Goal: Task Accomplishment & Management: Use online tool/utility

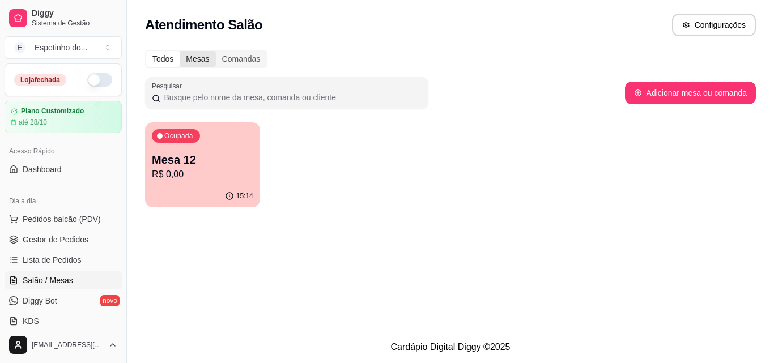
click at [192, 58] on div "Mesas" at bounding box center [198, 59] width 36 height 16
click at [180, 51] on input "Mesas" at bounding box center [180, 51] width 0 height 0
click at [192, 58] on div "Mesas" at bounding box center [198, 59] width 36 height 16
click at [180, 51] on input "Mesas" at bounding box center [180, 51] width 0 height 0
click at [194, 58] on div "Mesas" at bounding box center [198, 59] width 36 height 16
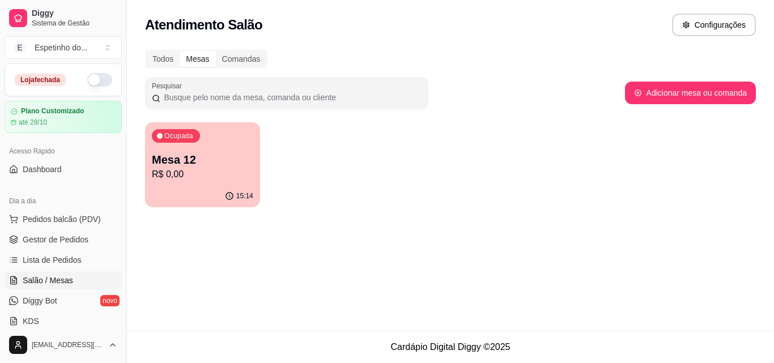
click at [180, 51] on input "Mesas" at bounding box center [180, 51] width 0 height 0
click at [194, 58] on div "Mesas" at bounding box center [198, 59] width 36 height 16
click at [180, 51] on input "Mesas" at bounding box center [180, 51] width 0 height 0
click at [298, 156] on div "Ocupada Mesa 12 R$ 0,00 15:14" at bounding box center [450, 164] width 611 height 85
click at [695, 89] on button "Adicionar mesa ou comanda" at bounding box center [690, 93] width 131 height 23
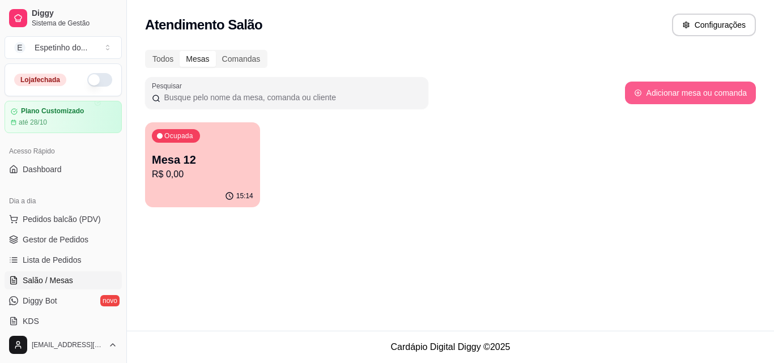
select select "TABLE"
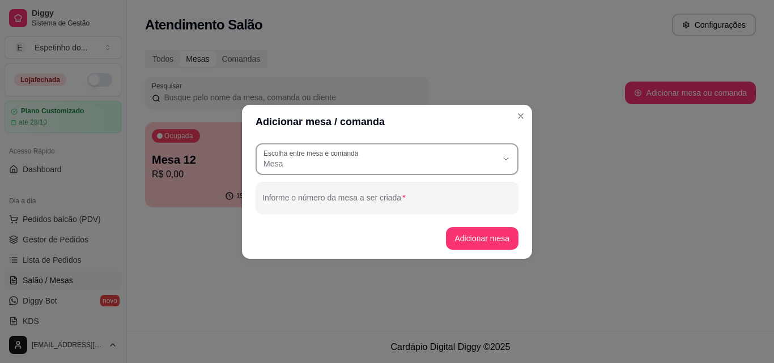
click at [282, 151] on label "Escolha entre mesa e comanda" at bounding box center [313, 154] width 99 height 10
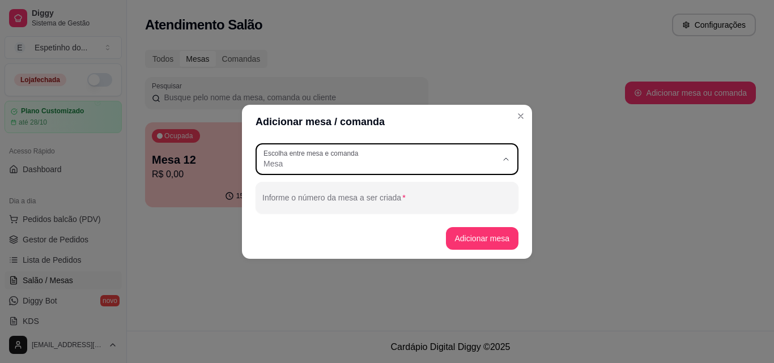
click at [285, 189] on span "Mesa" at bounding box center [382, 190] width 225 height 11
select select
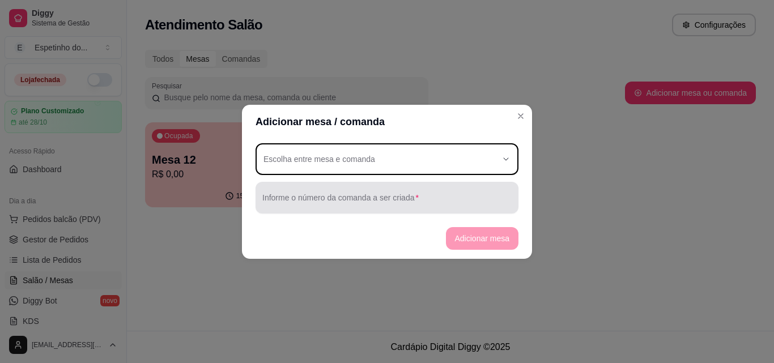
type input "TABLE"
select select "TABLE"
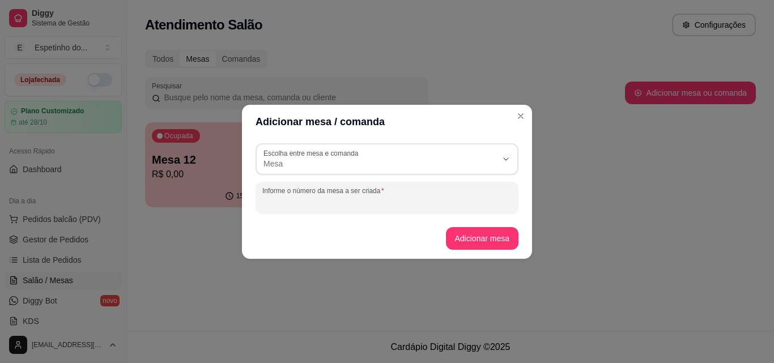
click at [395, 202] on input "Informe o número da mesa a ser criada" at bounding box center [386, 202] width 249 height 11
type input "nesa 01"
click at [482, 240] on button "Adicionar mesa" at bounding box center [482, 238] width 73 height 23
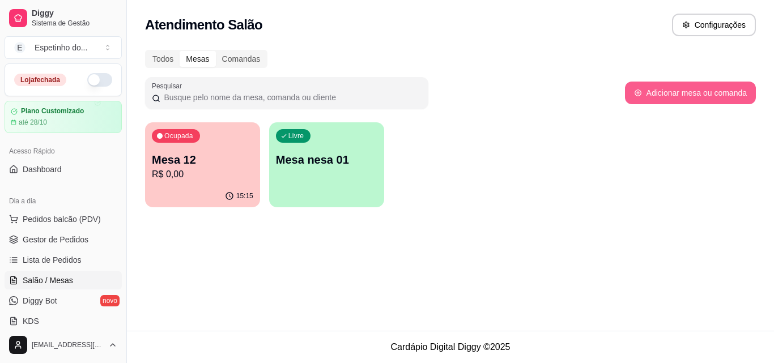
click at [672, 90] on button "Adicionar mesa ou comanda" at bounding box center [690, 93] width 131 height 23
select select "TABLE"
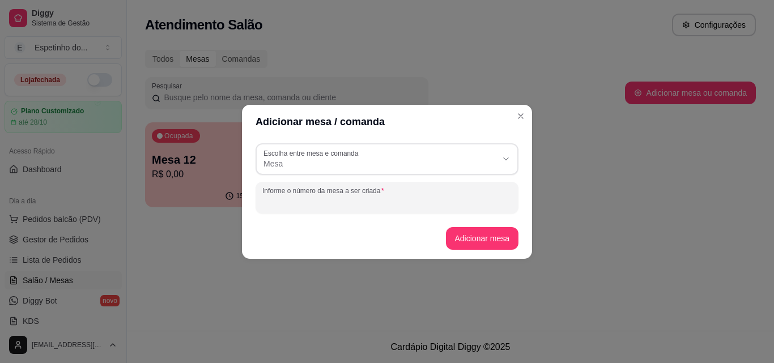
click at [333, 205] on input "Informe o número da mesa a ser criada" at bounding box center [386, 202] width 249 height 11
click at [486, 229] on button "Adicionar mesa" at bounding box center [482, 238] width 71 height 22
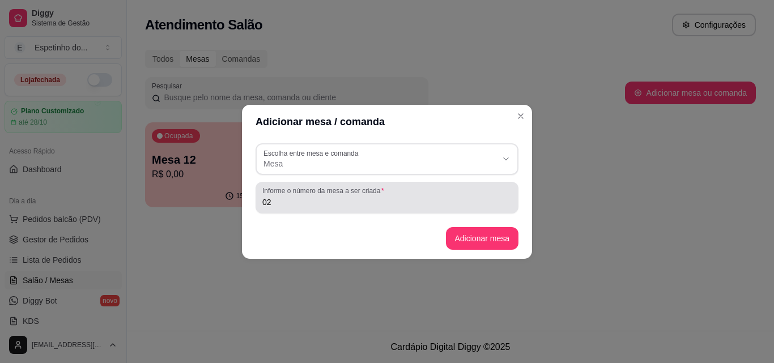
click at [449, 200] on input "02" at bounding box center [386, 202] width 249 height 11
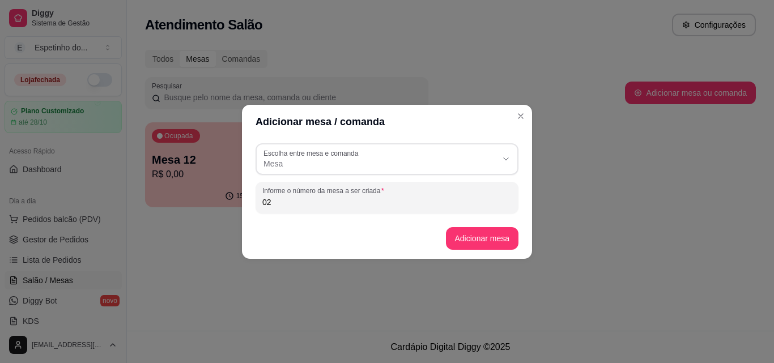
type input "0"
type input "03"
click at [470, 240] on button "Adicionar mesa" at bounding box center [482, 238] width 71 height 22
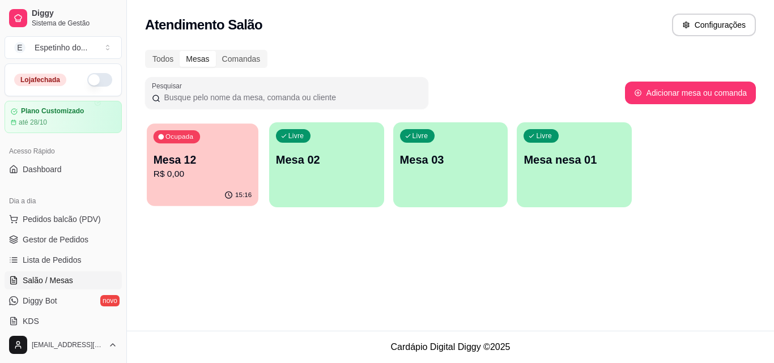
click at [184, 159] on p "Mesa 12" at bounding box center [203, 160] width 98 height 15
click at [105, 48] on button "E Espetinho do ..." at bounding box center [63, 47] width 117 height 23
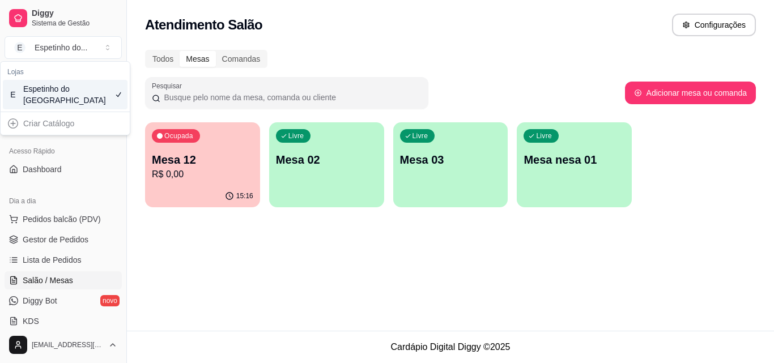
click at [298, 27] on div "Atendimento Salão Configurações" at bounding box center [450, 25] width 611 height 23
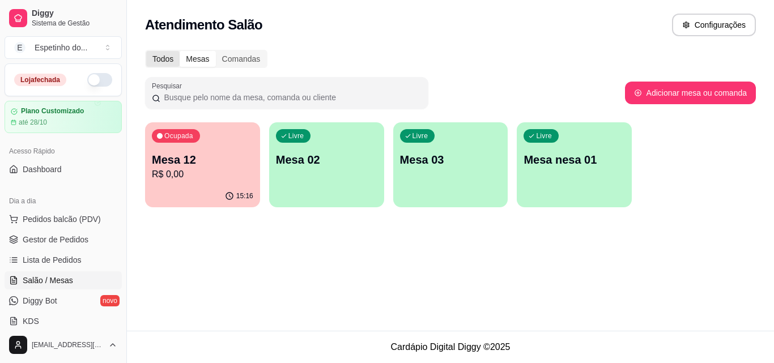
click at [151, 57] on div "Todos" at bounding box center [162, 59] width 33 height 16
click at [146, 51] on input "Todos" at bounding box center [146, 51] width 0 height 0
click at [151, 57] on div "Todos" at bounding box center [162, 59] width 33 height 16
click at [146, 51] on input "Todos" at bounding box center [146, 51] width 0 height 0
click at [238, 59] on div "Comandas" at bounding box center [241, 59] width 51 height 16
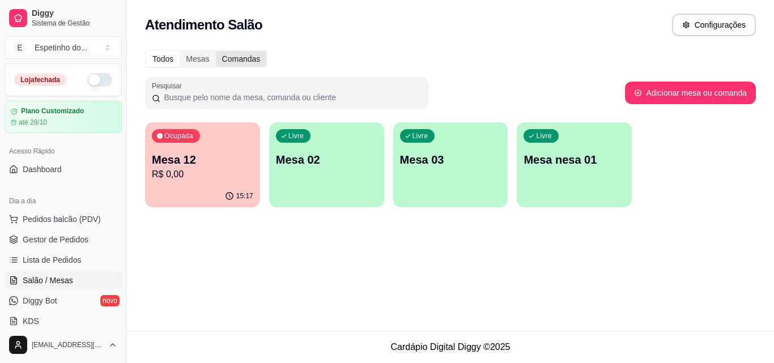
click at [216, 51] on input "Comandas" at bounding box center [216, 51] width 0 height 0
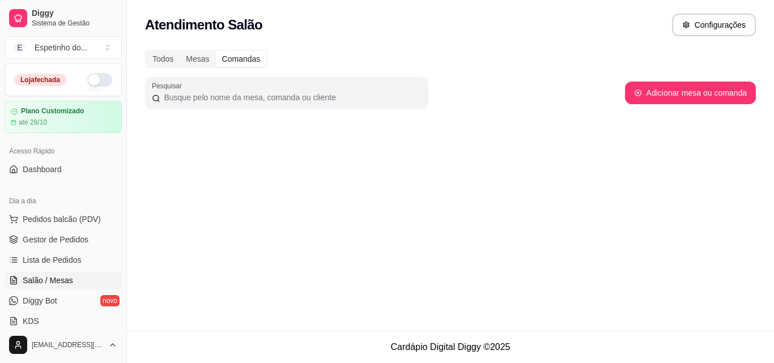
click at [271, 60] on div "Todos Mesas Comandas" at bounding box center [450, 59] width 611 height 18
click at [242, 57] on div "Comandas" at bounding box center [241, 59] width 51 height 16
click at [216, 51] on input "Comandas" at bounding box center [216, 51] width 0 height 0
click at [242, 57] on div "Comandas" at bounding box center [241, 59] width 51 height 16
click at [216, 51] on input "Comandas" at bounding box center [216, 51] width 0 height 0
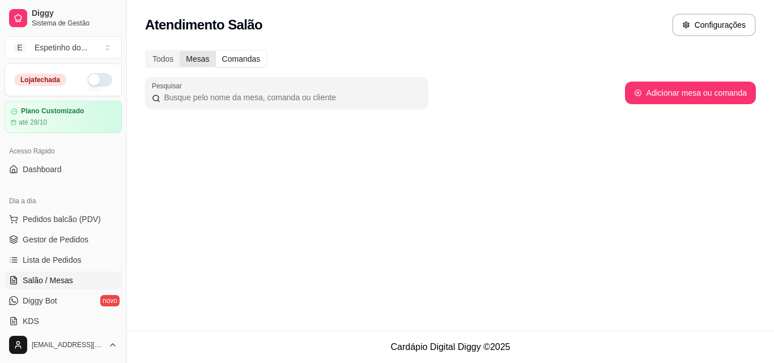
click at [200, 59] on div "Mesas" at bounding box center [198, 59] width 36 height 16
click at [180, 51] on input "Mesas" at bounding box center [180, 51] width 0 height 0
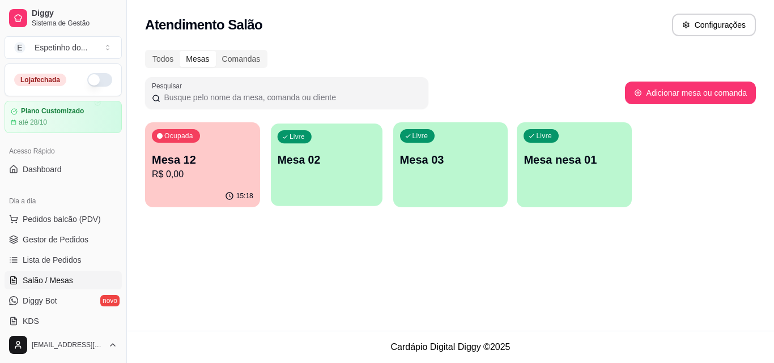
click at [294, 133] on p "Livre" at bounding box center [297, 137] width 15 height 9
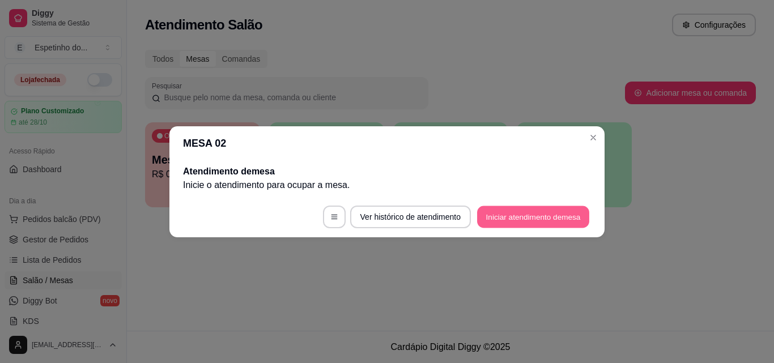
click at [542, 217] on button "Iniciar atendimento de mesa" at bounding box center [533, 217] width 112 height 22
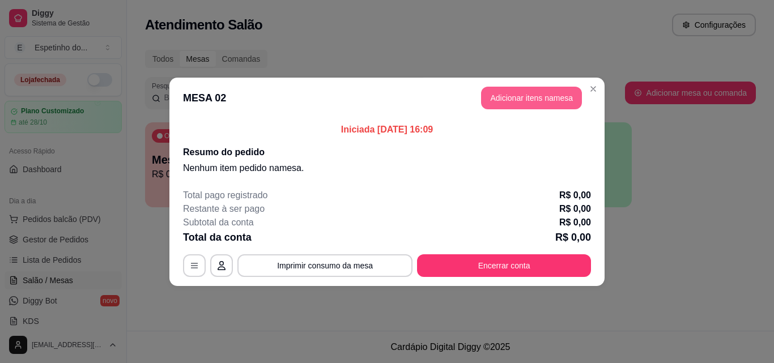
click at [552, 99] on button "Adicionar itens na mesa" at bounding box center [531, 98] width 101 height 23
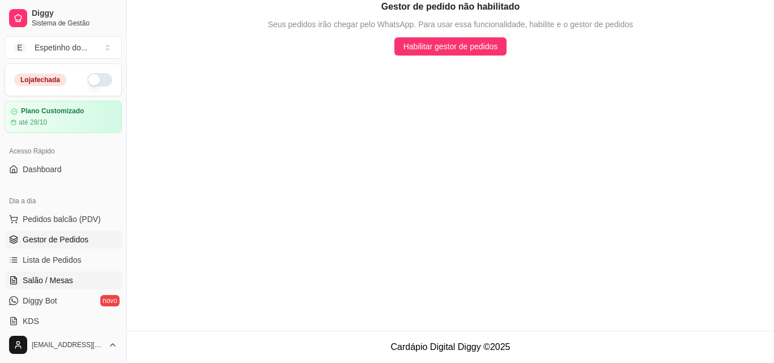
click at [59, 274] on link "Salão / Mesas" at bounding box center [63, 281] width 117 height 18
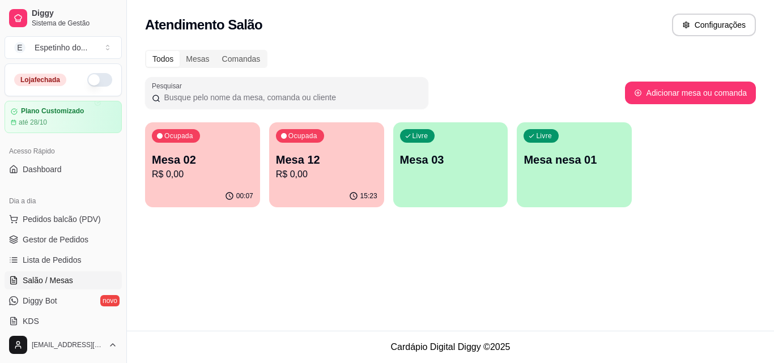
click at [59, 274] on link "Salão / Mesas" at bounding box center [63, 281] width 117 height 18
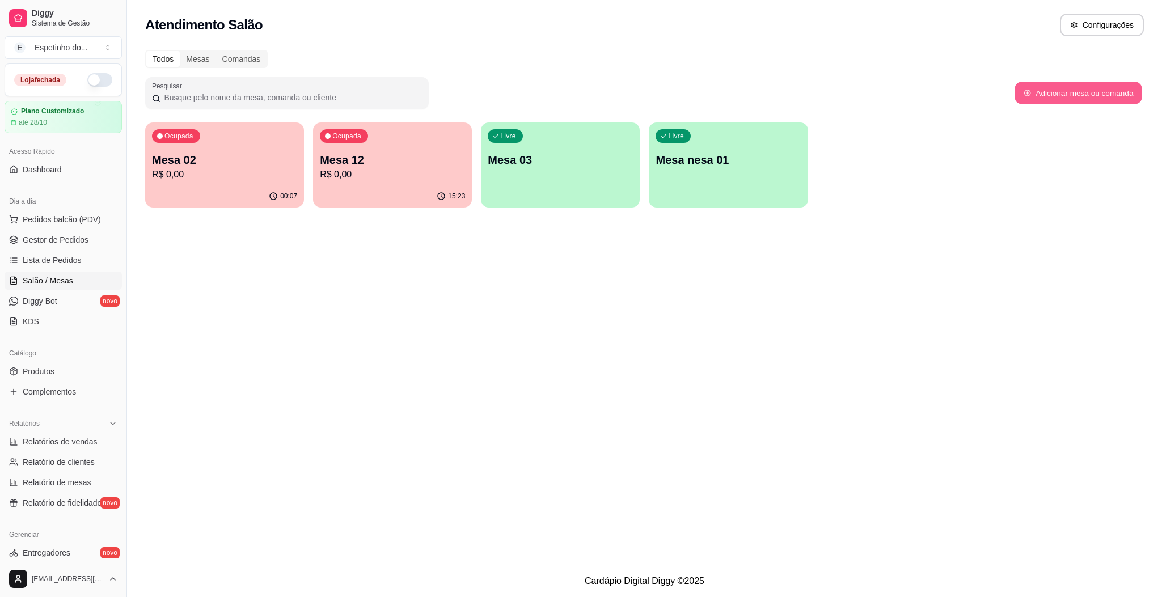
click at [765, 97] on button "Adicionar mesa ou comanda" at bounding box center [1077, 93] width 127 height 22
select select "TABLE"
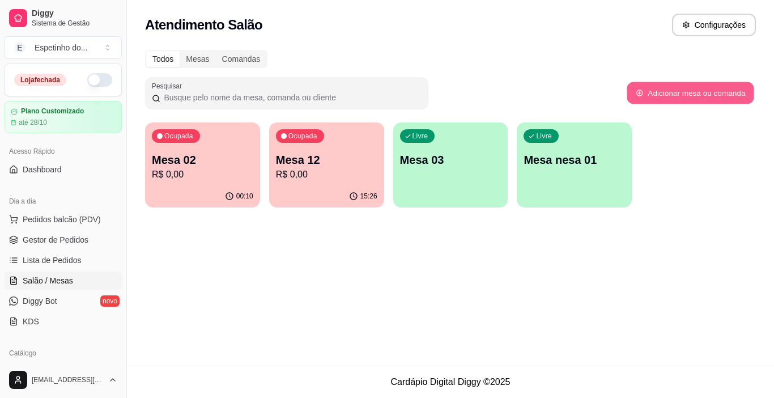
click at [704, 92] on button "Adicionar mesa ou comanda" at bounding box center [690, 93] width 127 height 22
select select "TABLE"
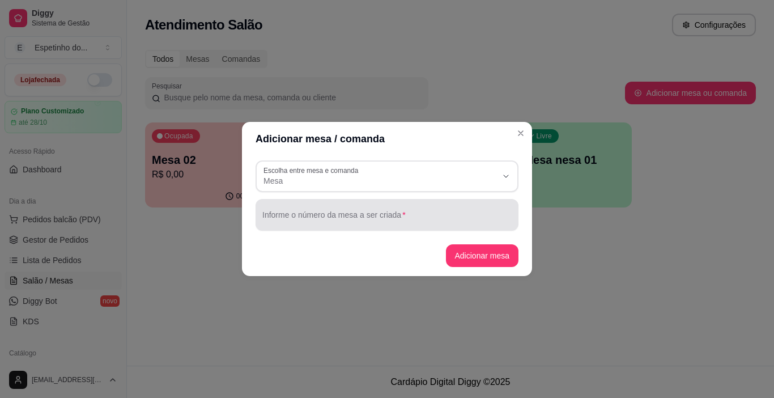
click at [381, 226] on div at bounding box center [386, 215] width 249 height 23
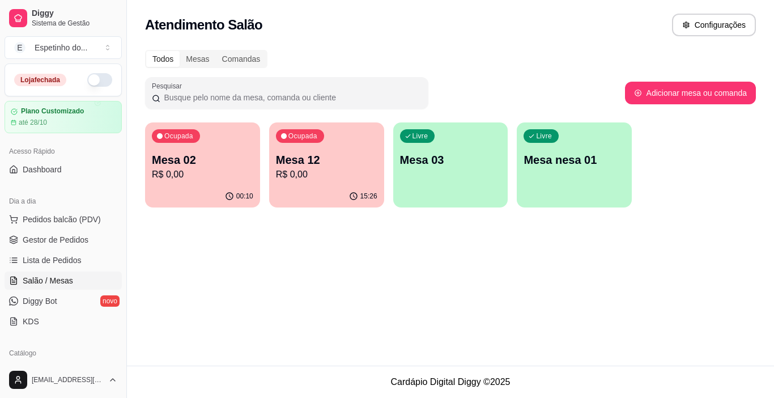
click at [306, 159] on p "Mesa 12" at bounding box center [326, 160] width 101 height 16
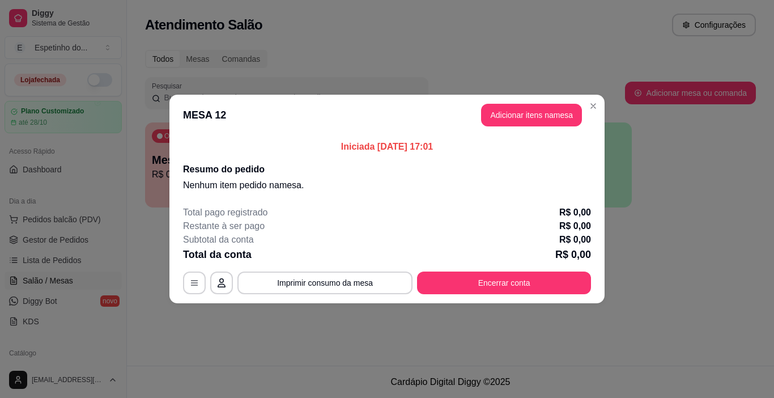
click at [217, 115] on header "MESA 12 Adicionar itens na mesa" at bounding box center [387, 115] width 435 height 41
drag, startPoint x: 202, startPoint y: 113, endPoint x: 194, endPoint y: 112, distance: 7.4
click at [194, 112] on header "MESA 12 Adicionar itens na mesa" at bounding box center [387, 115] width 435 height 41
click at [228, 112] on header "MESA 12 Adicionar itens na mesa" at bounding box center [387, 115] width 435 height 41
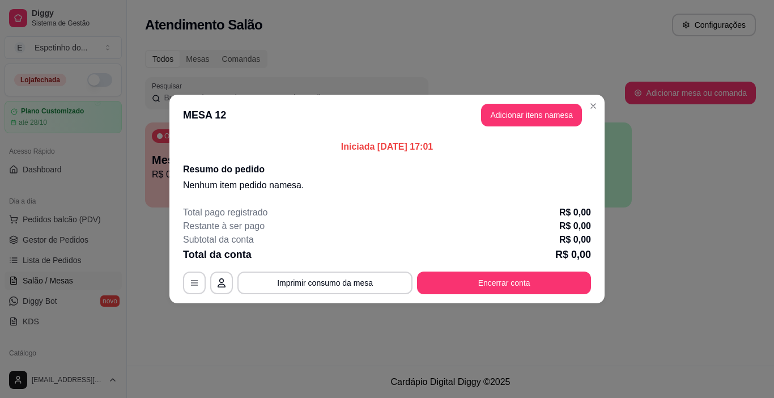
click at [228, 112] on header "MESA 12 Adicionar itens na mesa" at bounding box center [387, 115] width 435 height 41
click at [218, 112] on header "MESA 12 Adicionar itens na mesa" at bounding box center [387, 115] width 435 height 41
click at [222, 119] on header "MESA 12 Adicionar itens na mesa" at bounding box center [387, 115] width 435 height 41
click at [218, 116] on header "MESA 12 Adicionar itens na mesa" at bounding box center [387, 115] width 435 height 41
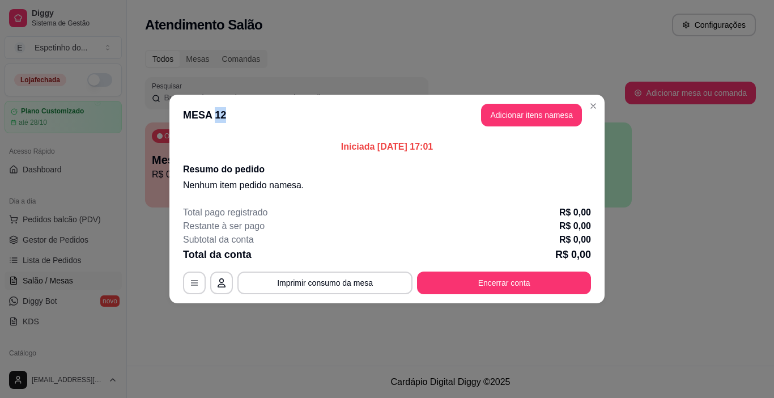
click at [218, 116] on header "MESA 12 Adicionar itens na mesa" at bounding box center [387, 115] width 435 height 41
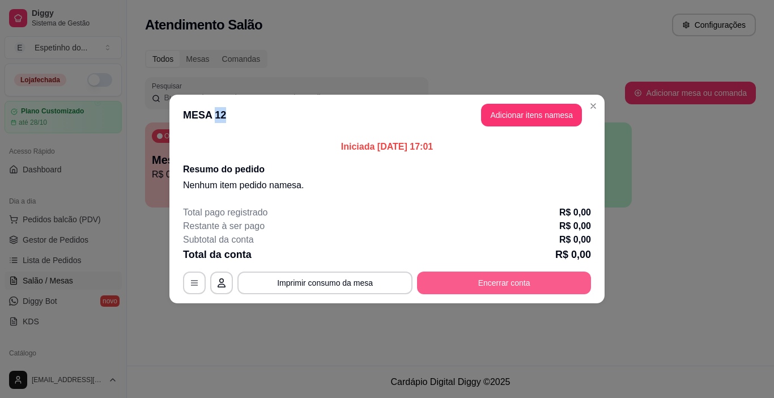
click at [464, 281] on button "Encerrar conta" at bounding box center [504, 283] width 174 height 23
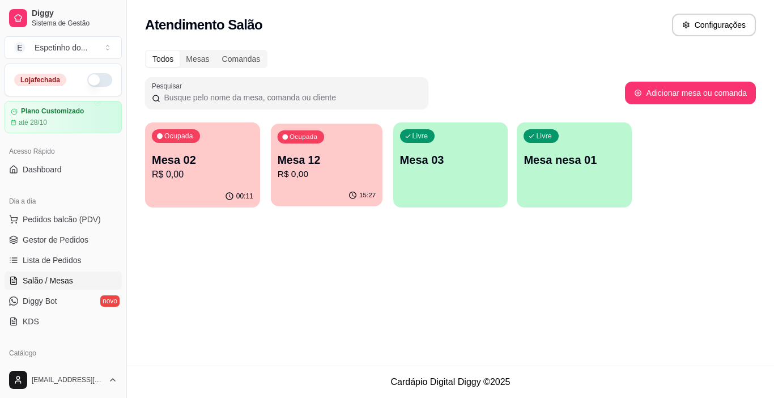
click at [361, 188] on div "15:27" at bounding box center [327, 196] width 112 height 22
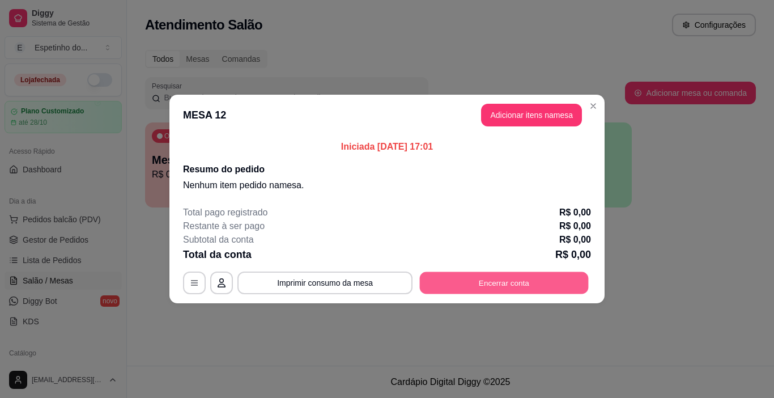
click at [493, 281] on button "Encerrar conta" at bounding box center [504, 283] width 169 height 22
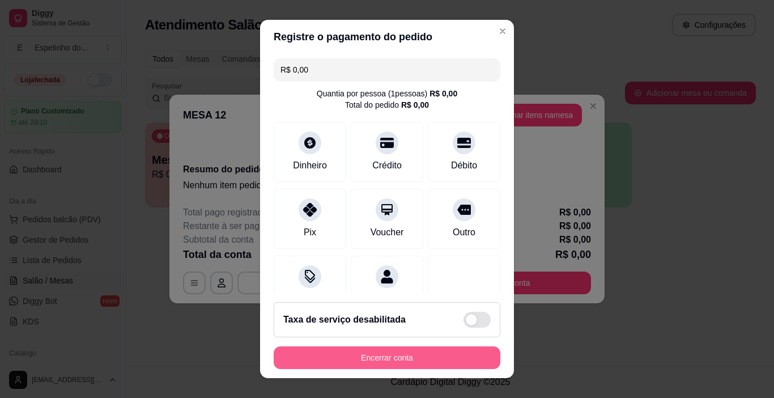
click at [397, 357] on button "Encerrar conta" at bounding box center [387, 357] width 227 height 23
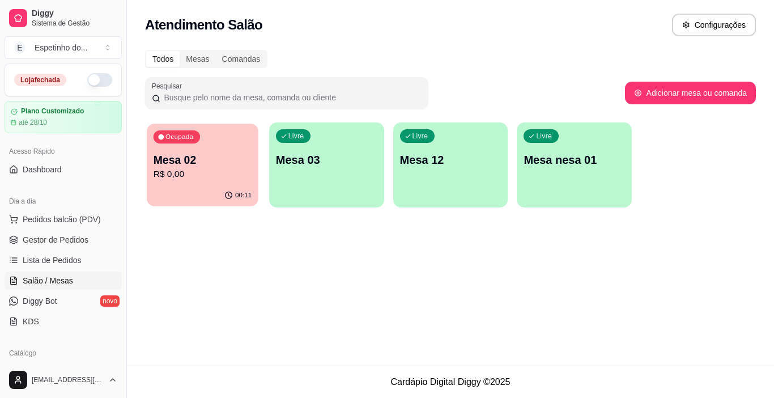
click at [188, 143] on div "Ocupada Mesa 02 R$ 0,00" at bounding box center [203, 154] width 112 height 61
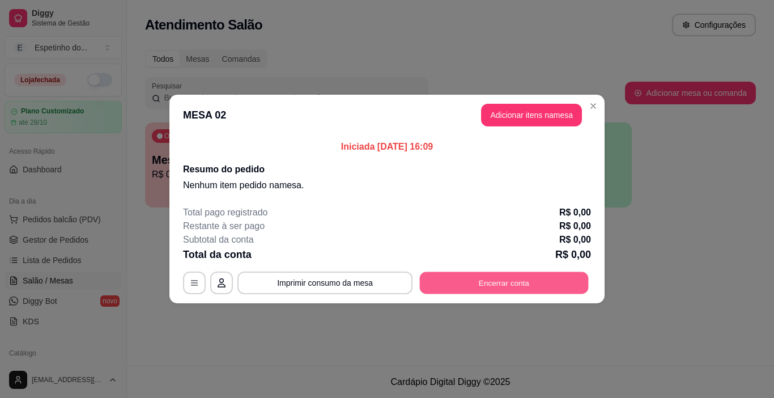
click at [484, 278] on button "Encerrar conta" at bounding box center [504, 283] width 169 height 22
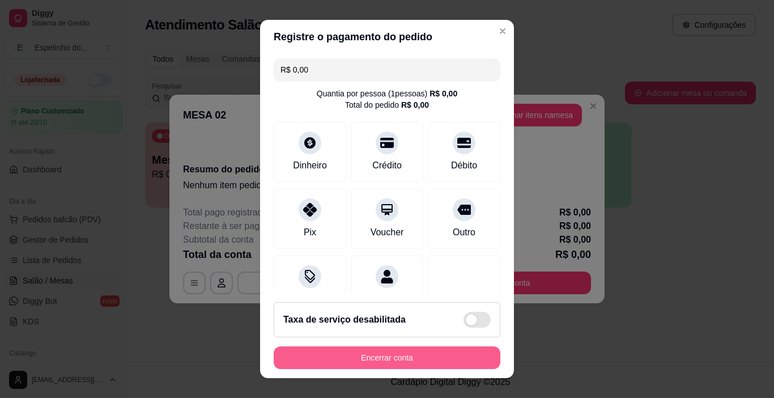
click at [385, 362] on button "Encerrar conta" at bounding box center [387, 357] width 227 height 23
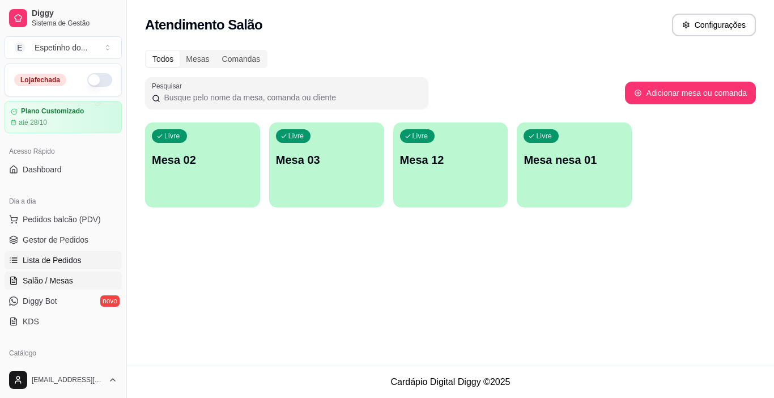
click at [27, 261] on span "Lista de Pedidos" at bounding box center [52, 260] width 59 height 11
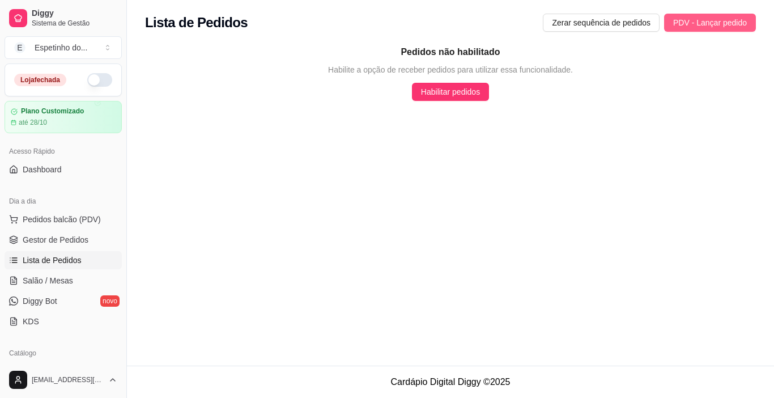
click at [700, 20] on span "PDV - Lançar pedido" at bounding box center [711, 22] width 74 height 12
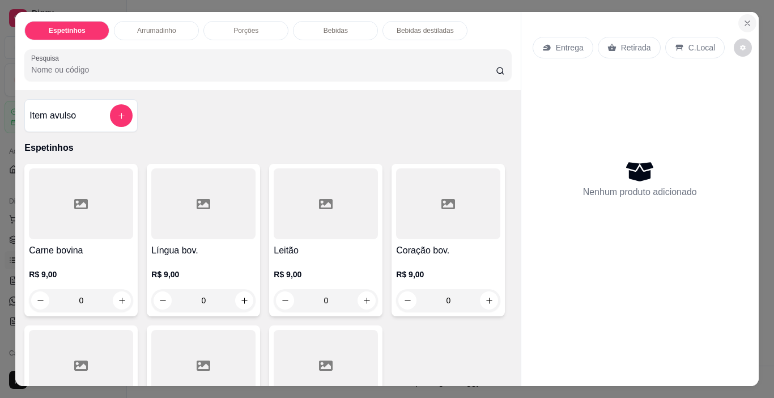
click at [743, 19] on icon "Close" at bounding box center [747, 23] width 9 height 9
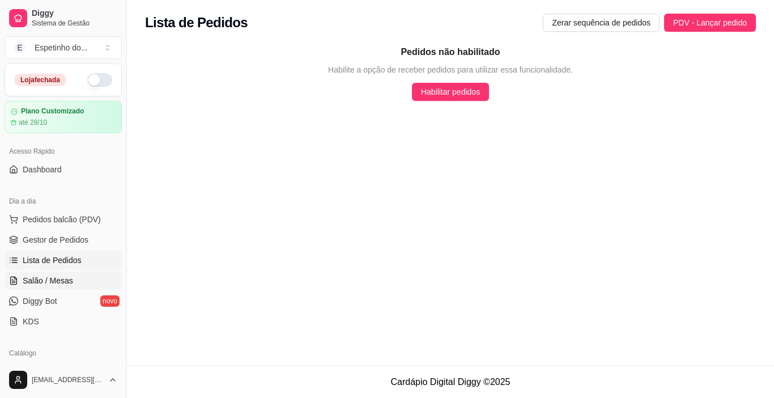
click at [50, 278] on span "Salão / Mesas" at bounding box center [48, 280] width 50 height 11
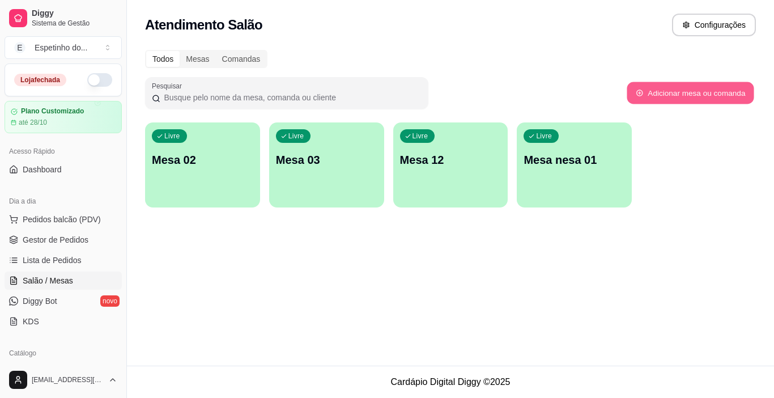
click at [691, 94] on button "Adicionar mesa ou comanda" at bounding box center [690, 93] width 127 height 22
select select "TABLE"
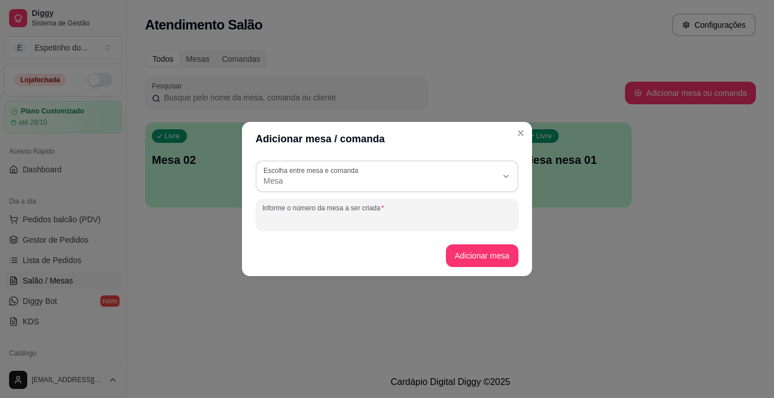
click at [434, 214] on input "Informe o número da mesa a ser criada" at bounding box center [386, 219] width 249 height 11
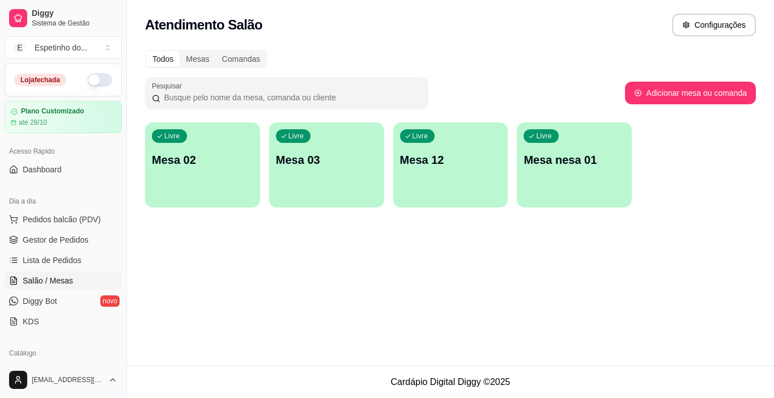
click at [181, 164] on div "Livre Mesa 02 Livre Mesa 03 Livre Mesa 12 Livre Mesa nesa 01" at bounding box center [450, 164] width 611 height 85
click at [352, 158] on div "Livre Mesa 02 Livre Mesa 03 Livre Mesa 12 Livre Mesa nesa 01" at bounding box center [450, 164] width 611 height 85
click at [171, 153] on p "Mesa 02" at bounding box center [202, 160] width 101 height 16
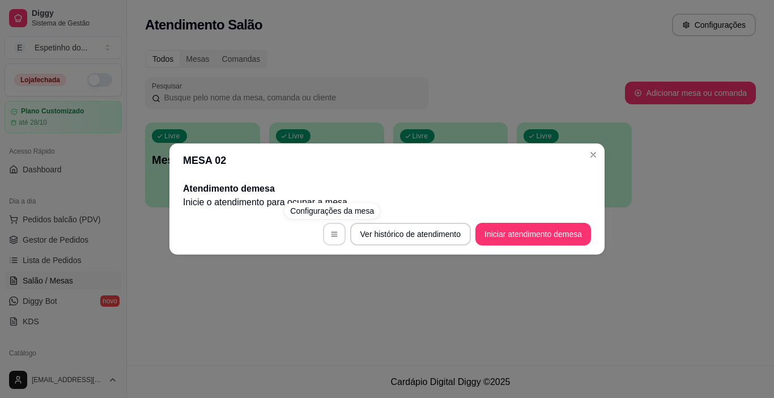
click at [332, 234] on icon "button" at bounding box center [335, 234] width 8 height 8
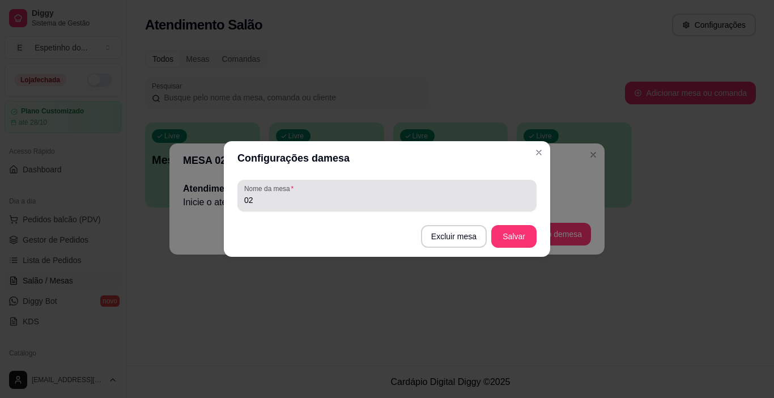
click at [256, 202] on input "02" at bounding box center [387, 199] width 286 height 11
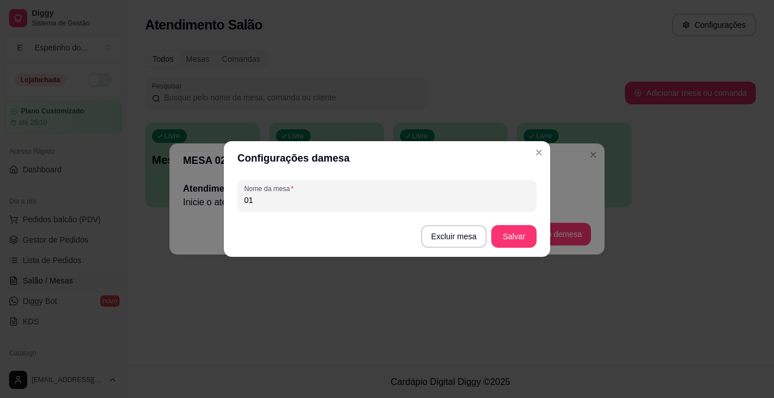
type input "01"
click at [512, 229] on button "Salvar" at bounding box center [514, 236] width 45 height 23
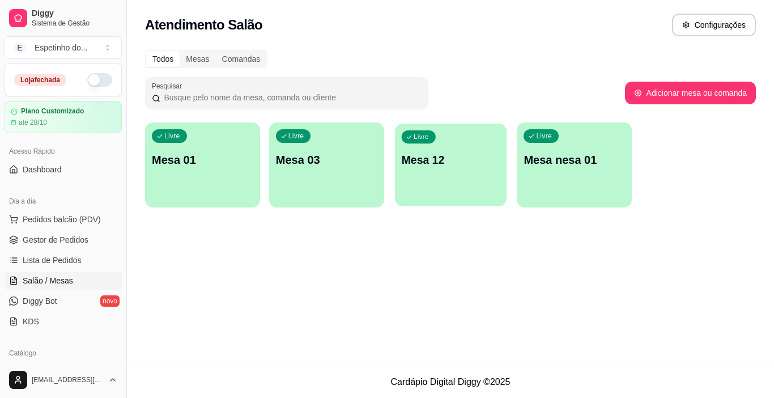
click at [425, 168] on div "Livre Mesa 12" at bounding box center [451, 158] width 112 height 69
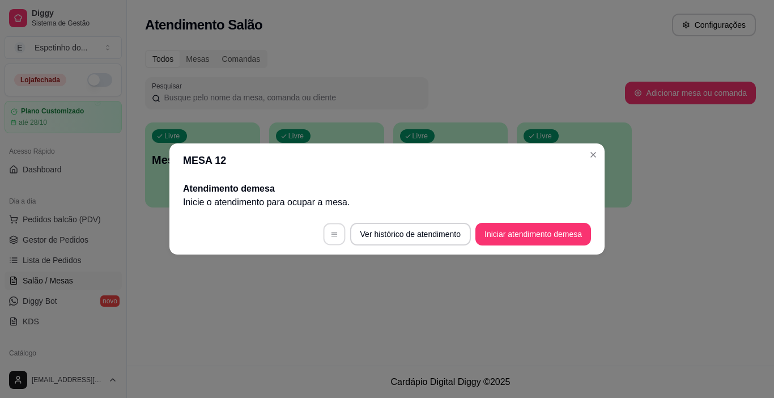
click at [333, 241] on button "button" at bounding box center [334, 234] width 22 height 22
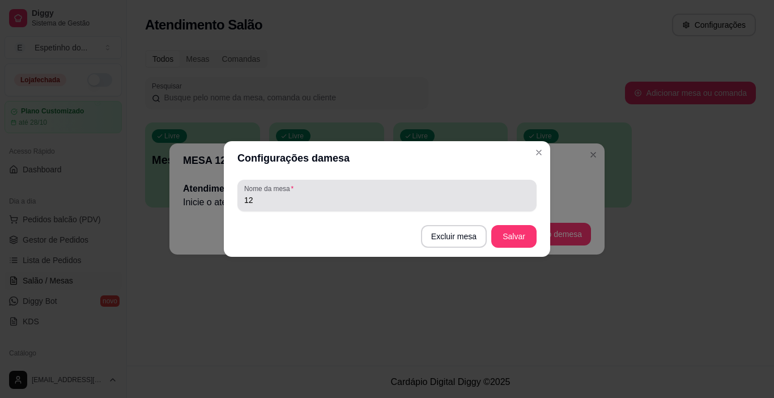
click at [258, 200] on input "12" at bounding box center [387, 199] width 286 height 11
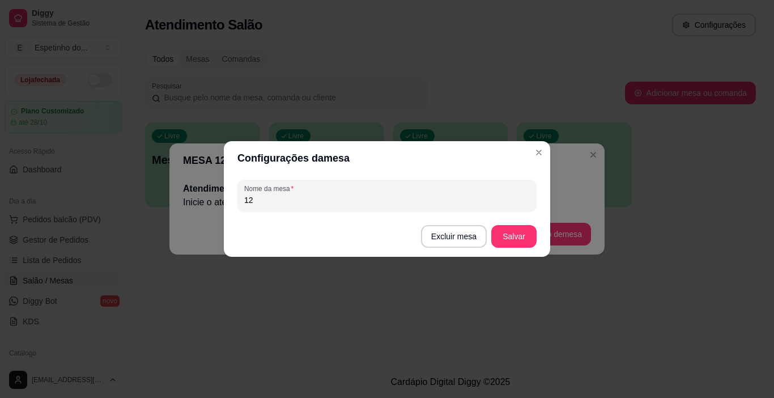
type input "1"
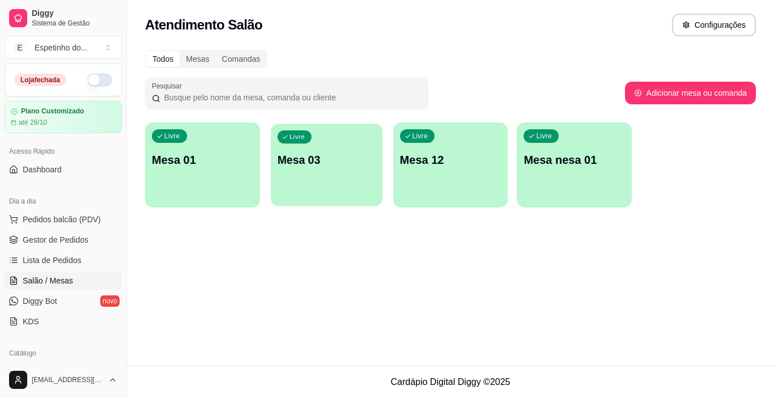
click at [315, 170] on div "Livre Mesa 03" at bounding box center [327, 158] width 112 height 69
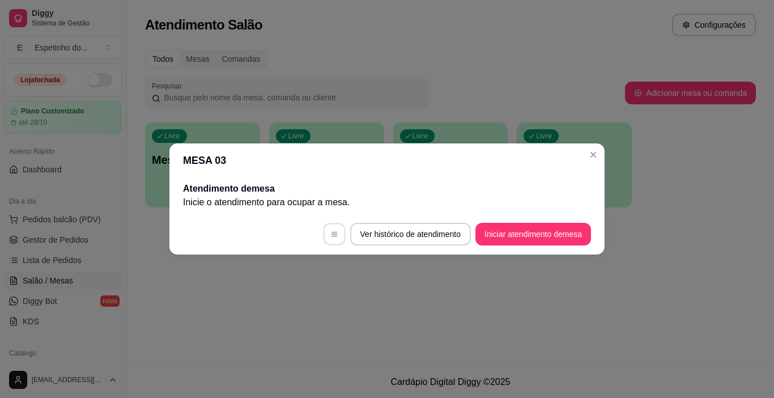
click at [336, 233] on button "button" at bounding box center [334, 234] width 22 height 22
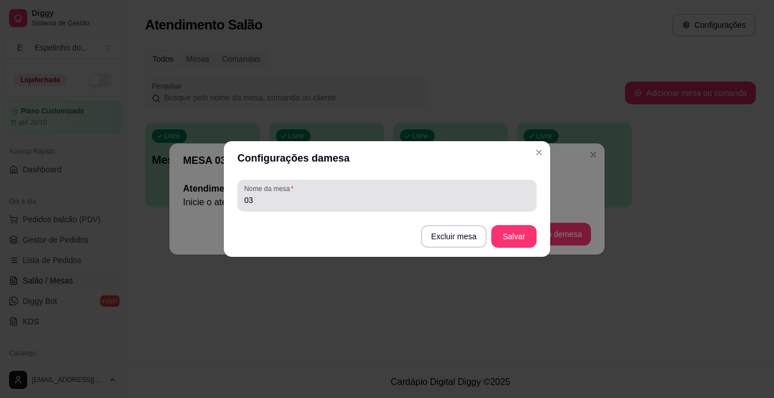
click at [256, 206] on div "03" at bounding box center [387, 195] width 286 height 23
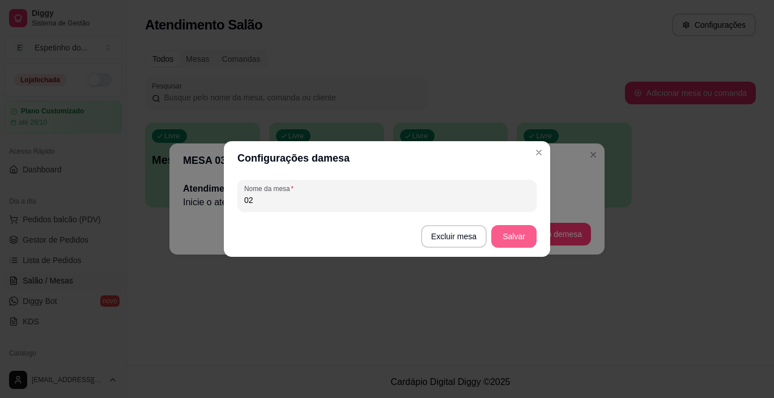
type input "02"
click at [515, 239] on button "Salvar" at bounding box center [514, 236] width 45 height 23
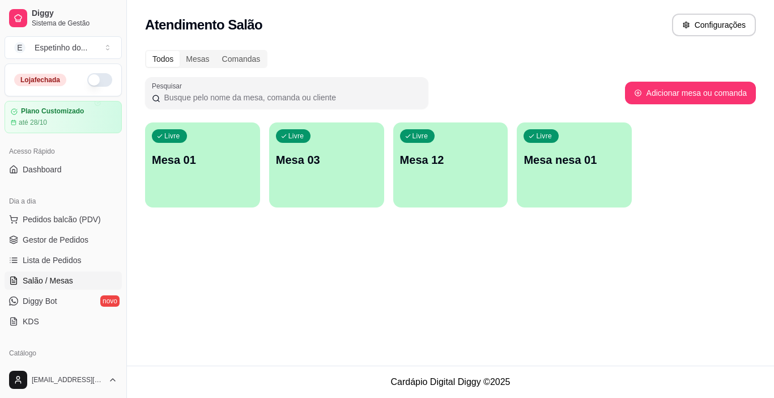
click at [339, 172] on div "Livre Mesa 03" at bounding box center [326, 157] width 115 height 71
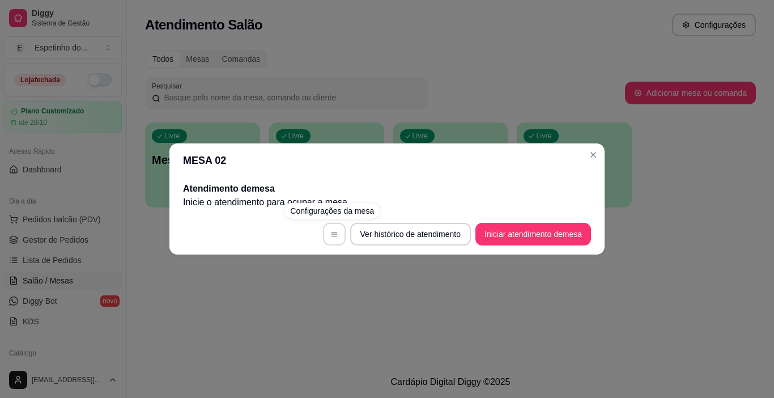
click at [325, 236] on button "button" at bounding box center [334, 234] width 23 height 23
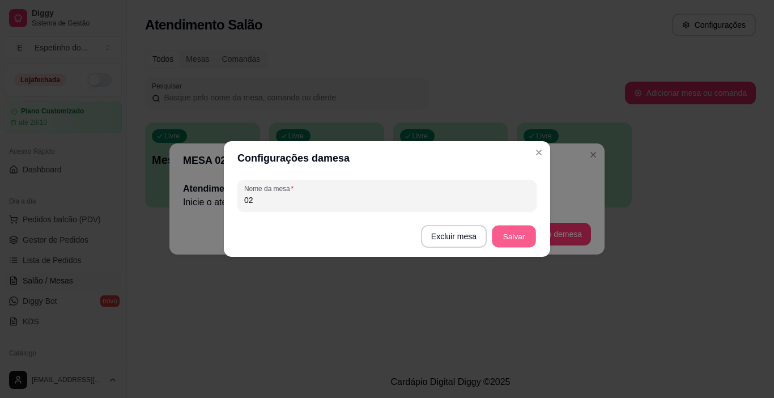
click at [503, 230] on button "Salvar" at bounding box center [514, 237] width 44 height 22
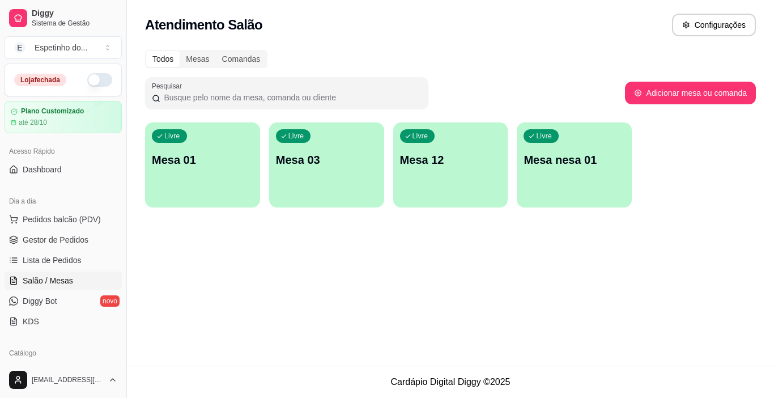
click at [346, 185] on div "Livre Mesa 03" at bounding box center [326, 157] width 115 height 71
click at [293, 144] on div "Livre Mesa 03" at bounding box center [326, 157] width 115 height 71
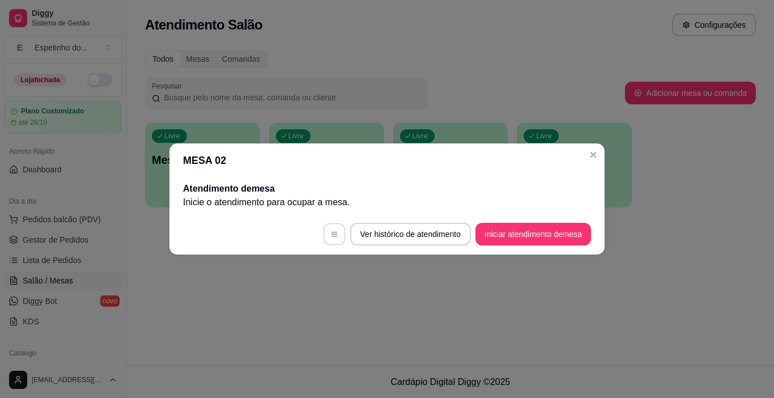
click at [330, 225] on button "button" at bounding box center [334, 234] width 22 height 22
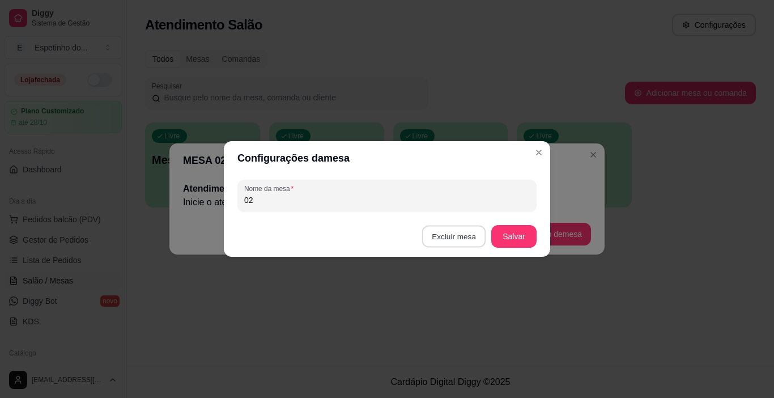
click at [447, 235] on button "Excluir mesa" at bounding box center [454, 237] width 64 height 22
click at [458, 305] on button "Confirmar" at bounding box center [456, 307] width 40 height 17
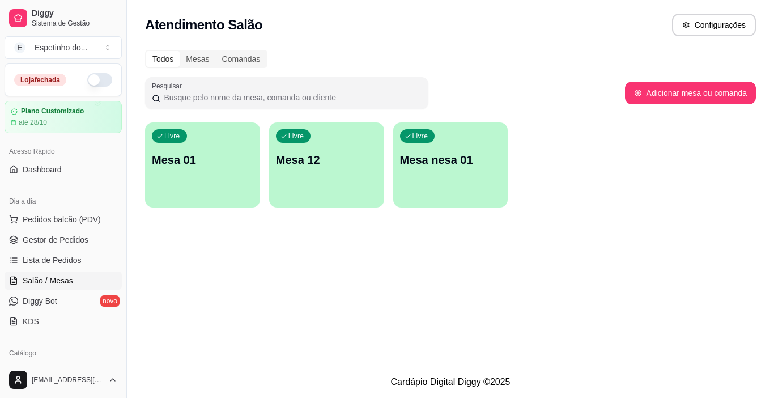
click at [430, 142] on div "Livre Mesa nesa 01" at bounding box center [450, 157] width 115 height 71
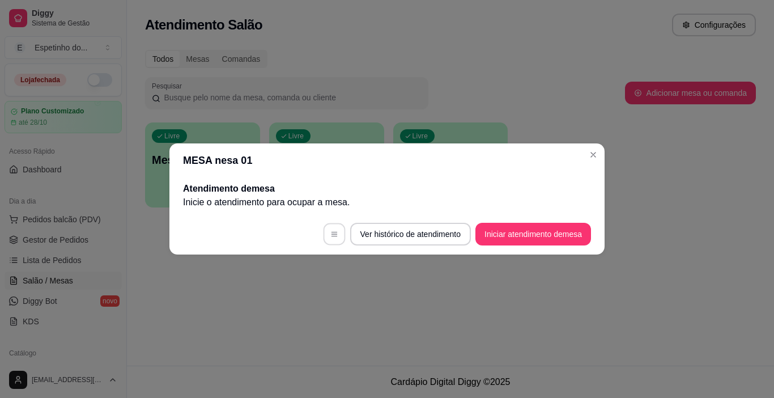
click at [332, 230] on icon "button" at bounding box center [335, 234] width 8 height 8
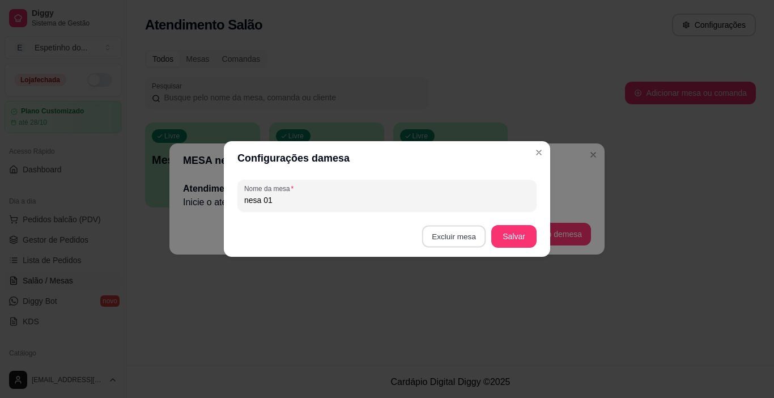
click at [456, 230] on button "Excluir mesa" at bounding box center [454, 237] width 64 height 22
click at [450, 303] on button "Confirmar" at bounding box center [456, 307] width 40 height 17
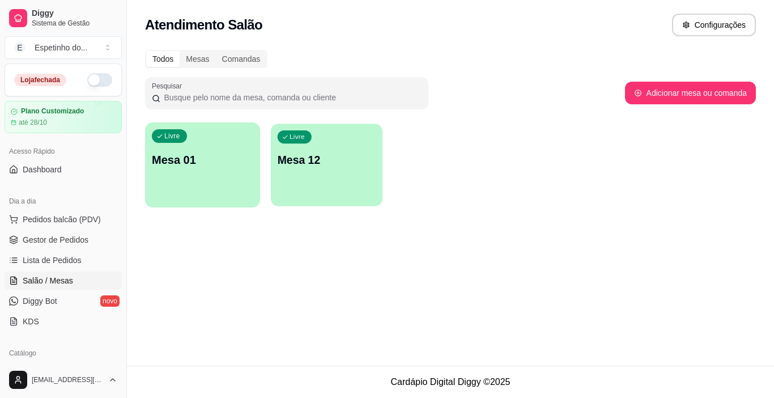
click at [334, 138] on div "Livre Mesa 12" at bounding box center [327, 158] width 112 height 69
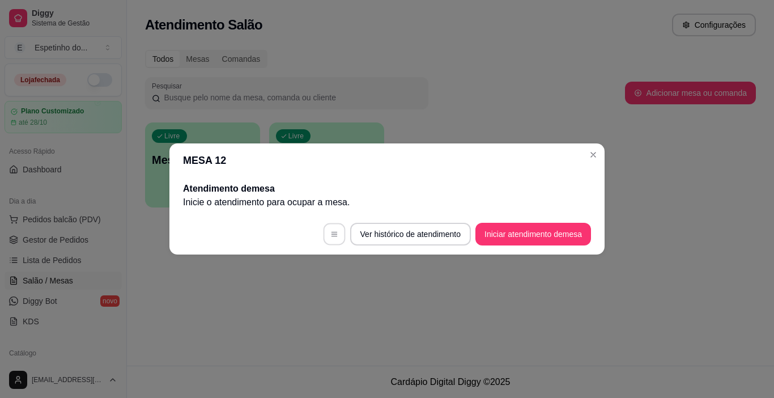
click at [325, 228] on button "button" at bounding box center [334, 234] width 22 height 22
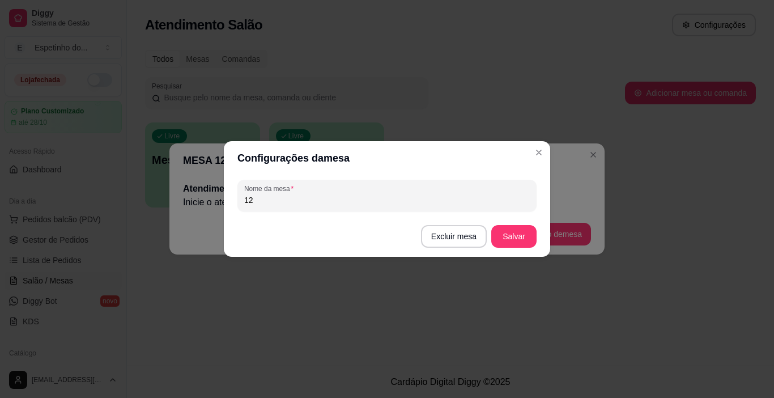
drag, startPoint x: 272, startPoint y: 201, endPoint x: 276, endPoint y: 121, distance: 80.6
click at [276, 121] on div "Configurações da mesa Nome da mesa 12 Excluir mesa Salvar" at bounding box center [387, 199] width 774 height 398
type input "02"
click at [524, 228] on button "Salvar" at bounding box center [514, 237] width 44 height 22
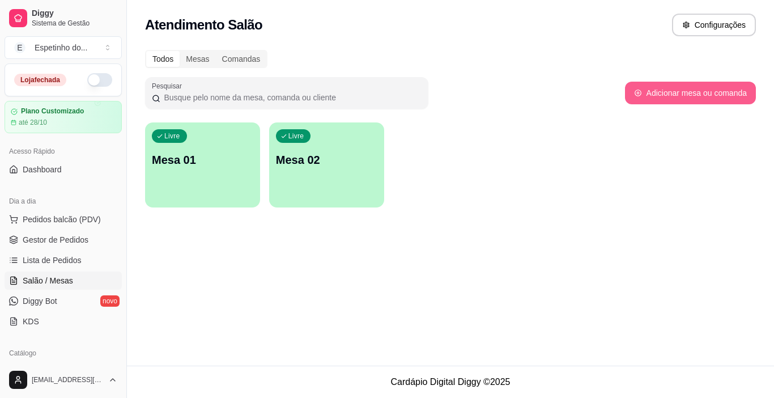
click at [662, 88] on button "Adicionar mesa ou comanda" at bounding box center [690, 93] width 131 height 23
select select "TABLE"
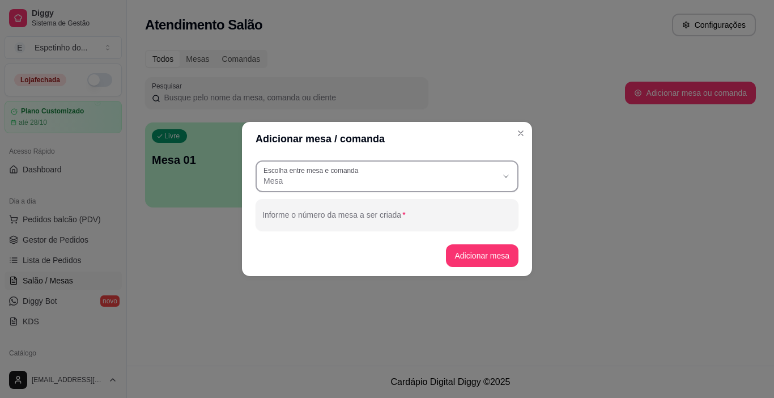
click at [329, 162] on button "Escolha entre mesa e comanda Mesa" at bounding box center [387, 176] width 263 height 32
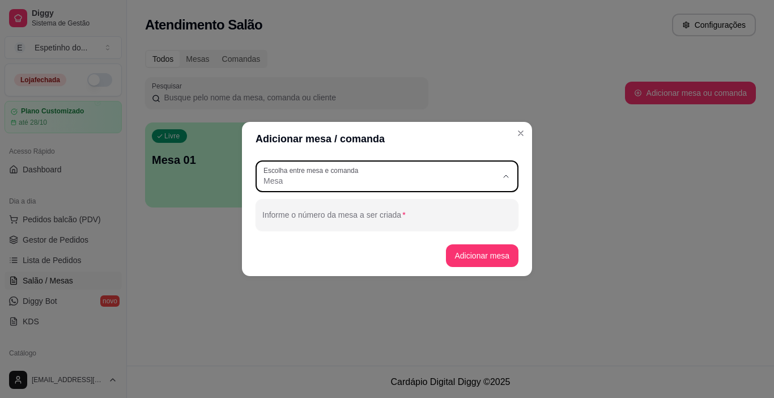
click at [328, 288] on div "Adicionar mesa / comanda TABLE Escolha entre mesa e comanda Mesa Comanda Escolh…" at bounding box center [387, 199] width 774 height 398
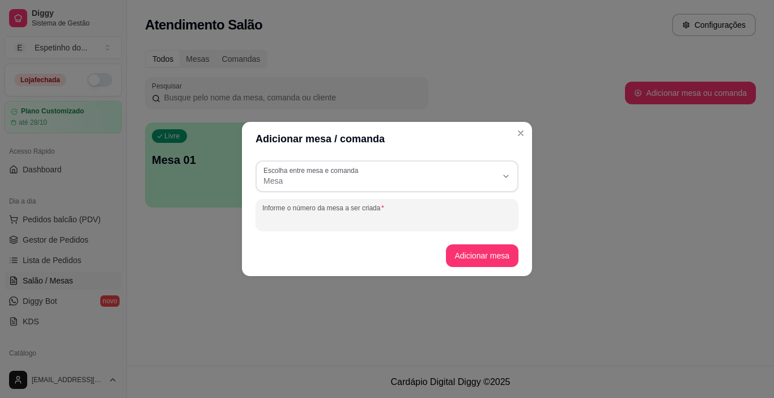
click at [332, 215] on input "Informe o número da mesa a ser criada" at bounding box center [386, 219] width 249 height 11
click at [474, 248] on button "Adicionar mesa" at bounding box center [482, 256] width 71 height 22
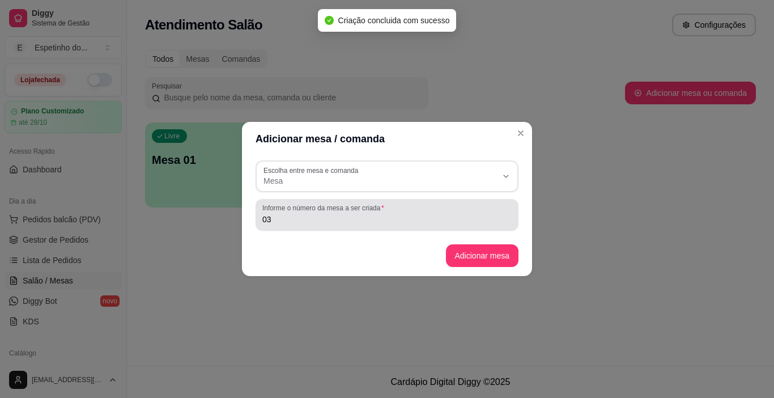
click at [477, 213] on div "03" at bounding box center [386, 215] width 249 height 23
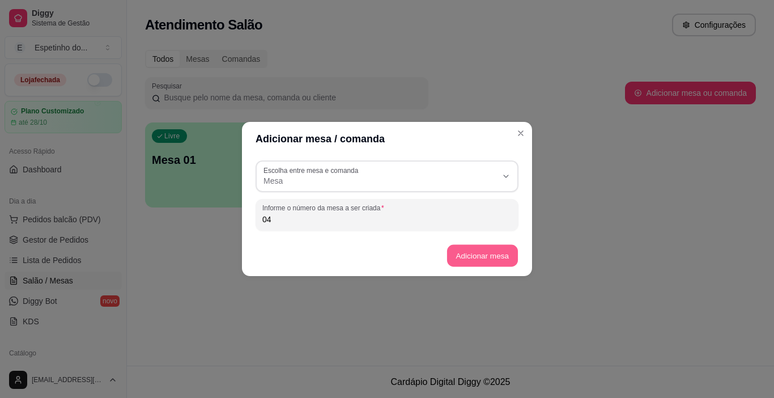
click at [505, 257] on button "Adicionar mesa" at bounding box center [482, 256] width 71 height 22
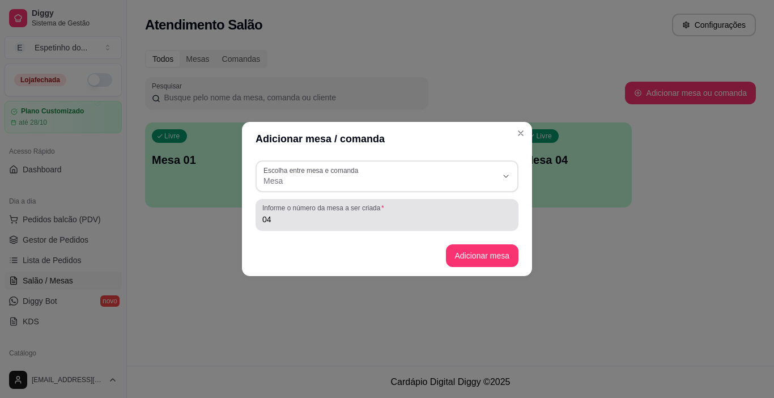
click at [462, 209] on div "04" at bounding box center [386, 215] width 249 height 23
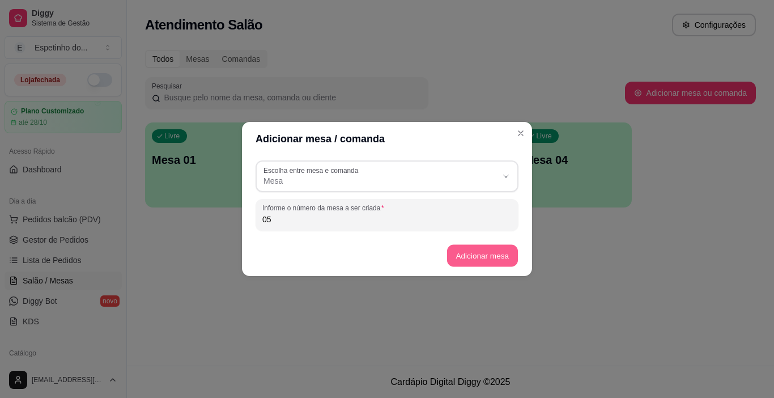
click at [471, 255] on button "Adicionar mesa" at bounding box center [482, 256] width 71 height 22
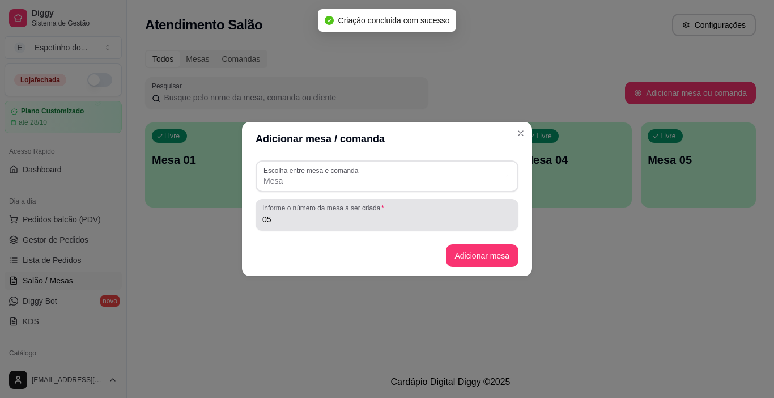
click at [472, 226] on div "Informe o número da mesa a ser criada 05" at bounding box center [387, 215] width 263 height 32
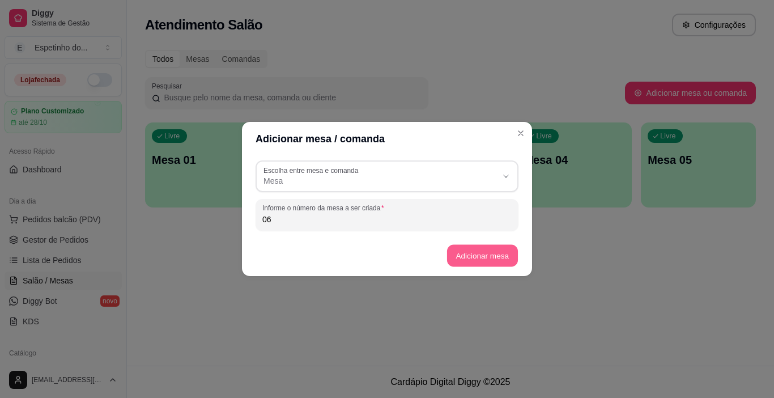
click at [503, 254] on button "Adicionar mesa" at bounding box center [482, 256] width 71 height 22
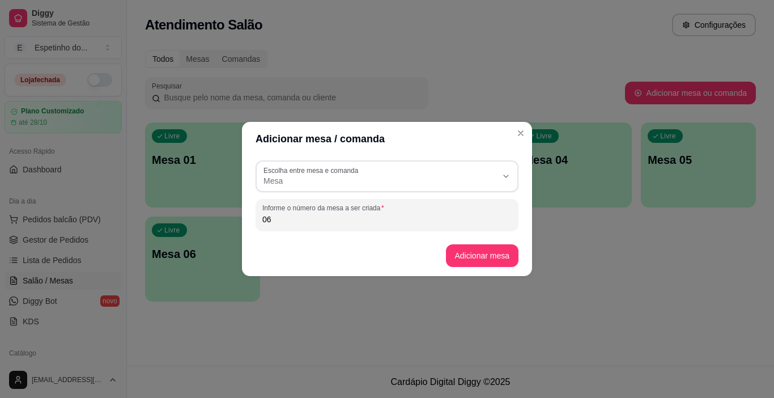
click at [341, 217] on input "06" at bounding box center [386, 219] width 249 height 11
click at [491, 249] on button "Adicionar mesa" at bounding box center [482, 256] width 71 height 22
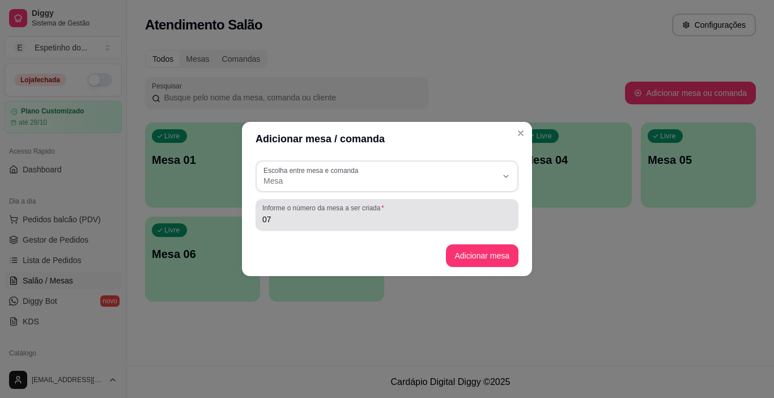
click at [464, 221] on input "07" at bounding box center [386, 219] width 249 height 11
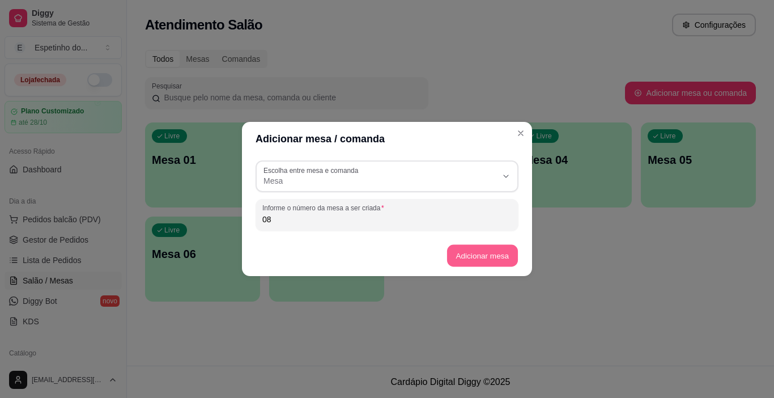
click at [514, 254] on button "Adicionar mesa" at bounding box center [482, 256] width 71 height 22
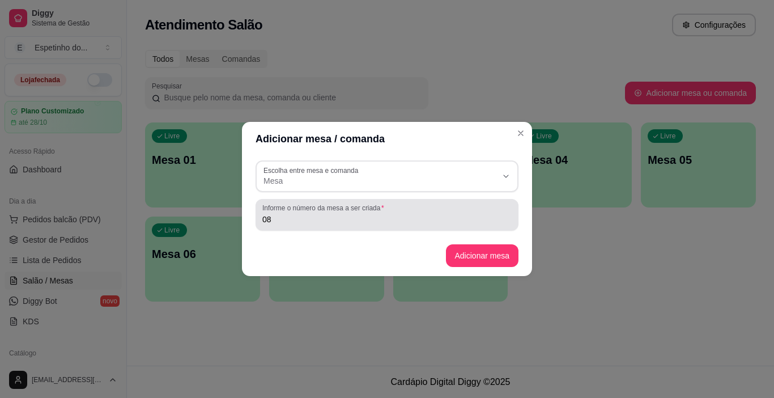
click at [276, 225] on div "08" at bounding box center [386, 215] width 249 height 23
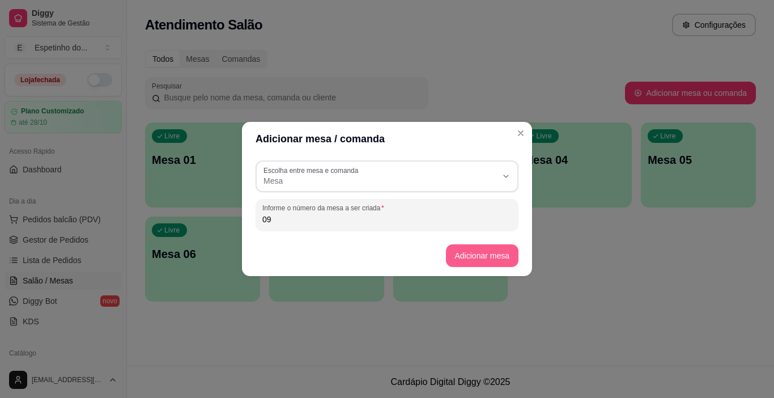
click at [476, 257] on button "Adicionar mesa" at bounding box center [482, 255] width 73 height 23
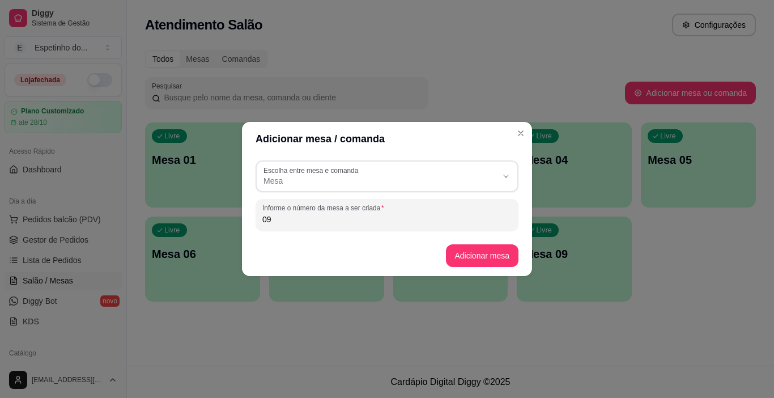
click at [297, 215] on input "09" at bounding box center [386, 219] width 249 height 11
type input "0"
click at [481, 260] on button "Adicionar mesa" at bounding box center [482, 256] width 71 height 22
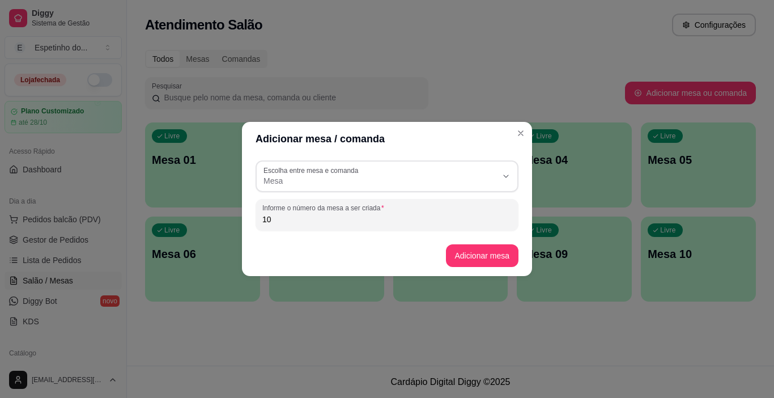
click at [347, 221] on input "10" at bounding box center [386, 219] width 249 height 11
type input "11"
click at [475, 247] on button "Adicionar mesa" at bounding box center [482, 256] width 71 height 22
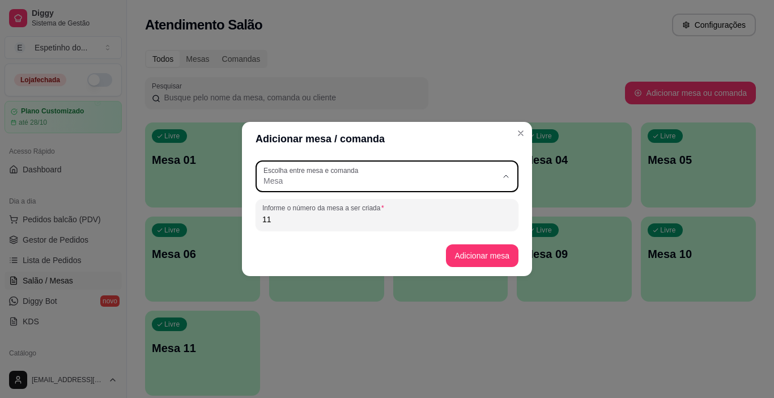
click at [510, 173] on icon "button" at bounding box center [506, 176] width 9 height 9
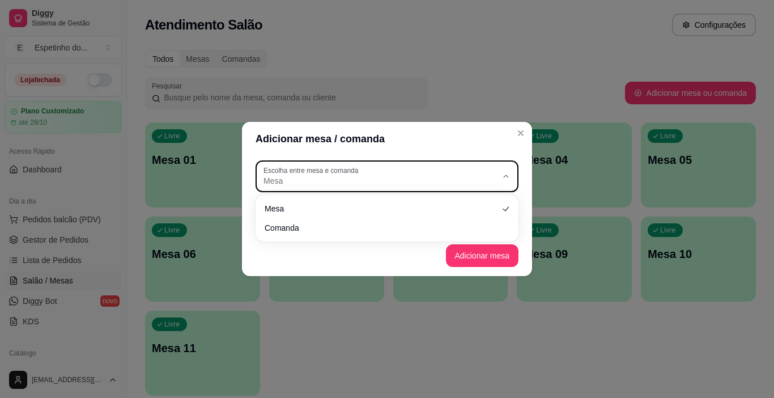
click at [324, 238] on div "Mesa Comanda" at bounding box center [387, 218] width 259 height 42
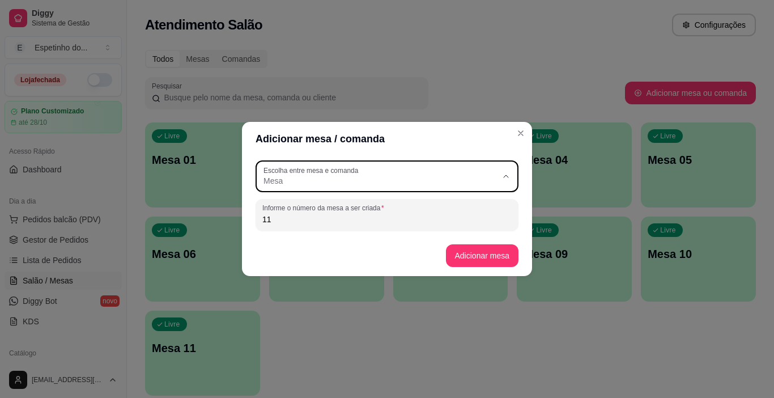
click at [315, 230] on span "Comanda" at bounding box center [382, 226] width 225 height 11
type input "CARD"
select select "CARD"
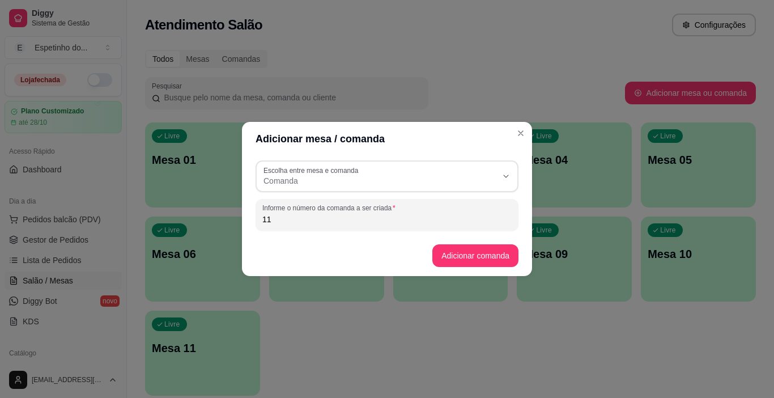
scroll to position [11, 0]
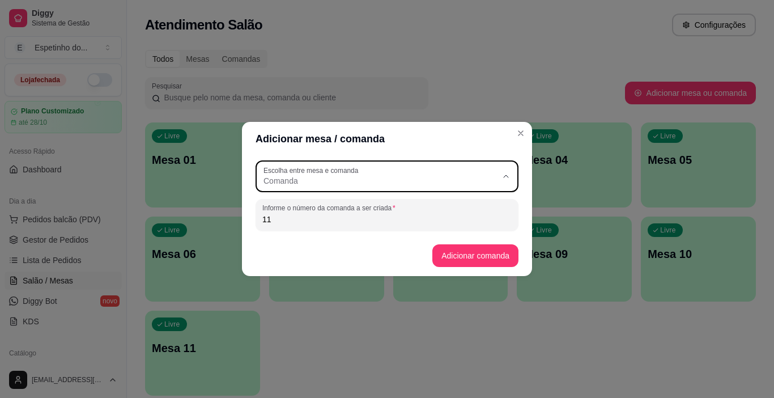
click at [308, 179] on span "Comanda" at bounding box center [381, 180] width 234 height 11
click at [308, 208] on span "Mesa" at bounding box center [382, 207] width 225 height 11
type input "TABLE"
select select "TABLE"
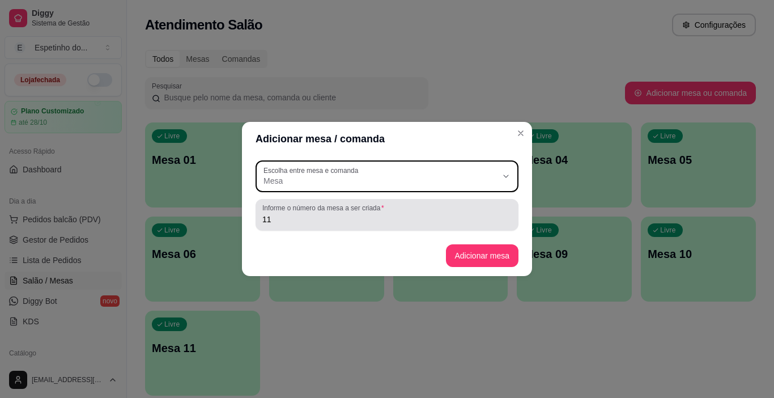
click at [298, 225] on div "11" at bounding box center [386, 215] width 249 height 23
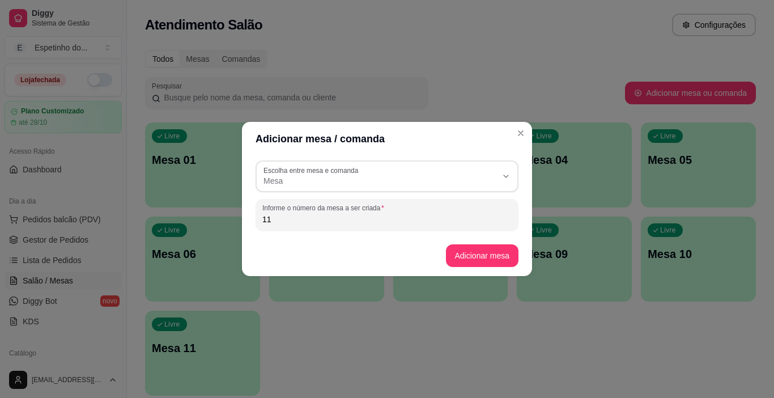
type input "1"
type input "balcão"
click at [484, 247] on button "Adicionar mesa" at bounding box center [482, 256] width 71 height 22
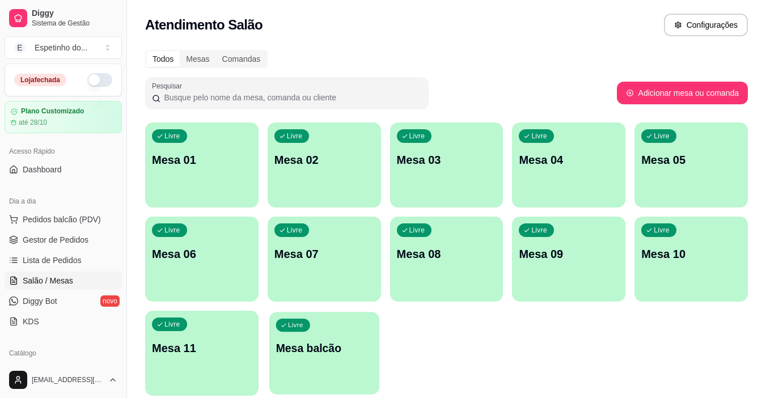
click at [319, 332] on div "Livre Mesa balcão" at bounding box center [324, 346] width 110 height 69
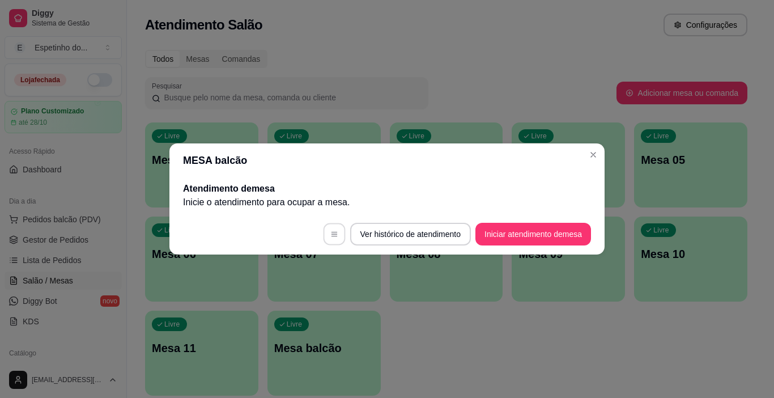
click at [330, 228] on button "button" at bounding box center [334, 234] width 22 height 22
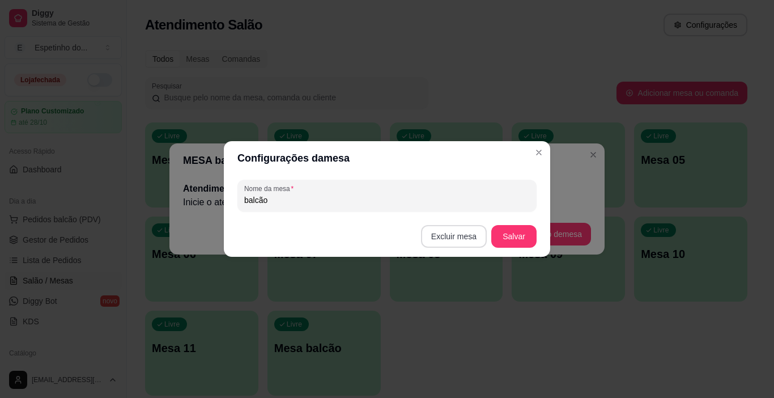
click at [452, 230] on button "Excluir mesa" at bounding box center [454, 236] width 66 height 23
click at [445, 306] on button "Confirmar" at bounding box center [456, 307] width 40 height 17
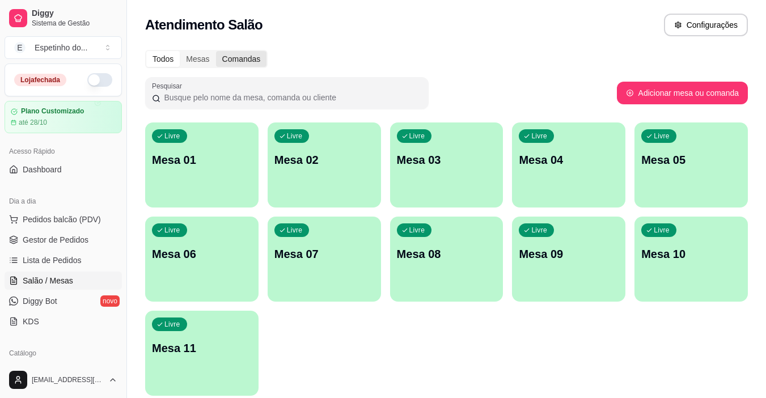
click at [236, 60] on div "Comandas" at bounding box center [241, 59] width 51 height 16
click at [216, 51] on input "Comandas" at bounding box center [216, 51] width 0 height 0
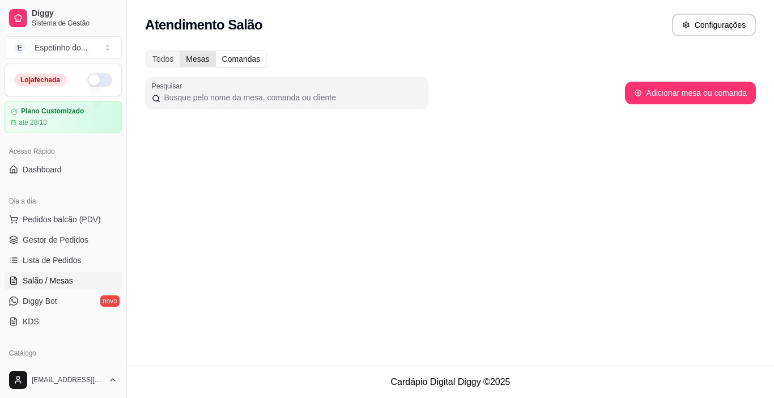
click at [193, 57] on div "Mesas" at bounding box center [198, 59] width 36 height 16
click at [180, 51] on input "Mesas" at bounding box center [180, 51] width 0 height 0
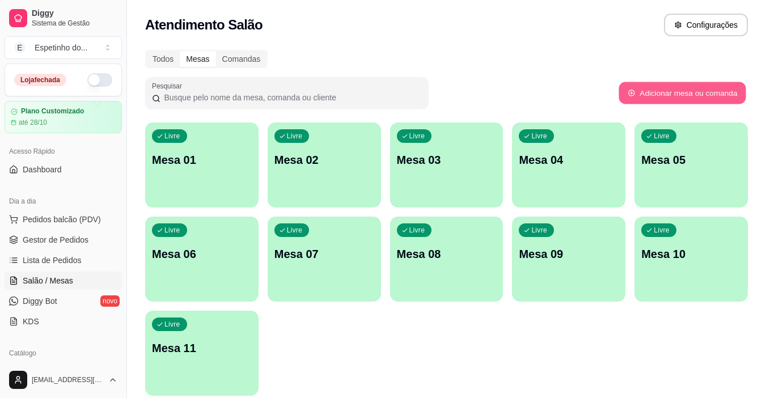
click at [654, 90] on button "Adicionar mesa ou comanda" at bounding box center [682, 93] width 127 height 22
select select "TABLE"
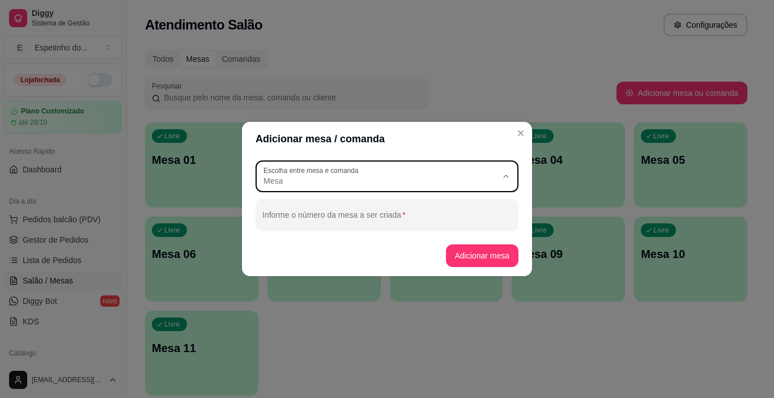
click at [345, 166] on label "Escolha entre mesa e comanda" at bounding box center [313, 171] width 99 height 10
click at [328, 232] on span "Comanda" at bounding box center [382, 226] width 225 height 11
type input "CARD"
select select "CARD"
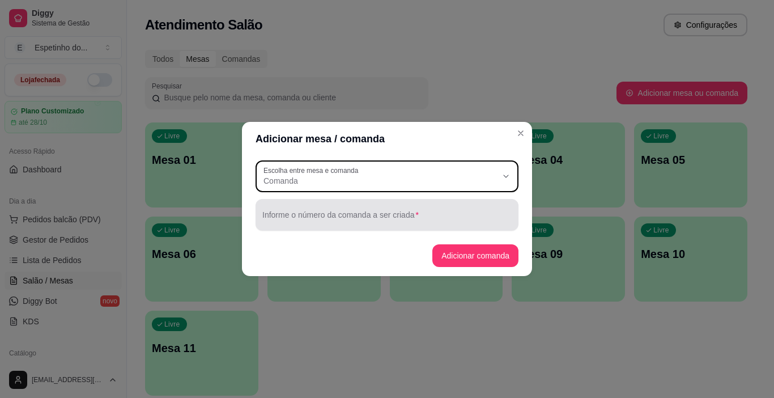
click at [317, 211] on div at bounding box center [386, 215] width 249 height 23
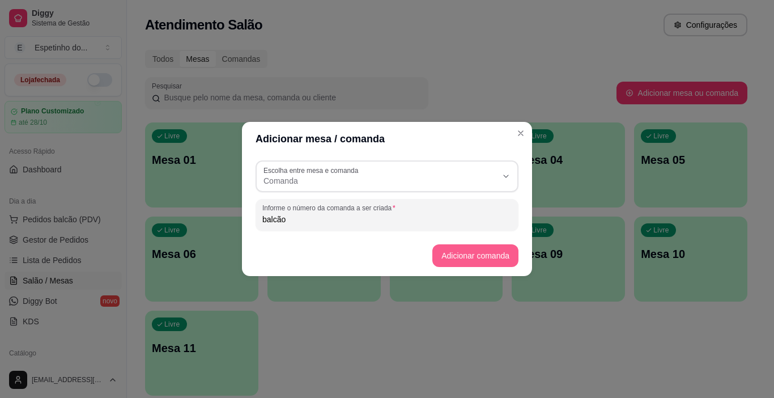
type input "balcão"
click at [486, 248] on button "Adicionar comanda" at bounding box center [476, 255] width 86 height 23
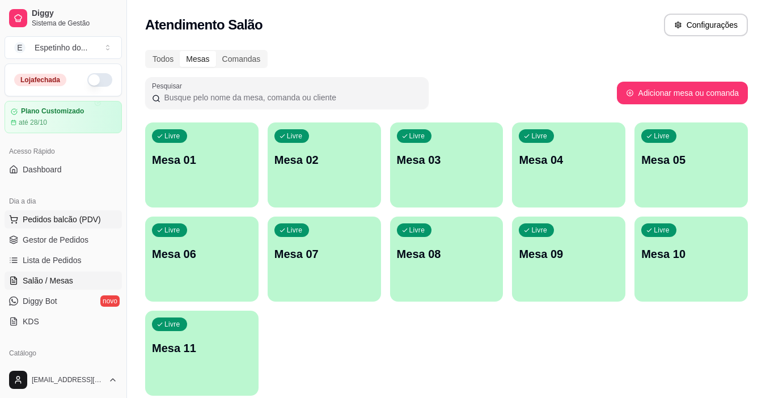
click at [69, 214] on span "Pedidos balcão (PDV)" at bounding box center [62, 219] width 78 height 11
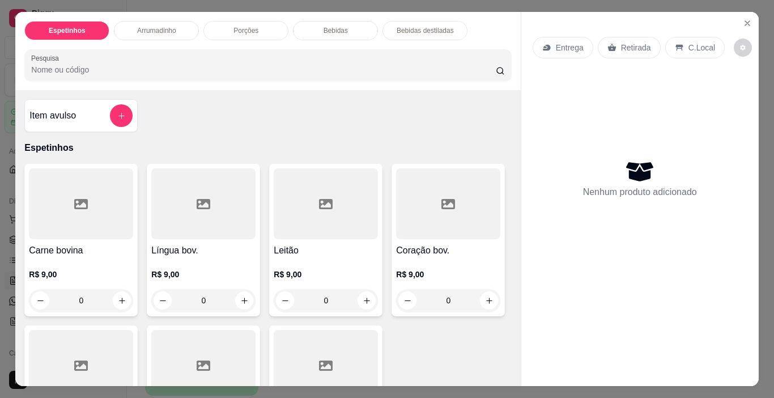
click at [167, 15] on div "Espetinhos Arrumadinho Porções Bebidas Bebidas destiladas Pesquisa" at bounding box center [267, 51] width 505 height 78
click at [734, 39] on button "decrease-product-quantity" at bounding box center [743, 48] width 18 height 18
click at [735, 39] on button "decrease-product-quantity" at bounding box center [744, 48] width 18 height 18
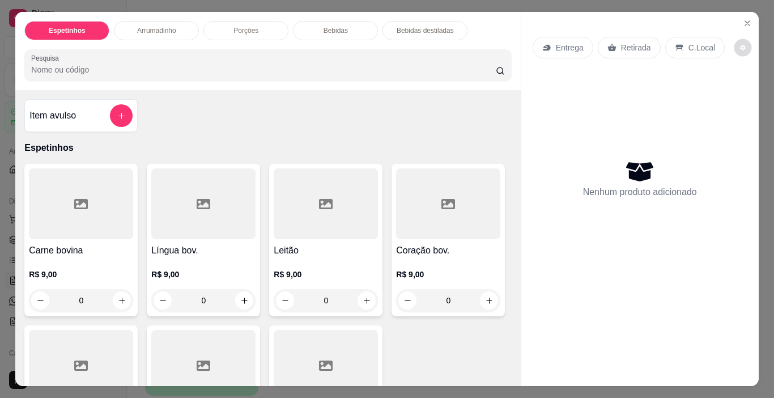
click at [740, 44] on icon "decrease-product-quantity" at bounding box center [743, 47] width 7 height 7
click at [344, 23] on div "Bebidas" at bounding box center [335, 30] width 85 height 19
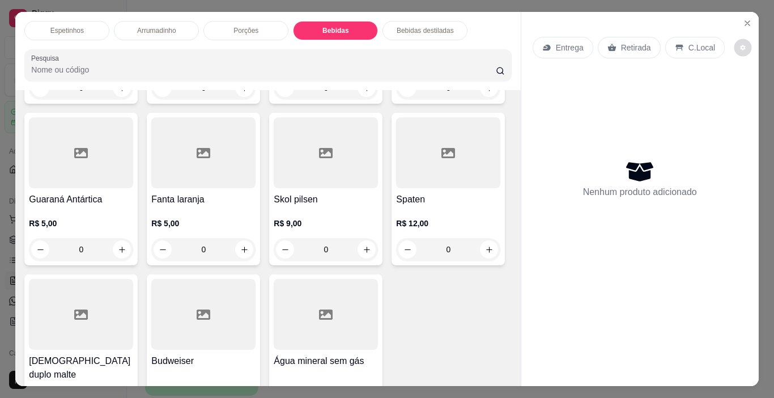
click at [740, 44] on icon "decrease-product-quantity" at bounding box center [743, 47] width 7 height 7
click at [74, 21] on div "Espetinhos" at bounding box center [66, 30] width 85 height 19
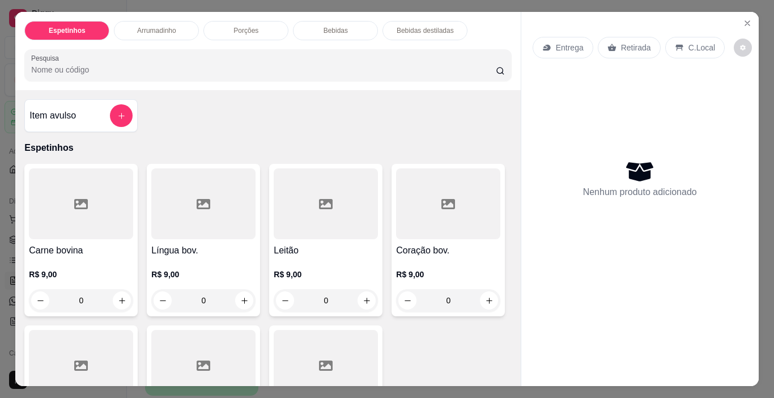
click at [7, 22] on div "Espetinhos Arrumadinho Porções Bebidas Bebidas destiladas Pesquisa Item avulso …" at bounding box center [387, 199] width 774 height 398
click at [557, 42] on p "Entrega" at bounding box center [570, 47] width 28 height 11
click at [632, 44] on p "Retirada" at bounding box center [636, 47] width 30 height 11
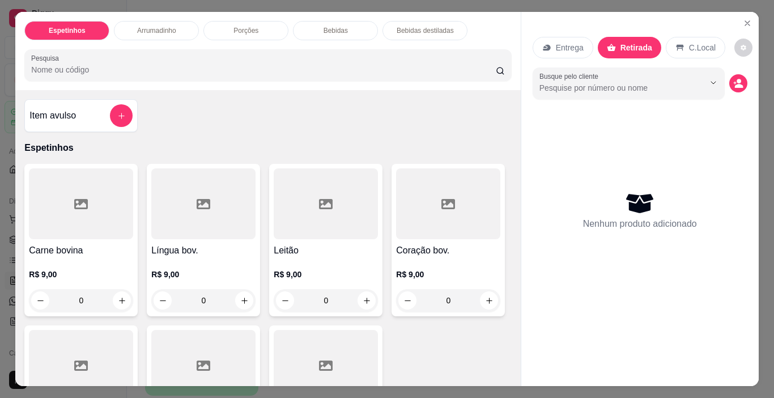
click at [680, 41] on div "C.Local" at bounding box center [696, 48] width 60 height 22
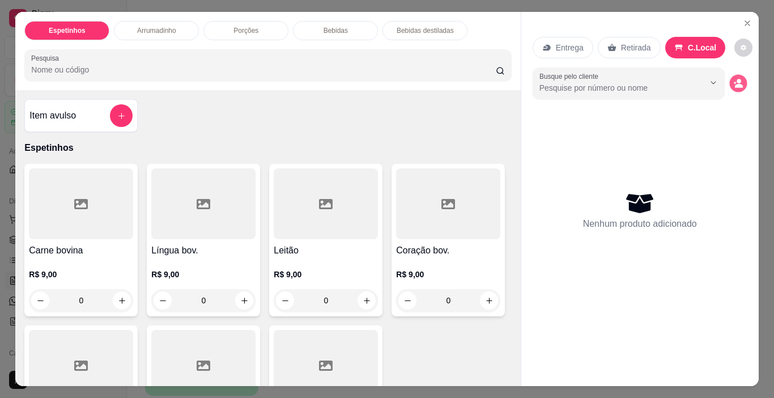
click at [730, 79] on button "decrease-product-quantity" at bounding box center [739, 84] width 18 height 18
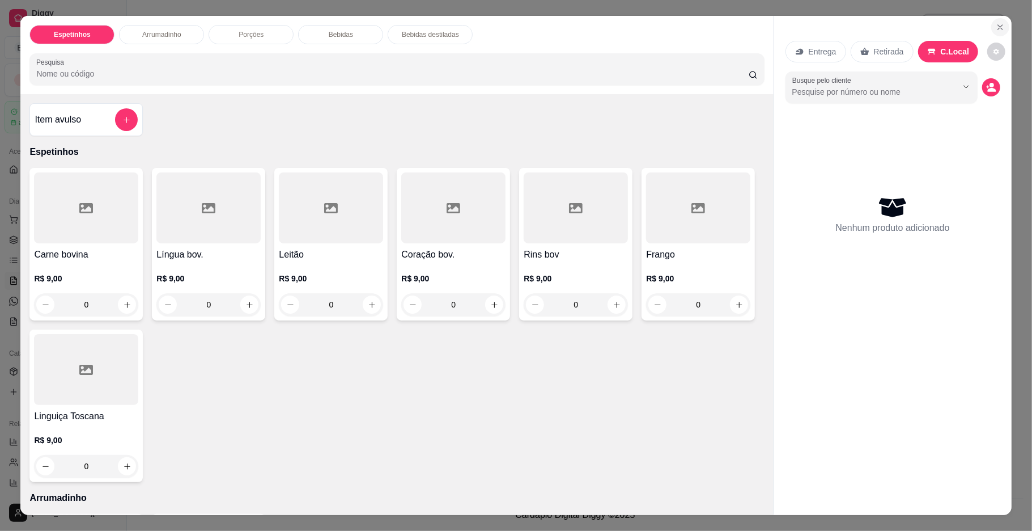
click at [765, 21] on button "Close" at bounding box center [1001, 27] width 18 height 18
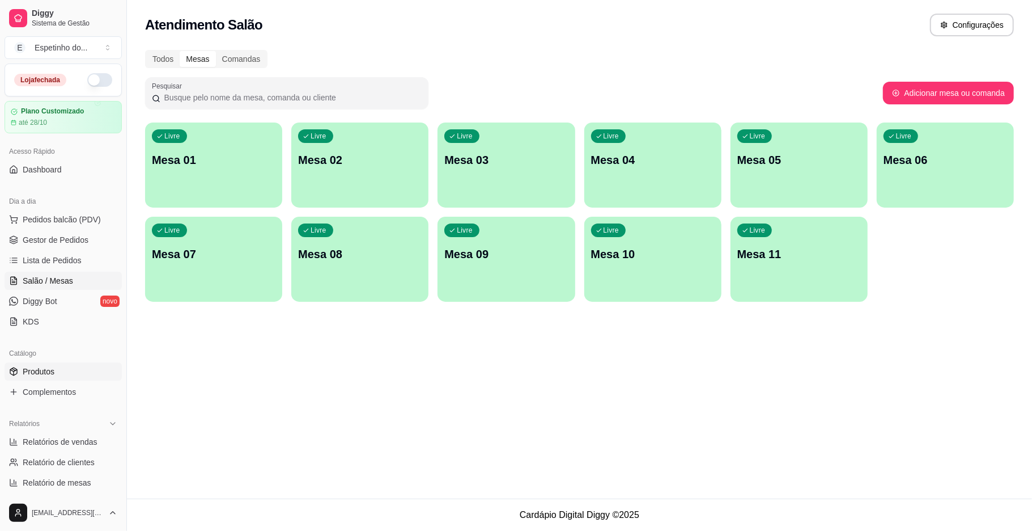
click at [37, 363] on span "Produtos" at bounding box center [39, 371] width 32 height 11
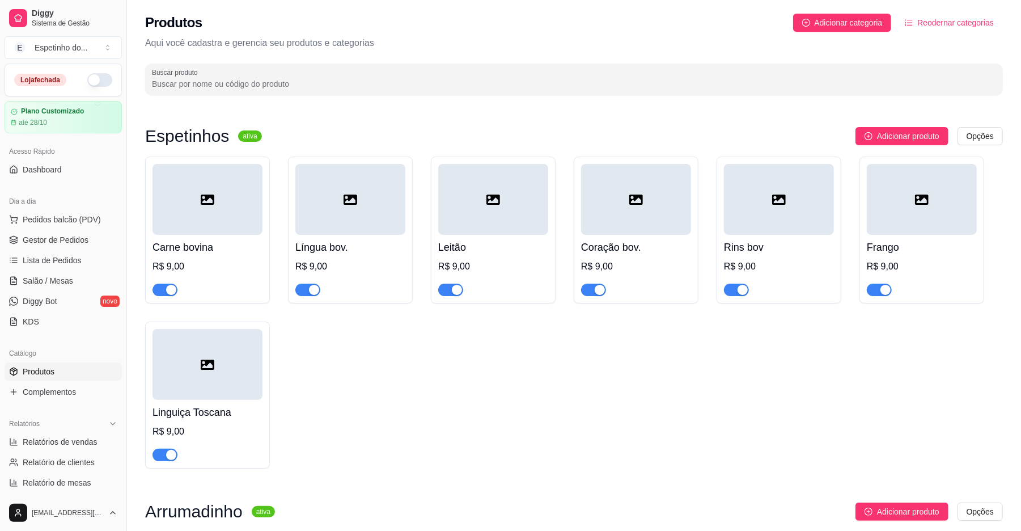
click at [37, 363] on span "Produtos" at bounding box center [39, 371] width 32 height 11
click at [215, 223] on div at bounding box center [208, 199] width 110 height 71
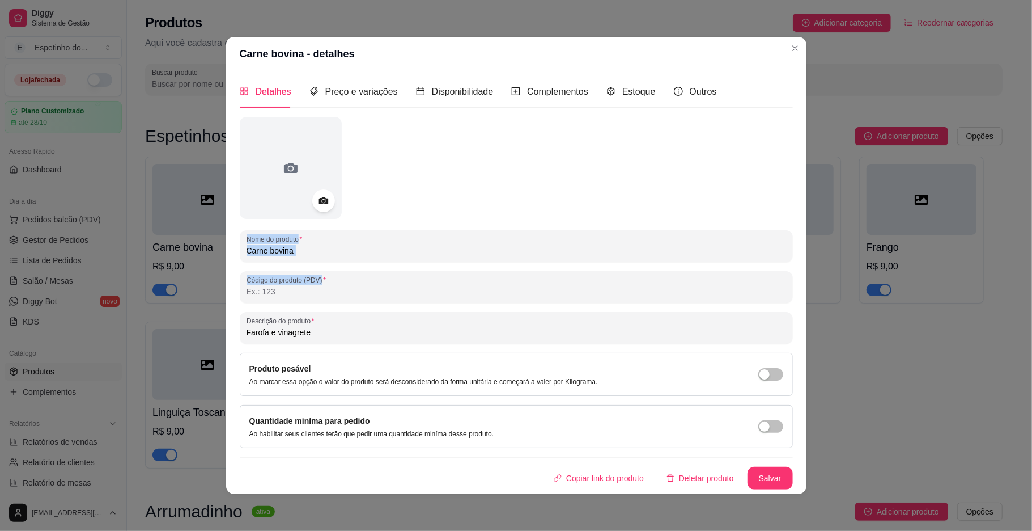
drag, startPoint x: 490, startPoint y: 115, endPoint x: 518, endPoint y: 336, distance: 222.8
click at [518, 336] on div "Detalhes Preço e variações Disponibilidade Complementos Estoque Outros Nome do …" at bounding box center [516, 282] width 553 height 414
click at [316, 82] on div "Preço e variações" at bounding box center [354, 91] width 88 height 32
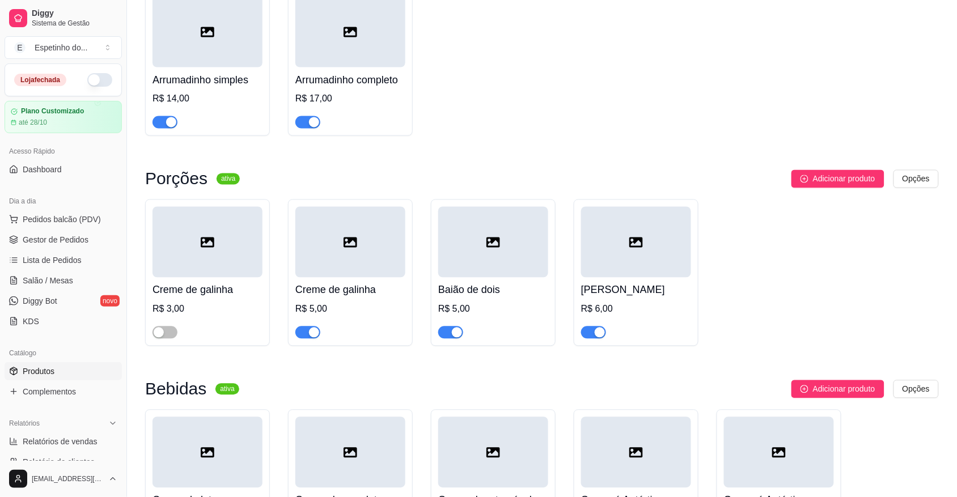
scroll to position [556, 0]
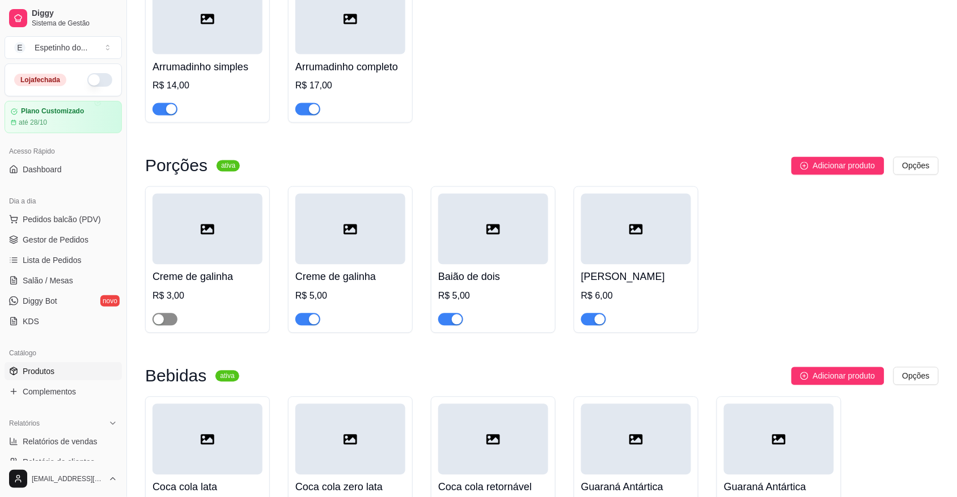
click at [166, 326] on button "button" at bounding box center [165, 320] width 25 height 12
click at [210, 236] on icon at bounding box center [208, 230] width 14 height 14
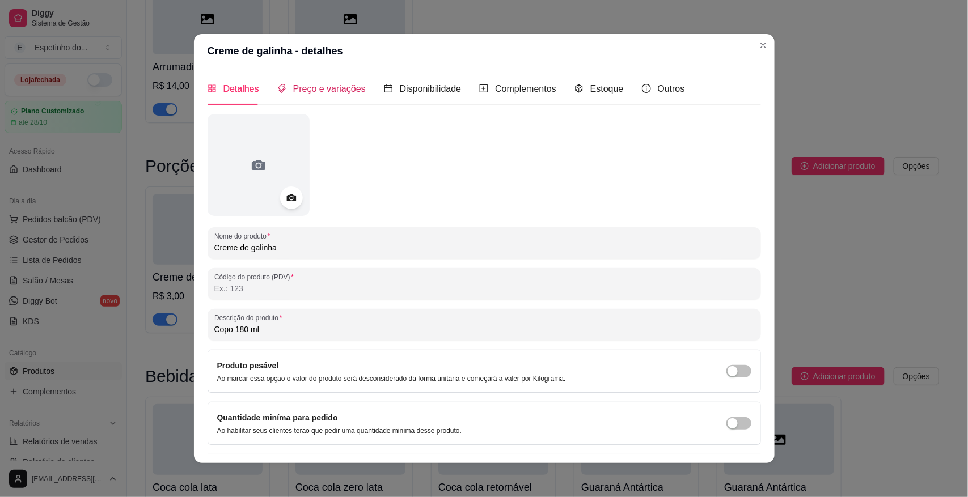
click at [314, 94] on span "Preço e variações" at bounding box center [329, 89] width 73 height 10
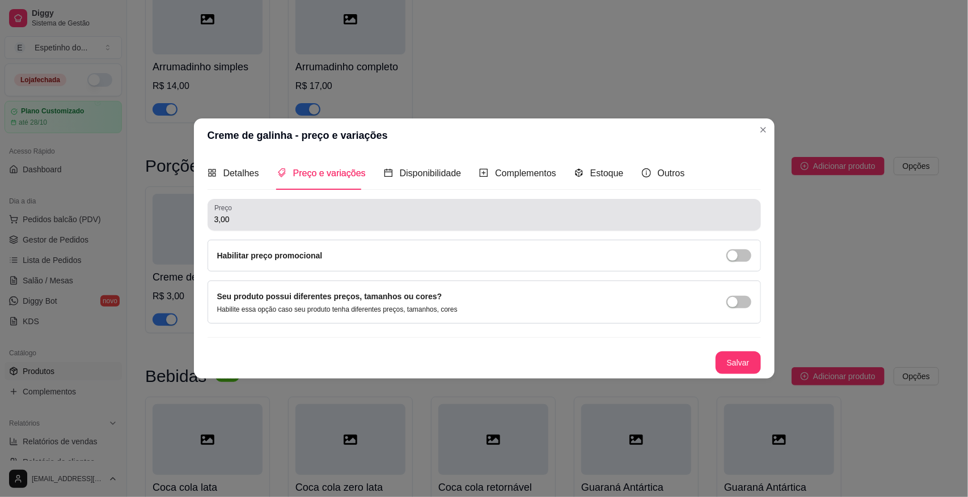
click at [247, 226] on div "Preço 3,00" at bounding box center [484, 215] width 553 height 32
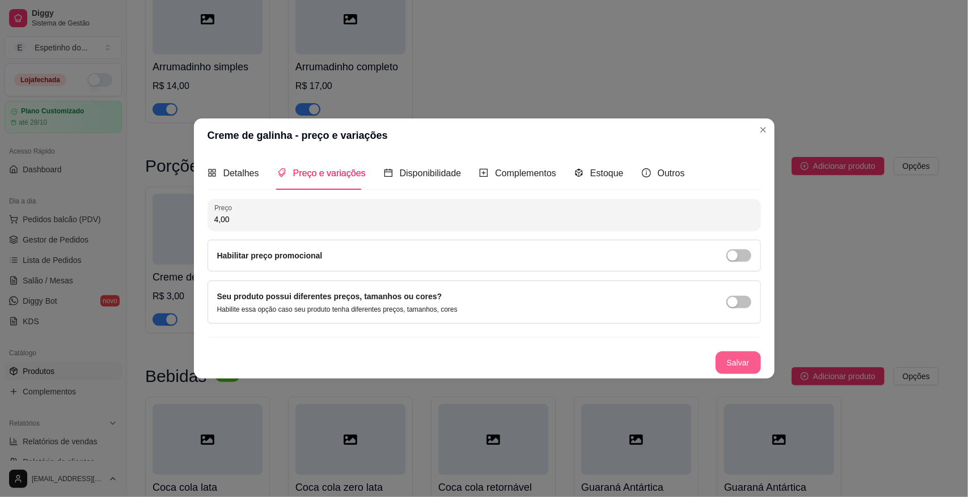
type input "4,00"
click at [738, 352] on button "Salvar" at bounding box center [738, 363] width 44 height 22
click at [736, 358] on button "Salvar" at bounding box center [738, 363] width 44 height 22
click at [730, 357] on button "Salvar" at bounding box center [738, 363] width 44 height 22
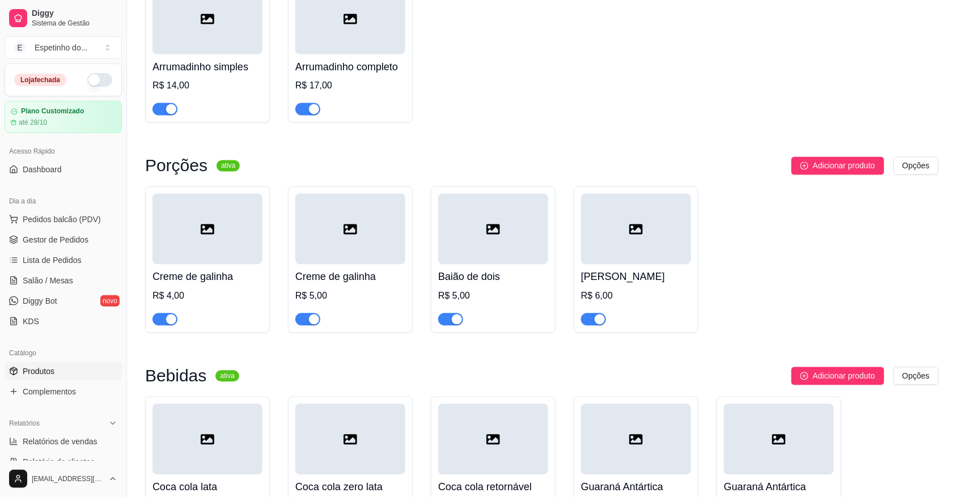
click at [324, 234] on div at bounding box center [350, 229] width 110 height 71
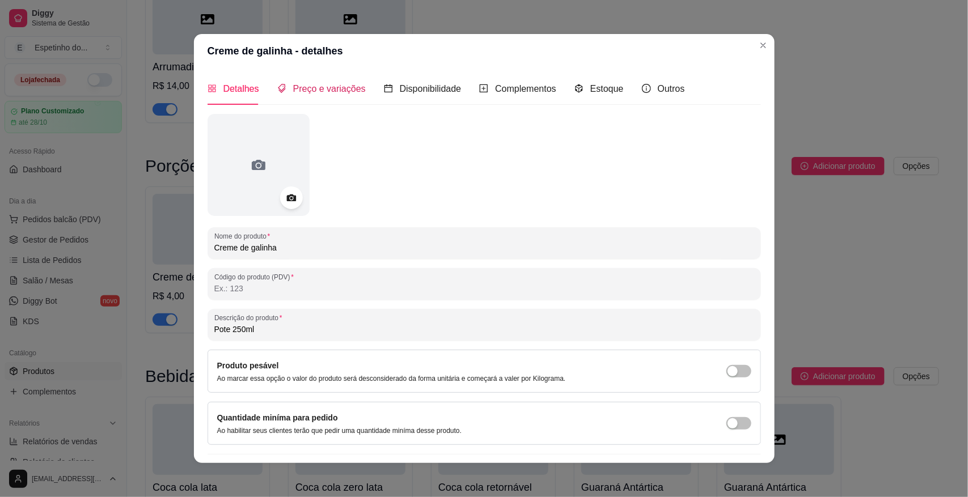
click at [293, 87] on span "Preço e variações" at bounding box center [329, 89] width 73 height 10
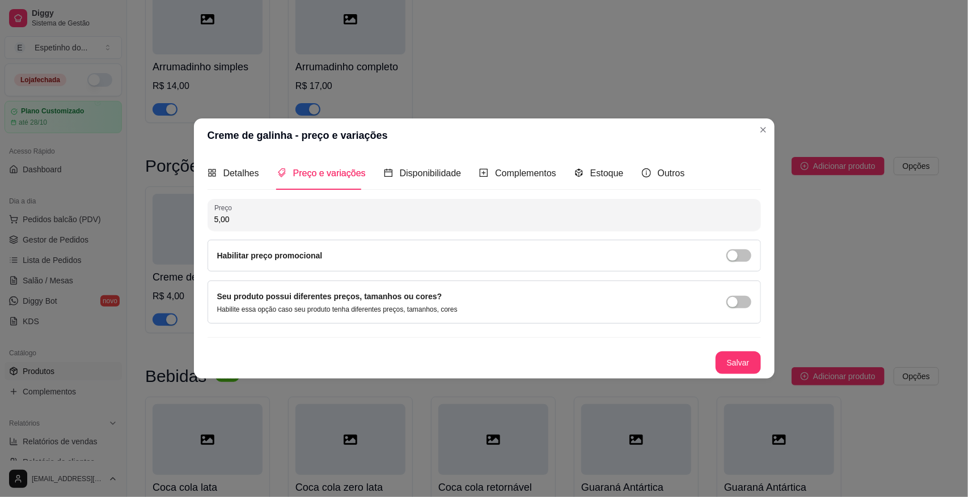
click at [243, 223] on input "5,00" at bounding box center [484, 219] width 540 height 11
type input "6,00"
click at [746, 363] on button "Salvar" at bounding box center [737, 363] width 45 height 23
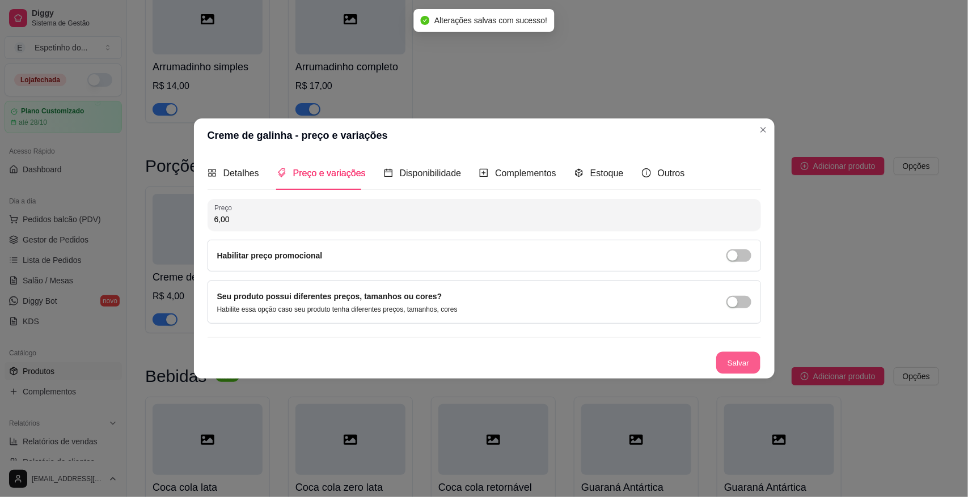
click at [746, 363] on button "Salvar" at bounding box center [738, 363] width 44 height 22
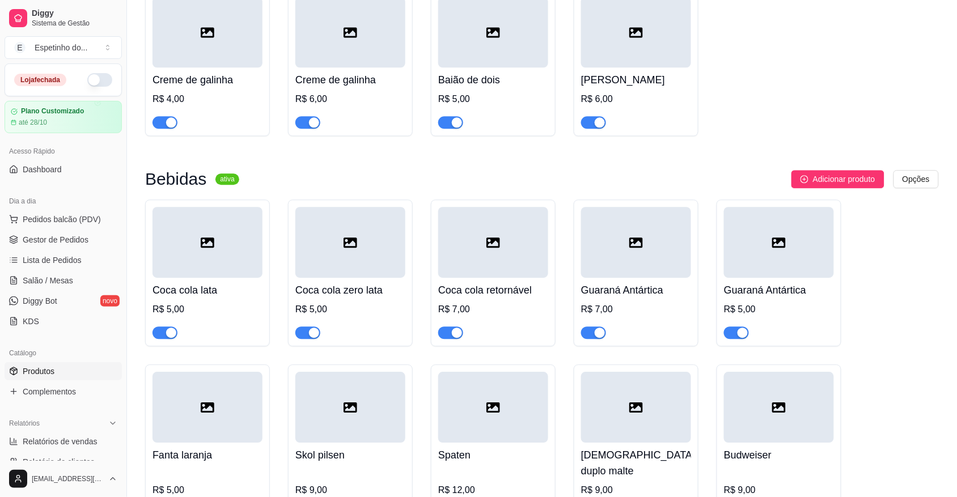
scroll to position [754, 0]
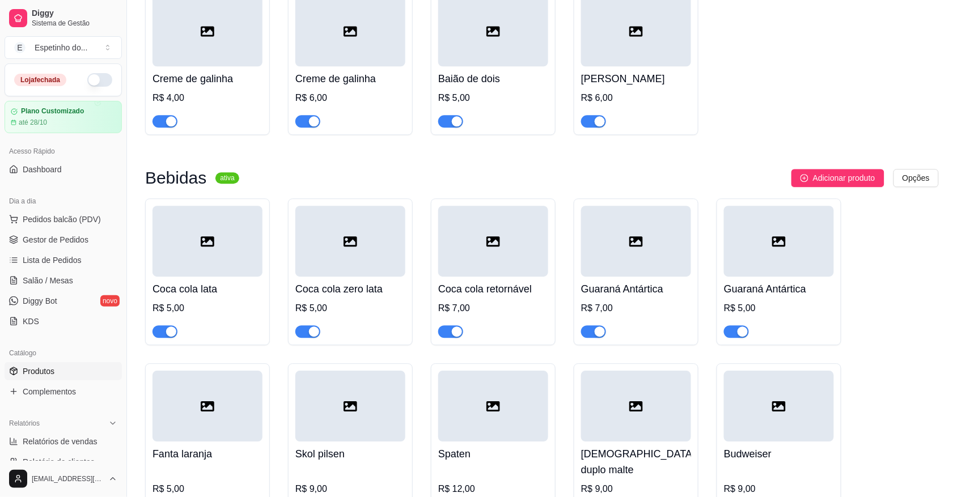
click at [167, 305] on div "Coca cola lata R$ 5,00" at bounding box center [208, 307] width 110 height 61
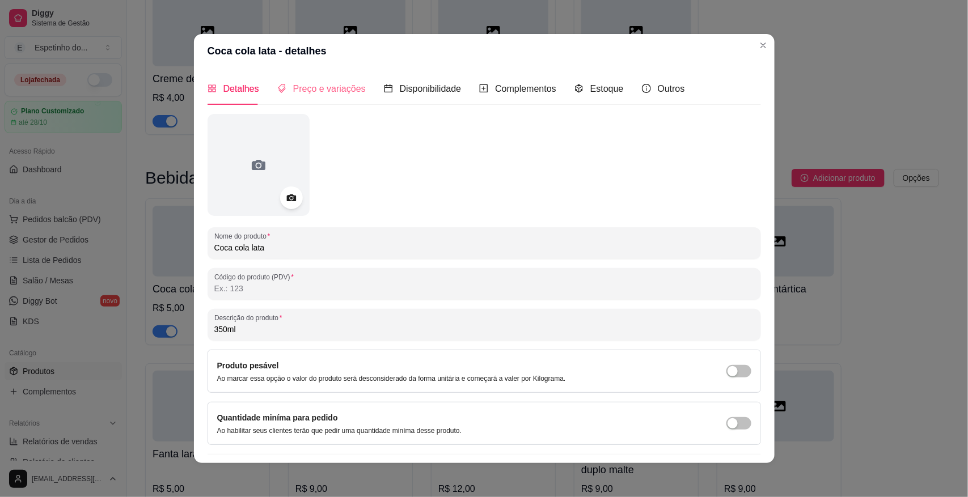
click at [296, 78] on div "Preço e variações" at bounding box center [321, 89] width 88 height 32
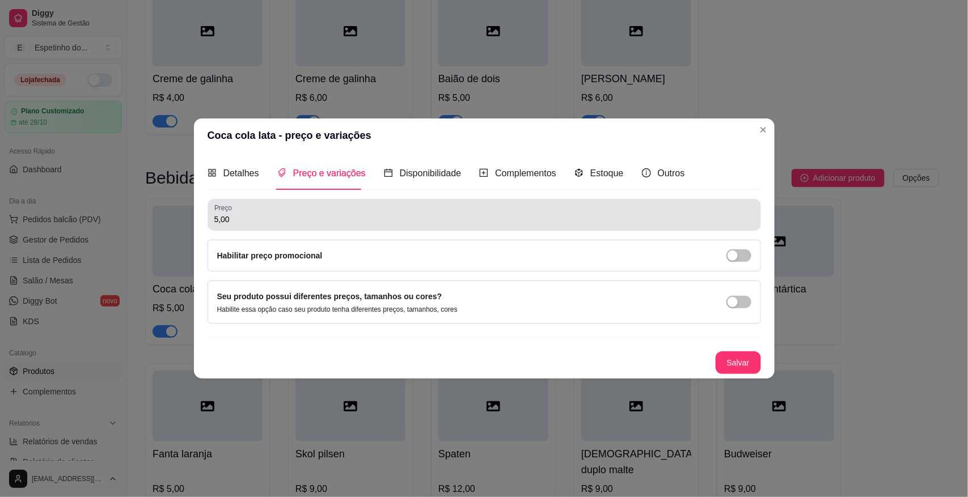
click at [239, 220] on input "5,00" at bounding box center [484, 219] width 540 height 11
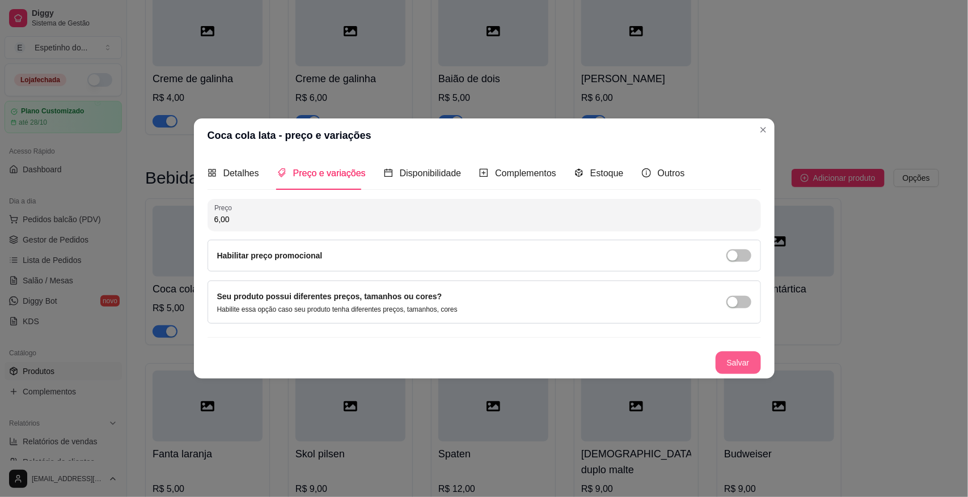
type input "6,00"
click at [739, 362] on button "Salvar" at bounding box center [738, 363] width 44 height 22
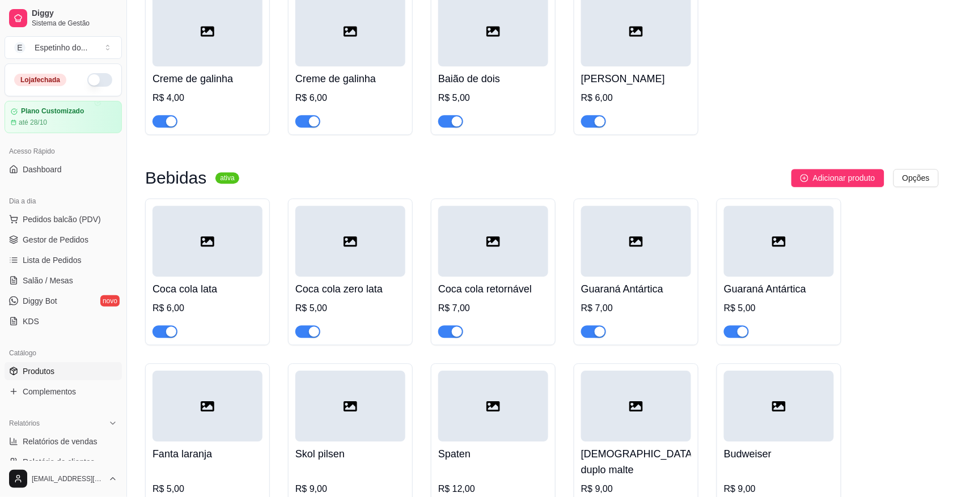
click at [330, 273] on div at bounding box center [350, 241] width 110 height 71
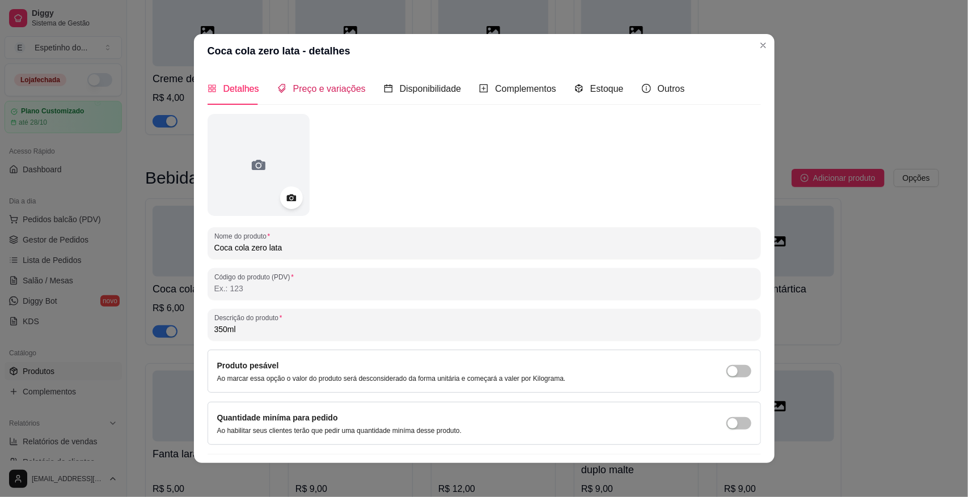
click at [308, 84] on span "Preço e variações" at bounding box center [329, 89] width 73 height 10
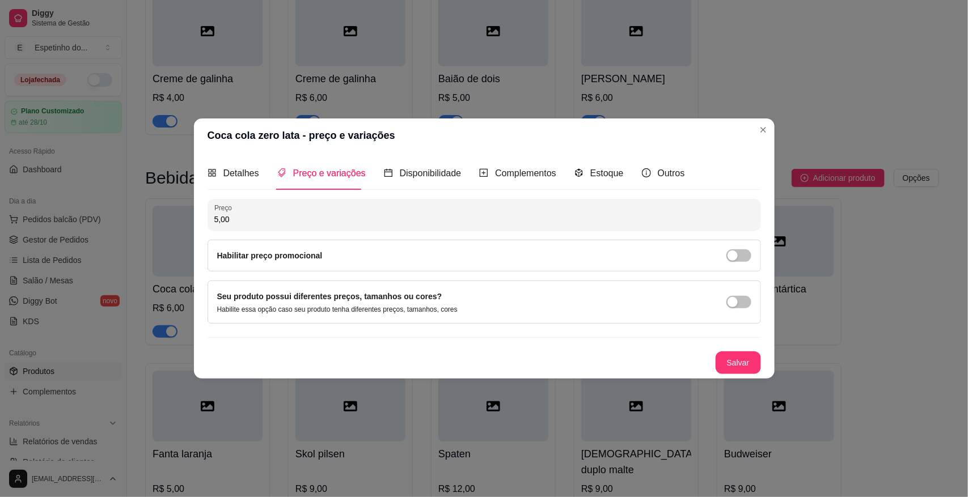
click at [255, 216] on input "5,00" at bounding box center [484, 219] width 540 height 11
click at [255, 216] on input "6,00" at bounding box center [484, 219] width 540 height 11
type input "6,00"
click at [738, 355] on button "Salvar" at bounding box center [737, 363] width 45 height 23
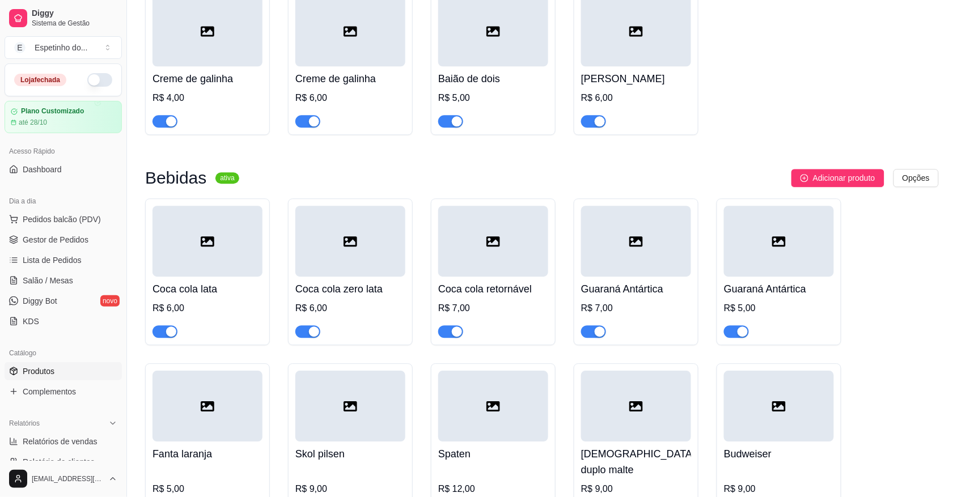
click at [515, 252] on div at bounding box center [493, 241] width 110 height 71
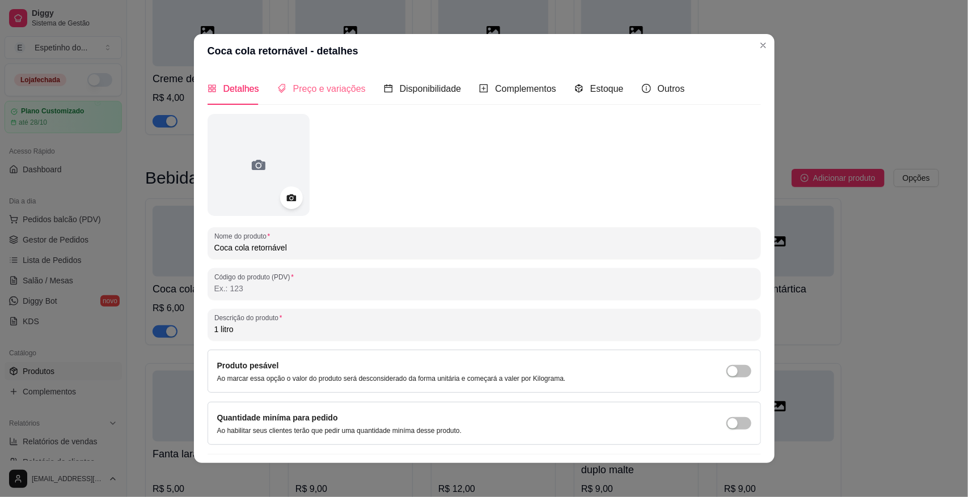
click at [316, 79] on div "Preço e variações" at bounding box center [321, 89] width 88 height 32
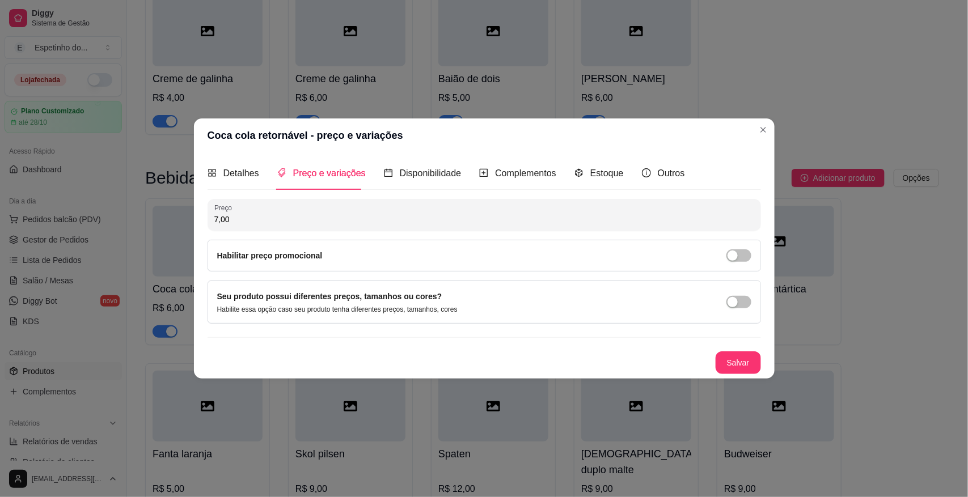
click at [245, 215] on input "7,00" at bounding box center [484, 219] width 540 height 11
type input "8,00"
click at [732, 358] on button "Salvar" at bounding box center [738, 363] width 44 height 22
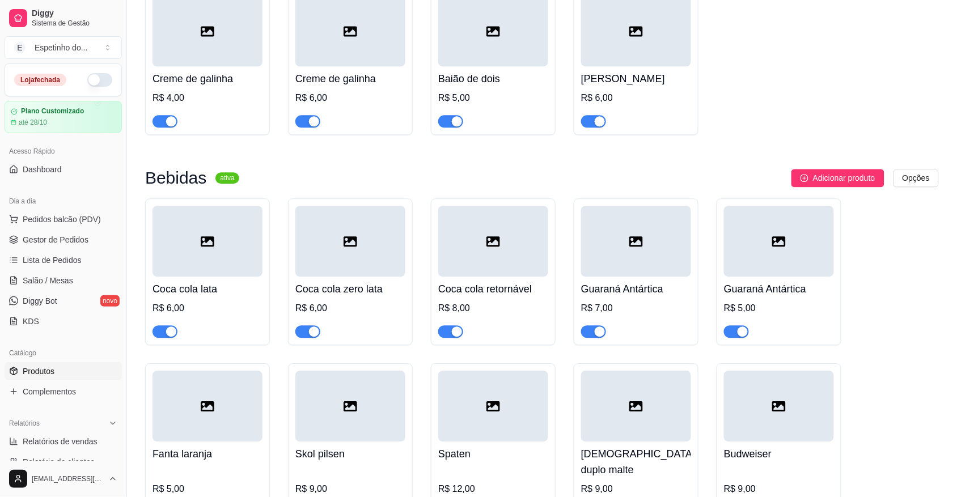
click at [609, 277] on div at bounding box center [636, 241] width 110 height 71
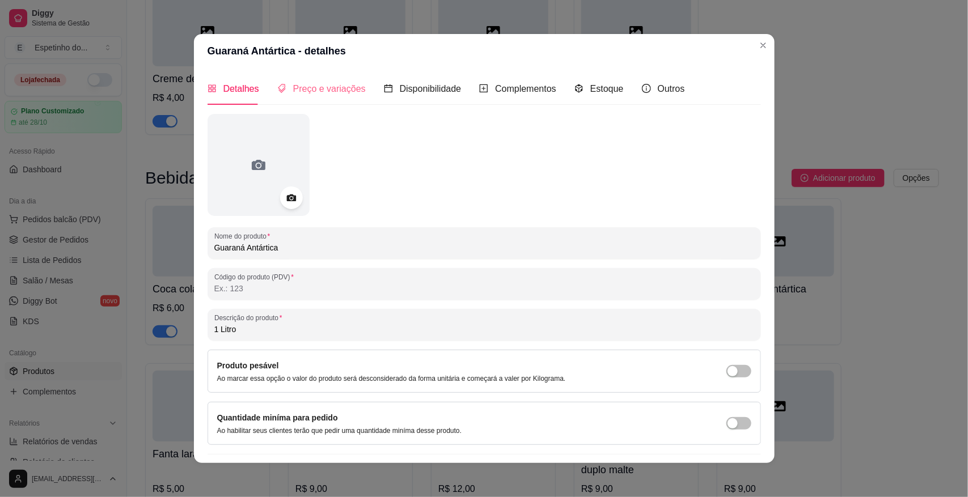
click at [316, 78] on div "Preço e variações" at bounding box center [321, 89] width 88 height 32
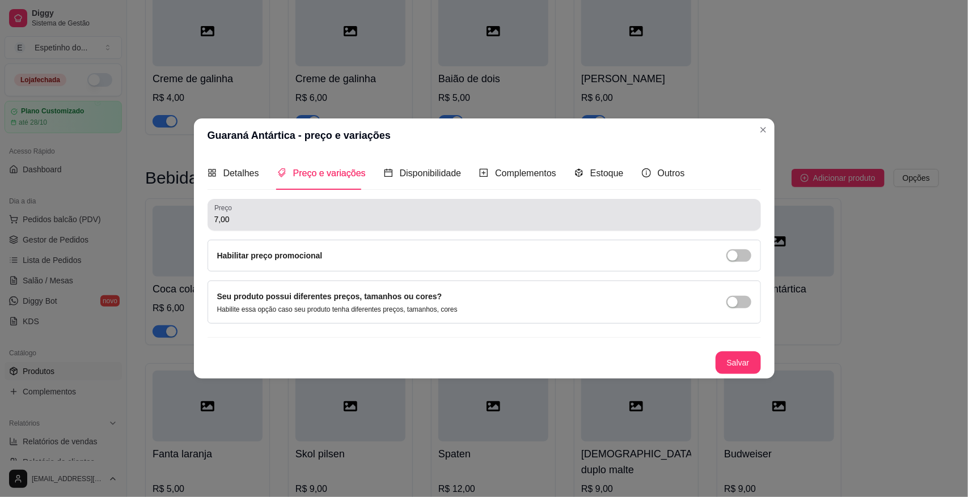
click at [242, 209] on div "7,00" at bounding box center [484, 215] width 540 height 23
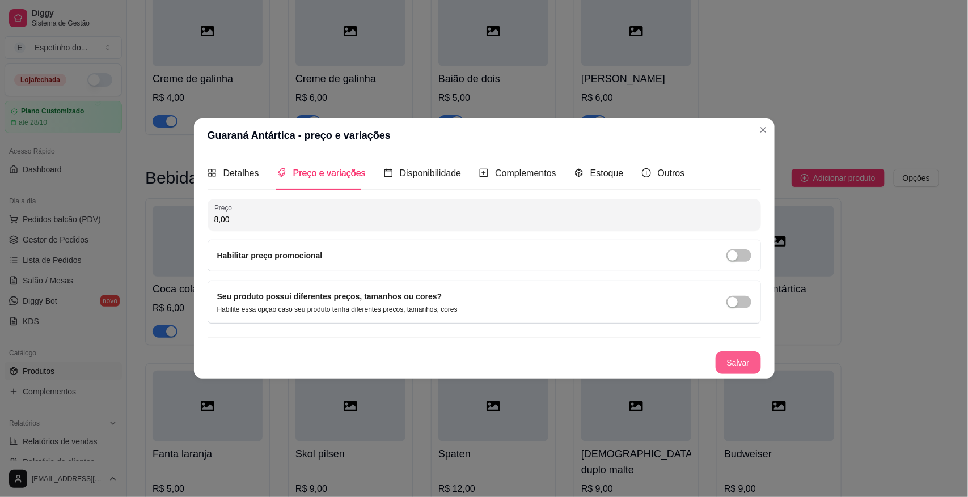
type input "8,00"
click at [732, 363] on button "Salvar" at bounding box center [737, 363] width 45 height 23
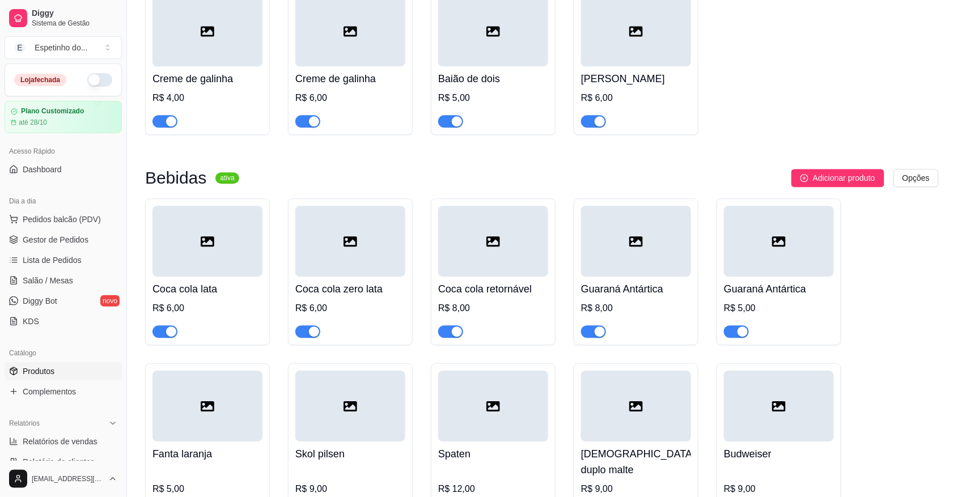
click at [642, 276] on div at bounding box center [636, 241] width 110 height 71
click at [765, 261] on div at bounding box center [779, 241] width 110 height 71
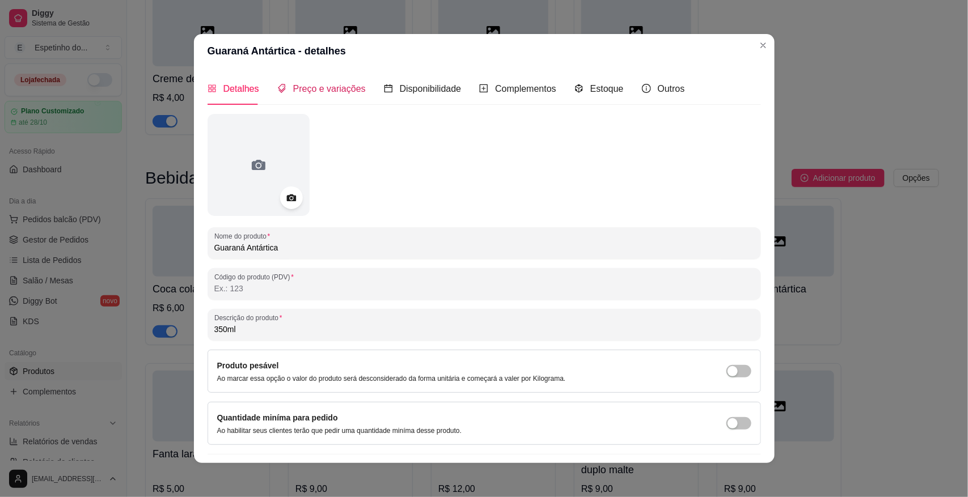
click at [318, 91] on span "Preço e variações" at bounding box center [329, 89] width 73 height 10
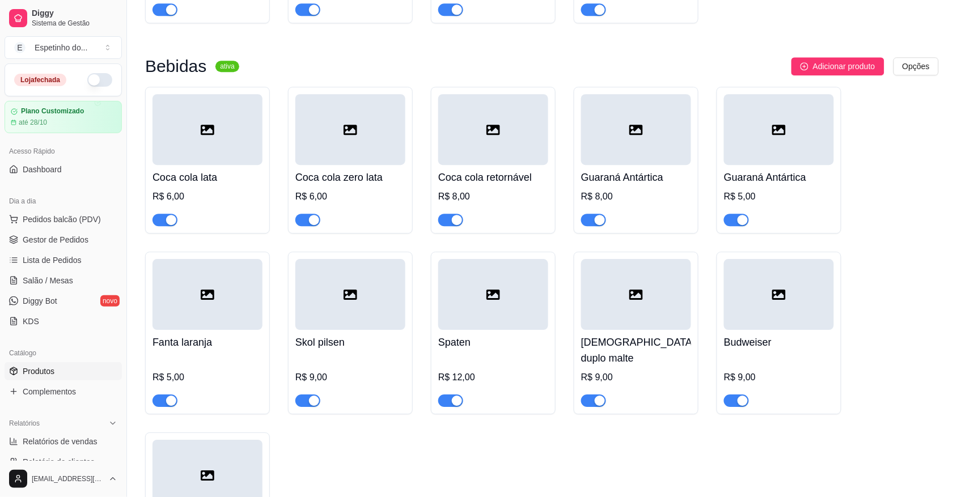
scroll to position [867, 0]
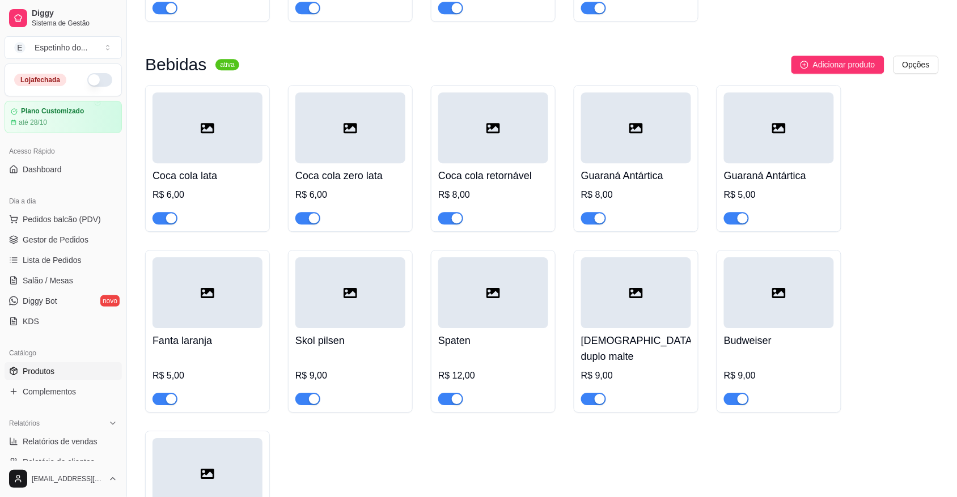
click at [753, 349] on h4 "Budweiser" at bounding box center [779, 341] width 110 height 16
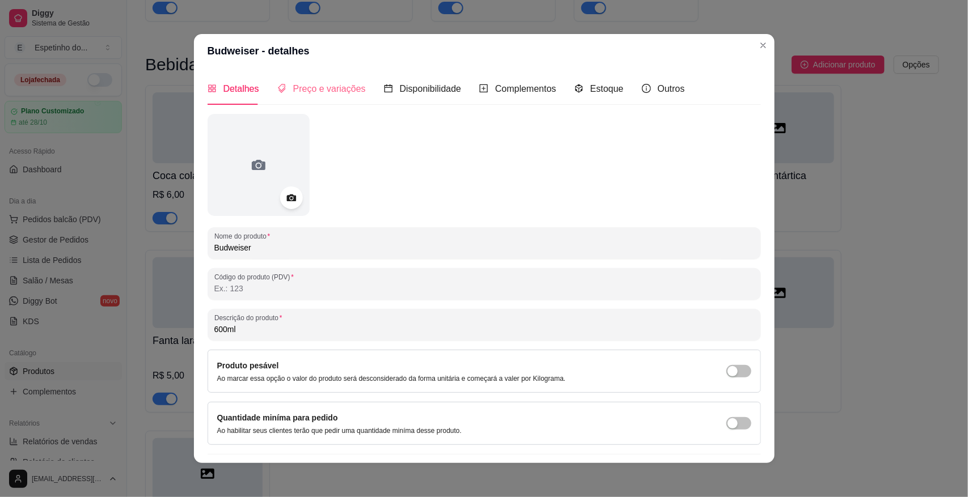
click at [295, 81] on div "Preço e variações" at bounding box center [321, 89] width 88 height 32
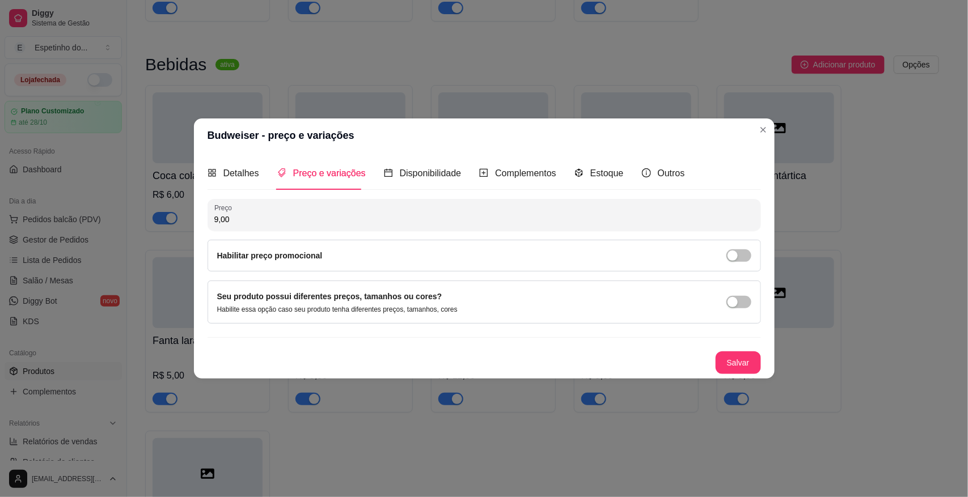
click at [260, 214] on input "9,00" at bounding box center [484, 219] width 540 height 11
type input "10,00"
click at [742, 350] on div "Preço 10,00 Habilitar preço promocional Seu produto possui diferentes preços, t…" at bounding box center [484, 286] width 553 height 175
click at [731, 361] on button "Salvar" at bounding box center [738, 363] width 44 height 22
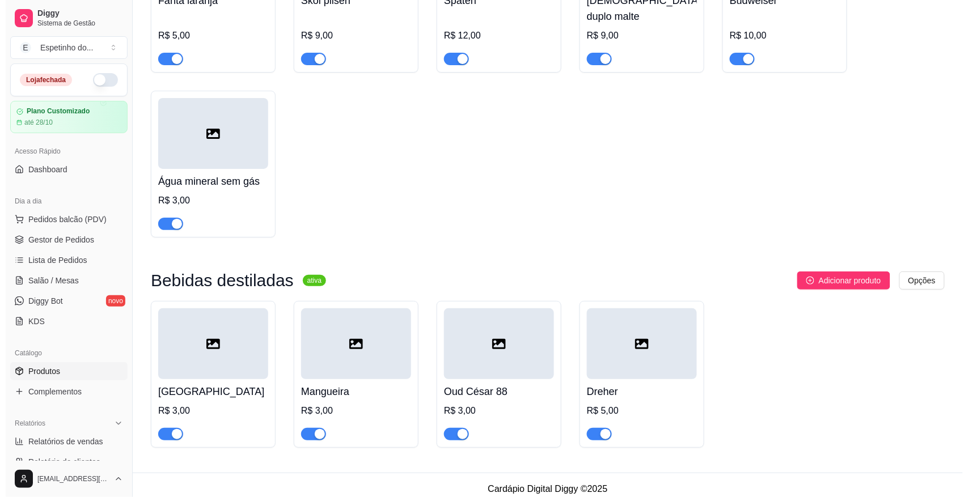
scroll to position [1209, 0]
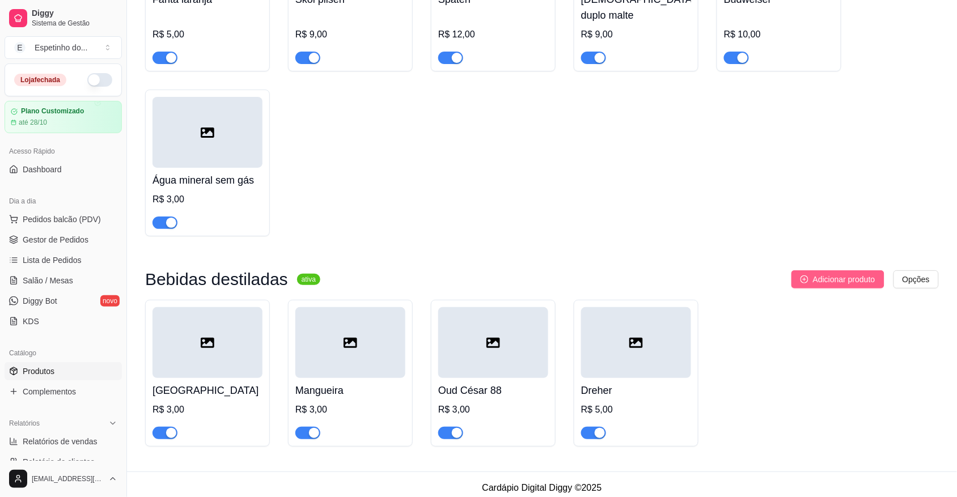
click at [765, 270] on button "Adicionar produto" at bounding box center [837, 279] width 93 height 18
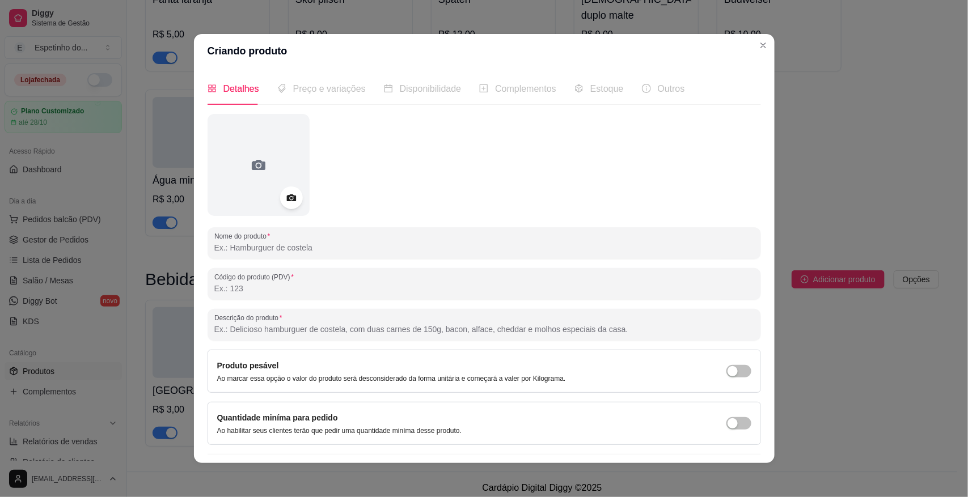
click at [372, 247] on input "Nome do produto" at bounding box center [484, 247] width 540 height 11
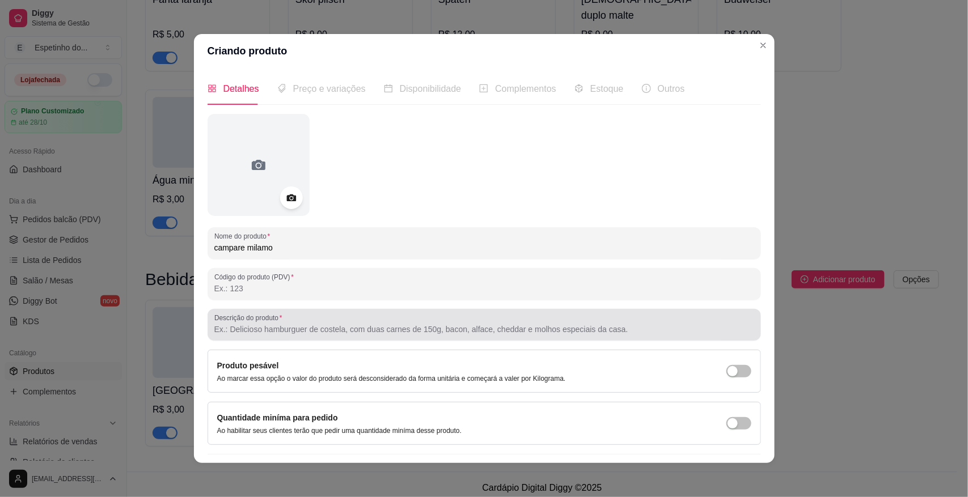
type input "campare milamo"
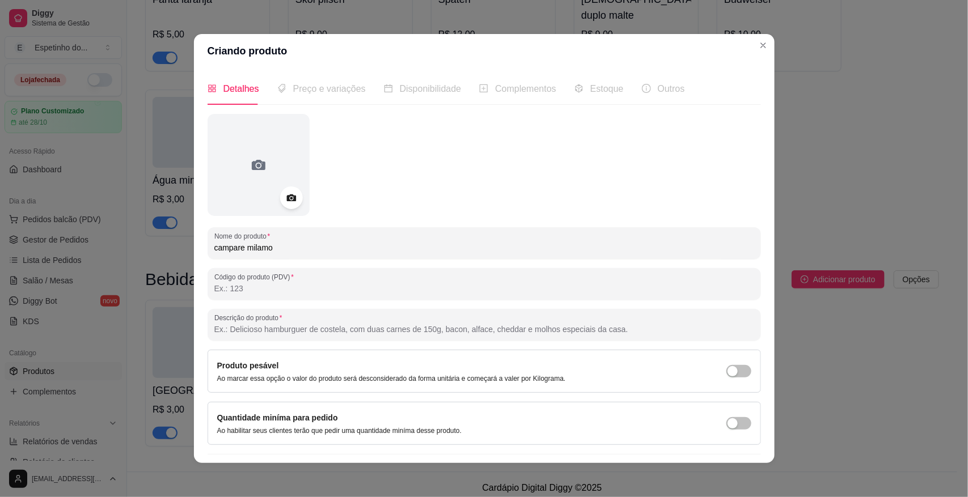
click at [304, 324] on input "Descrição do produto" at bounding box center [484, 329] width 540 height 11
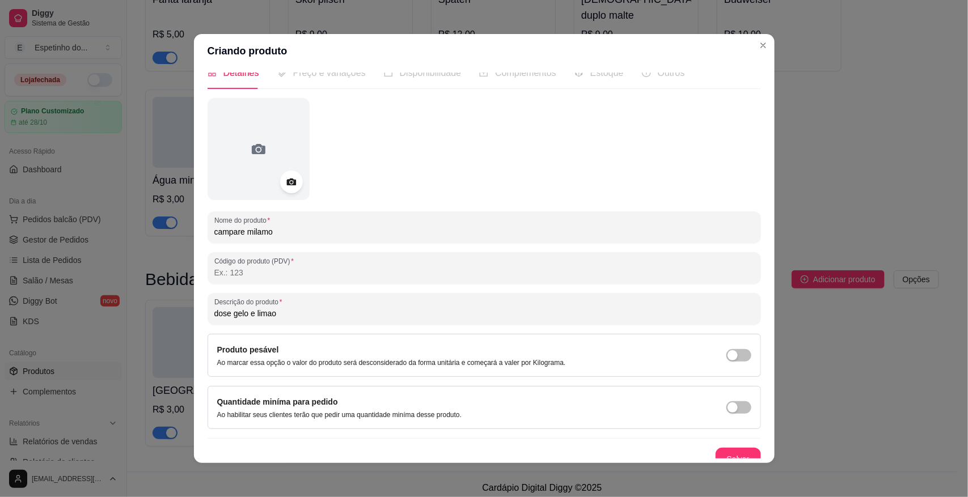
scroll to position [24, 0]
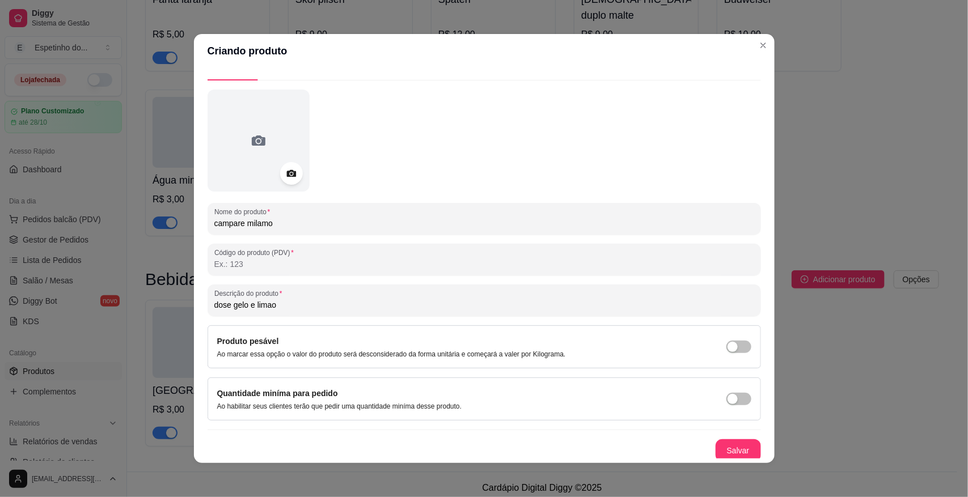
click at [225, 306] on input "dose gelo e limao" at bounding box center [484, 304] width 540 height 11
type input "gelo e limao"
click at [715, 363] on button "Salvar" at bounding box center [737, 450] width 45 height 23
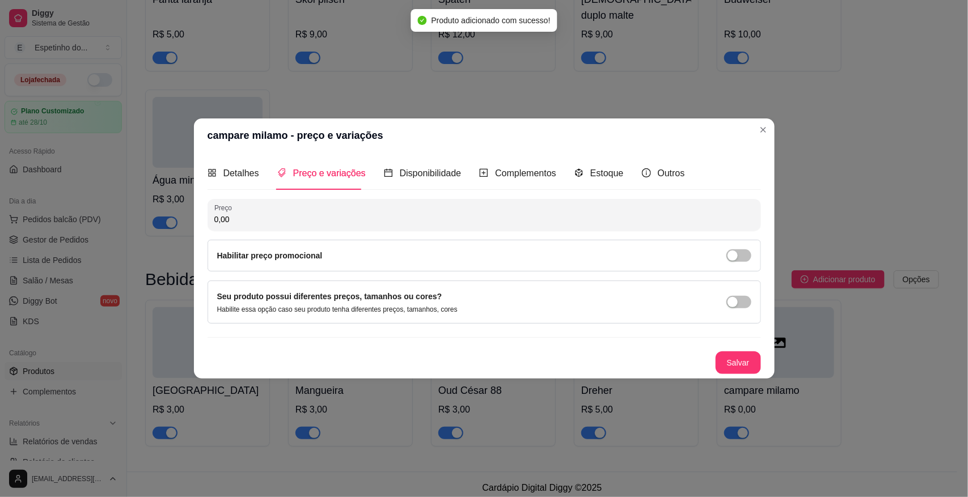
scroll to position [0, 0]
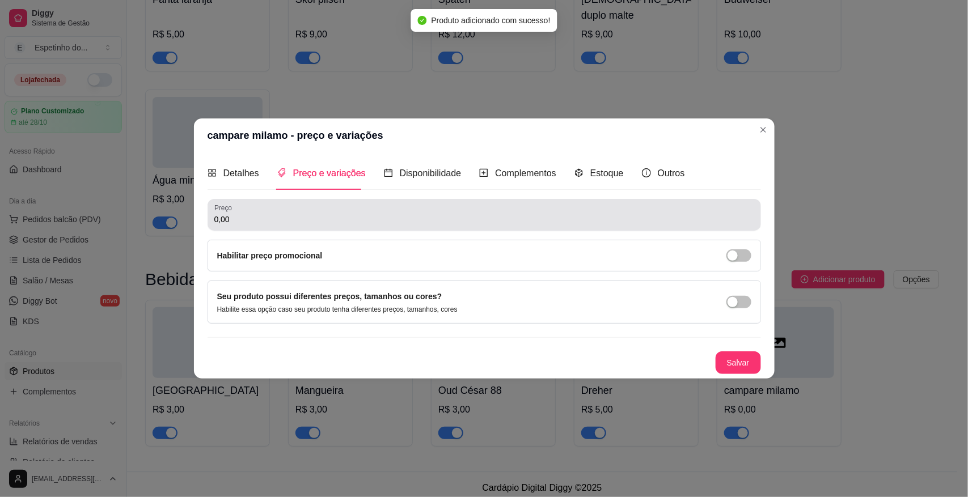
click at [245, 221] on input "0,00" at bounding box center [484, 219] width 540 height 11
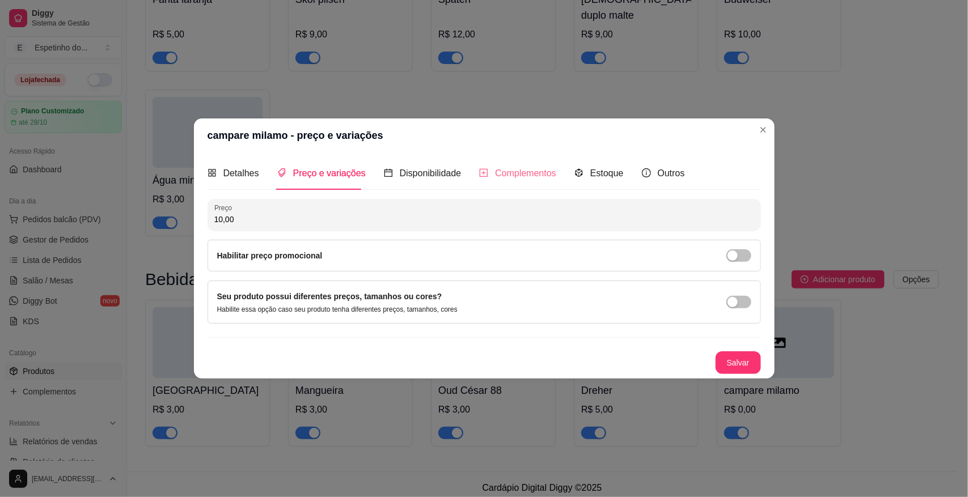
type input "10,00"
click at [527, 168] on span "Complementos" at bounding box center [525, 173] width 61 height 10
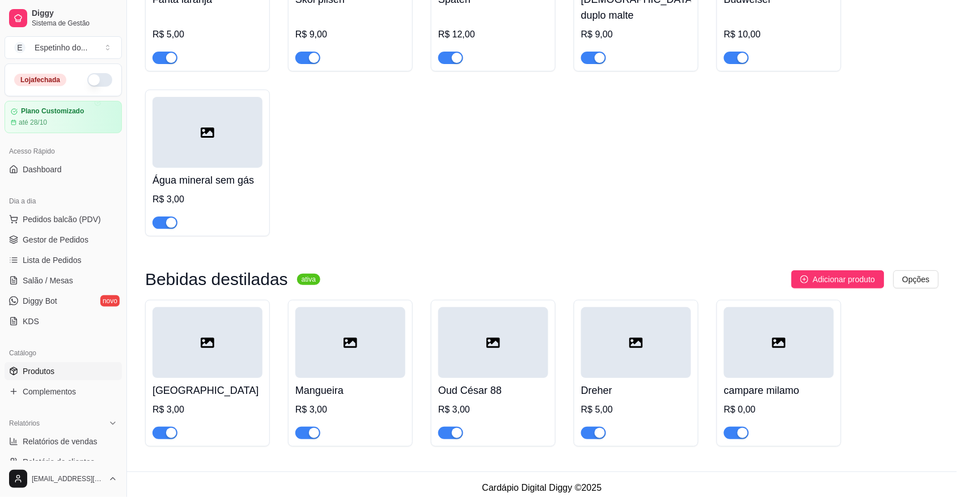
click at [737, 363] on h4 "campare milamo" at bounding box center [779, 391] width 110 height 16
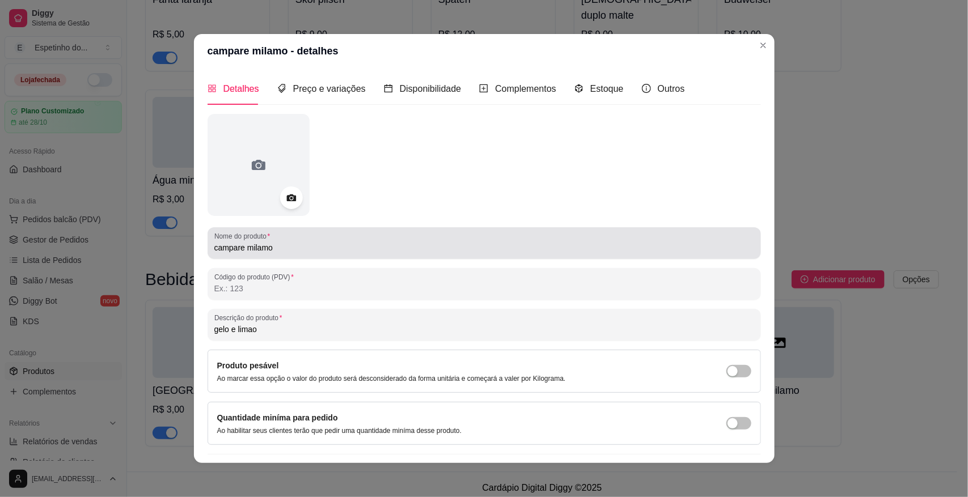
click at [273, 252] on input "campare milamo" at bounding box center [484, 247] width 540 height 11
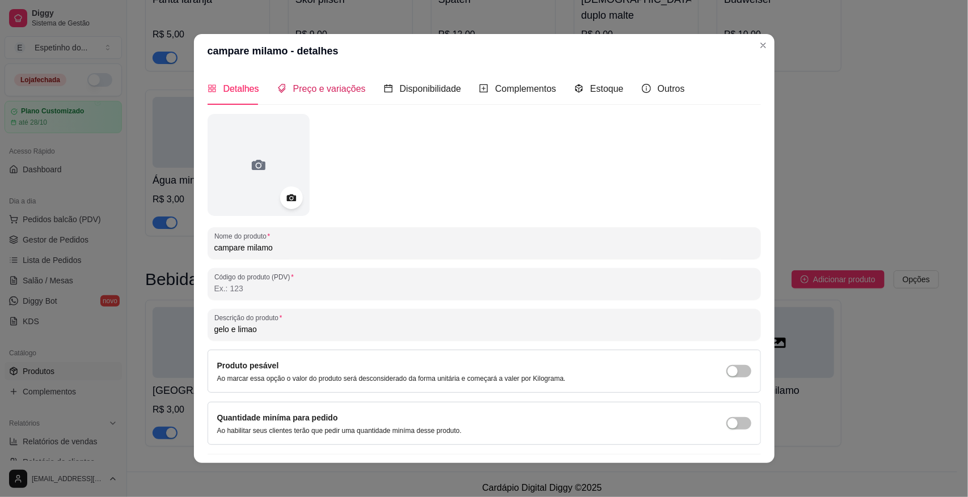
click at [300, 90] on span "Preço e variações" at bounding box center [329, 89] width 73 height 10
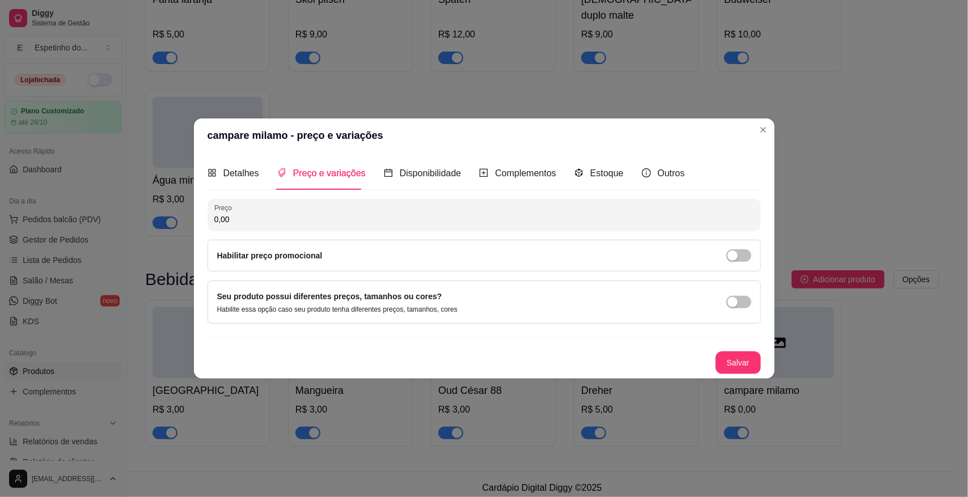
click at [234, 222] on input "0,00" at bounding box center [484, 219] width 540 height 11
type input "10,00"
click at [748, 363] on button "Salvar" at bounding box center [738, 363] width 44 height 22
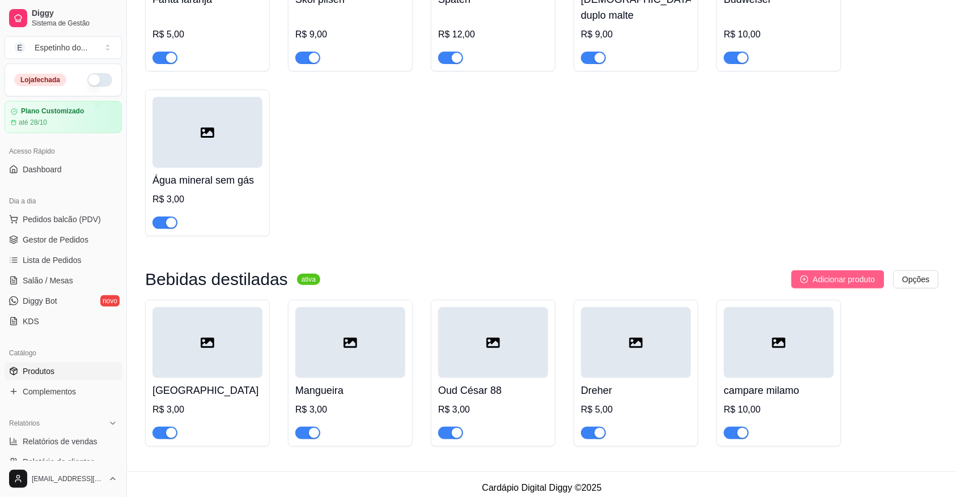
click at [765, 273] on span "Adicionar produto" at bounding box center [844, 279] width 62 height 12
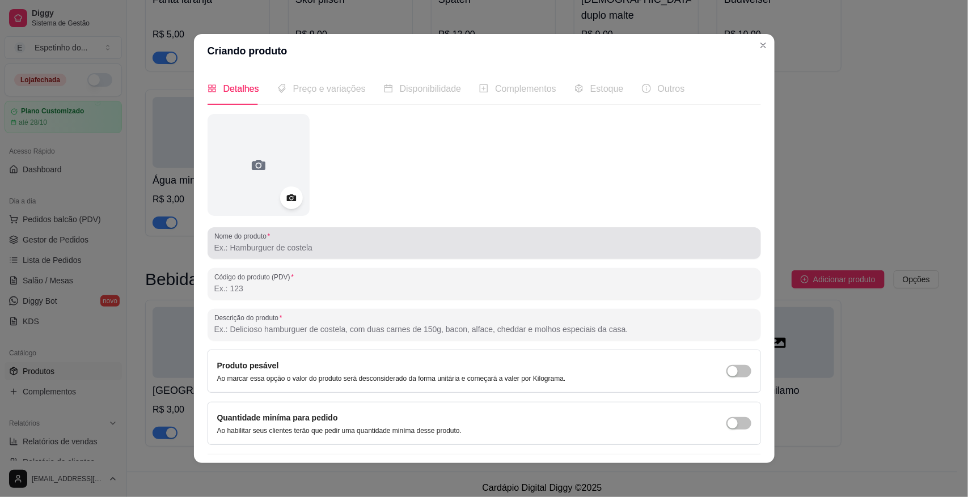
click at [305, 238] on div at bounding box center [484, 243] width 540 height 23
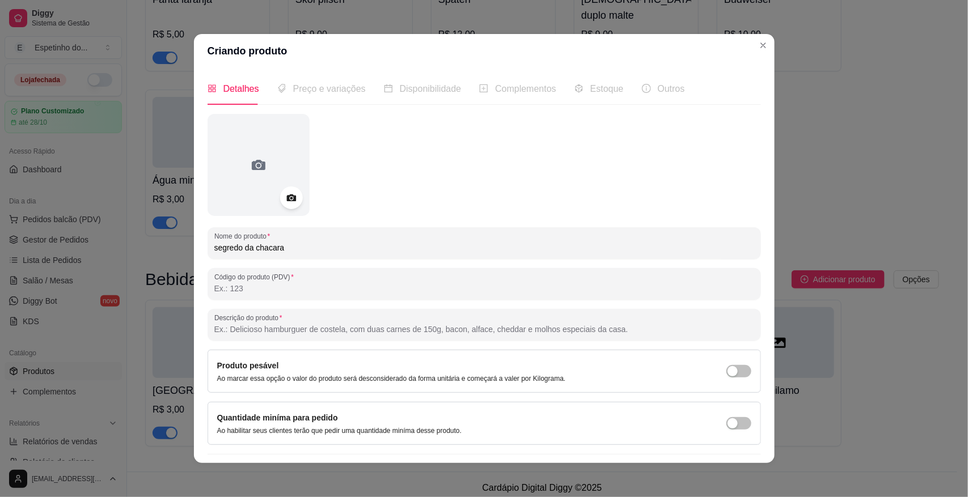
click at [372, 247] on input "segredo da chacara" at bounding box center [484, 247] width 540 height 11
type input "segredo da chacara"
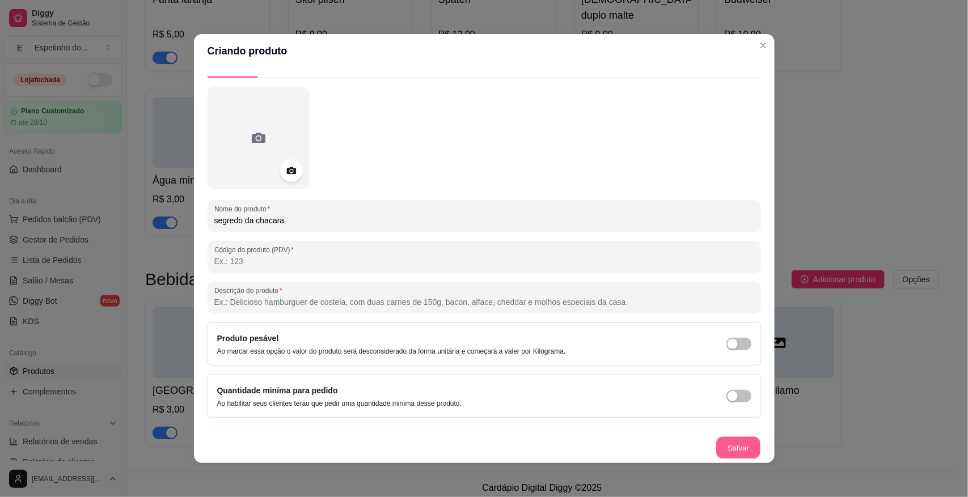
click at [730, 363] on button "Salvar" at bounding box center [738, 448] width 44 height 22
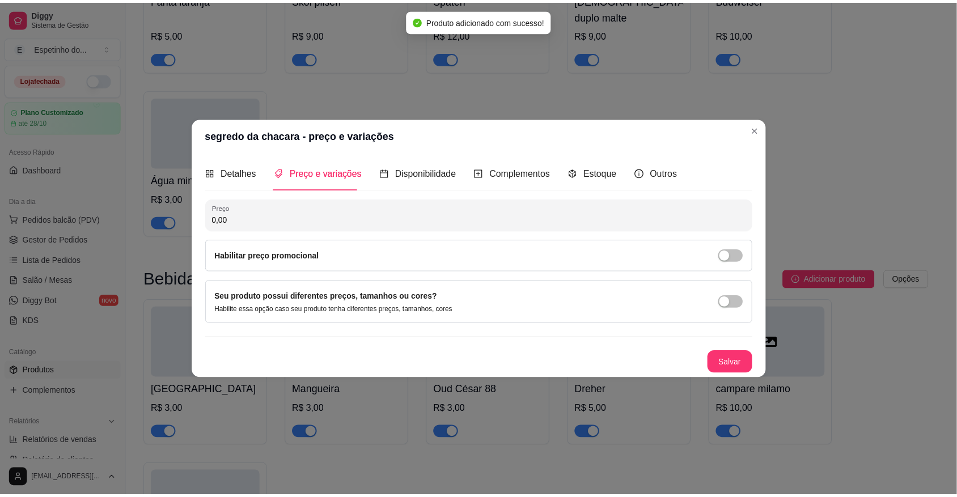
scroll to position [0, 0]
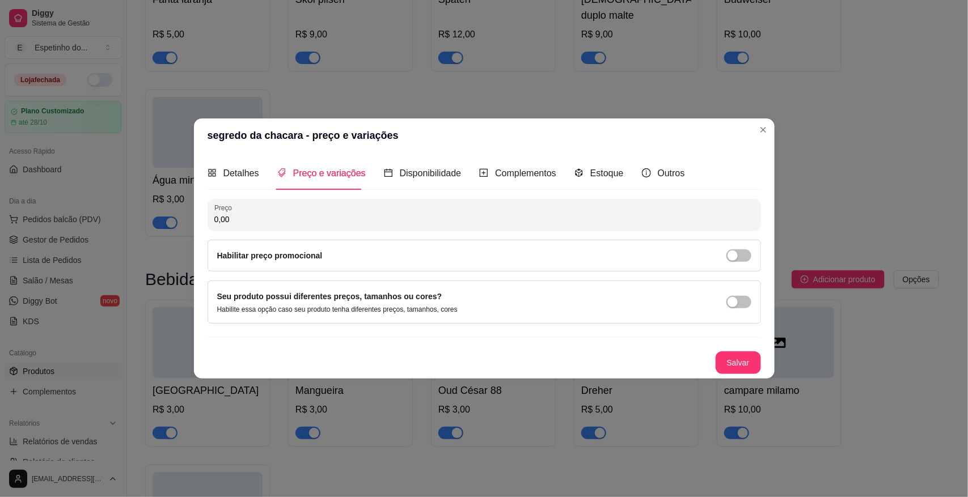
click at [290, 217] on input "0,00" at bounding box center [484, 219] width 540 height 11
type input "3,00"
click at [744, 358] on button "Salvar" at bounding box center [738, 363] width 44 height 22
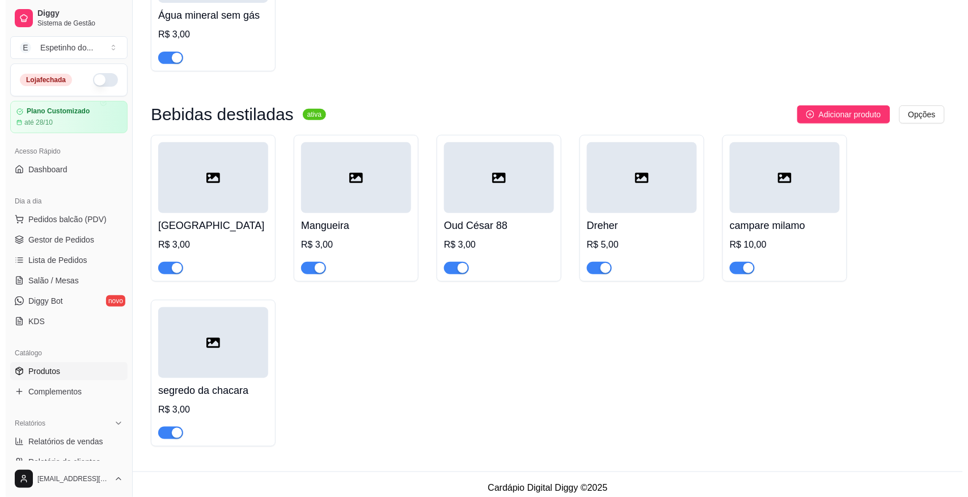
scroll to position [1375, 0]
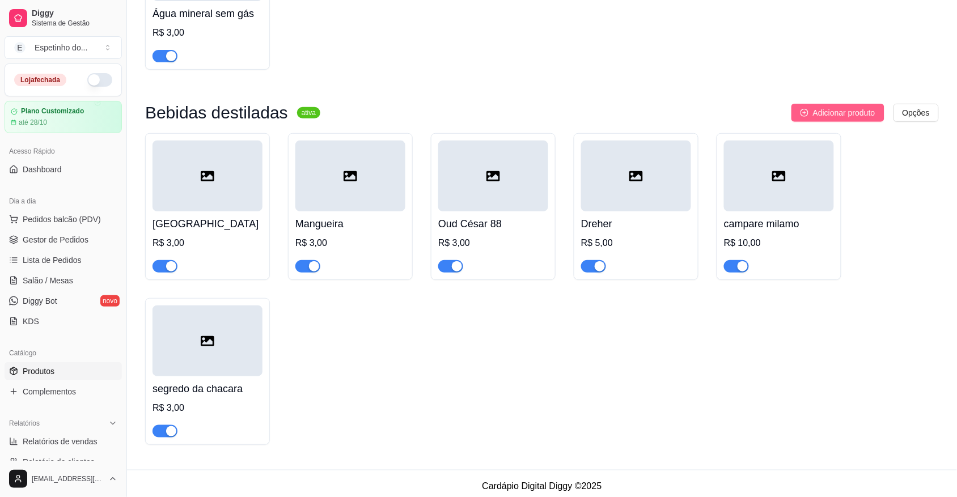
click at [765, 107] on span "Adicionar produto" at bounding box center [844, 113] width 62 height 12
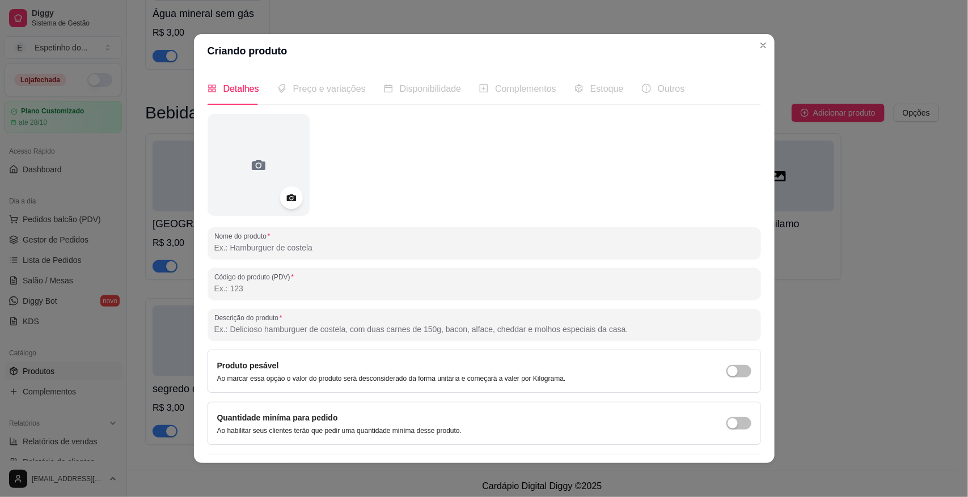
click at [448, 249] on input "Nome do produto" at bounding box center [484, 247] width 540 height 11
type input "ypioca ouro"
click at [744, 363] on div "Quantidade miníma para pedido Ao habilitar seus clientes terão que pedir uma qu…" at bounding box center [484, 423] width 553 height 43
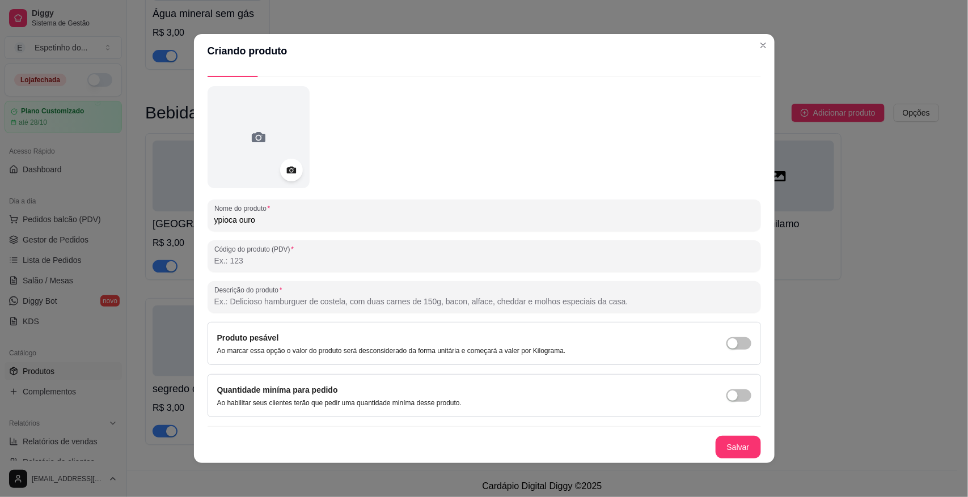
scroll to position [2, 0]
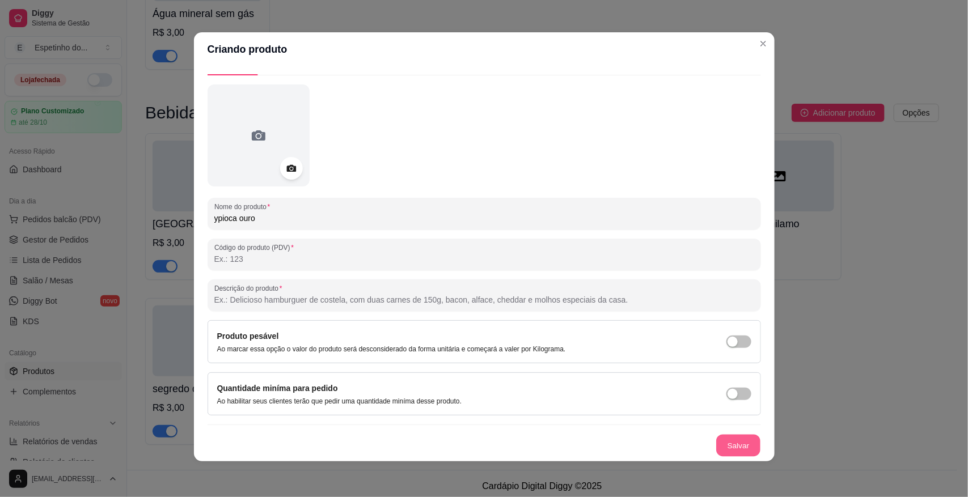
click at [716, 363] on button "Salvar" at bounding box center [738, 446] width 44 height 22
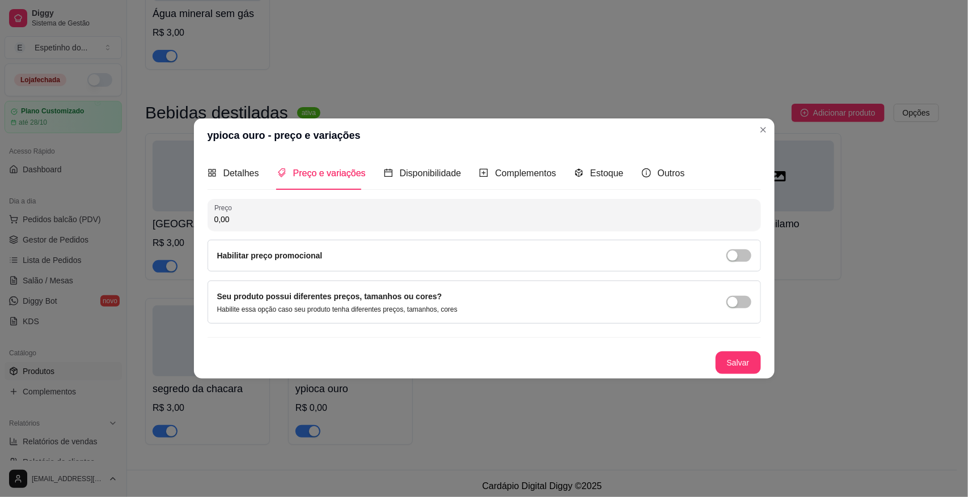
scroll to position [0, 0]
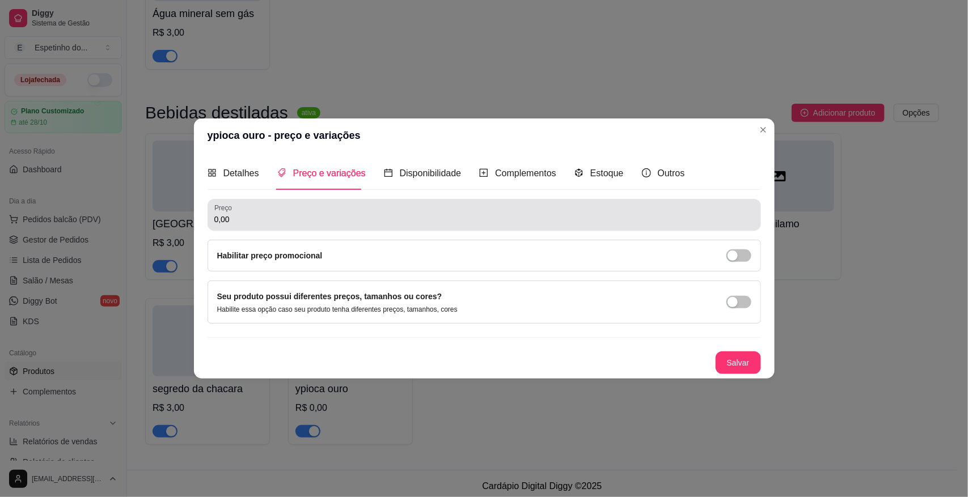
click at [366, 210] on div "0,00" at bounding box center [484, 215] width 540 height 23
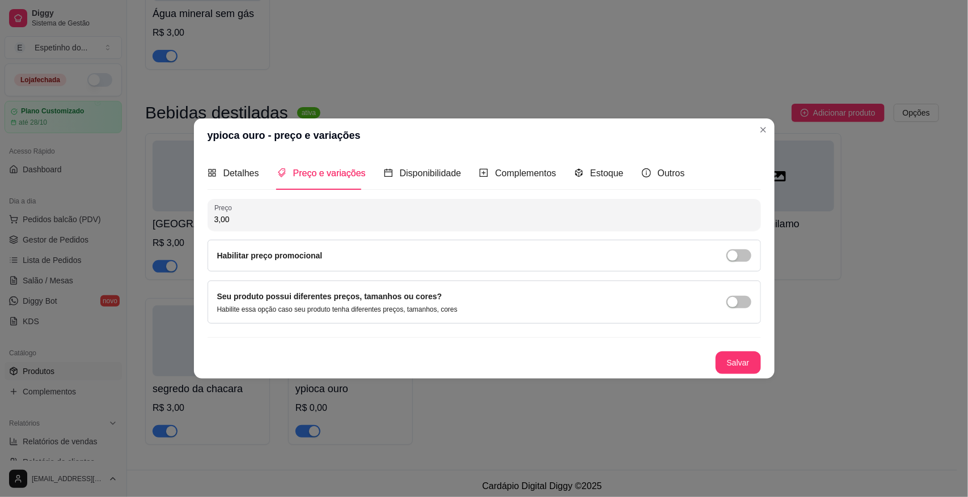
type input "3,00"
click at [729, 350] on div "Preço 3,00 Habilitar preço promocional Seu produto possui diferentes preços, ta…" at bounding box center [484, 286] width 553 height 175
click at [737, 358] on button "Salvar" at bounding box center [737, 363] width 45 height 23
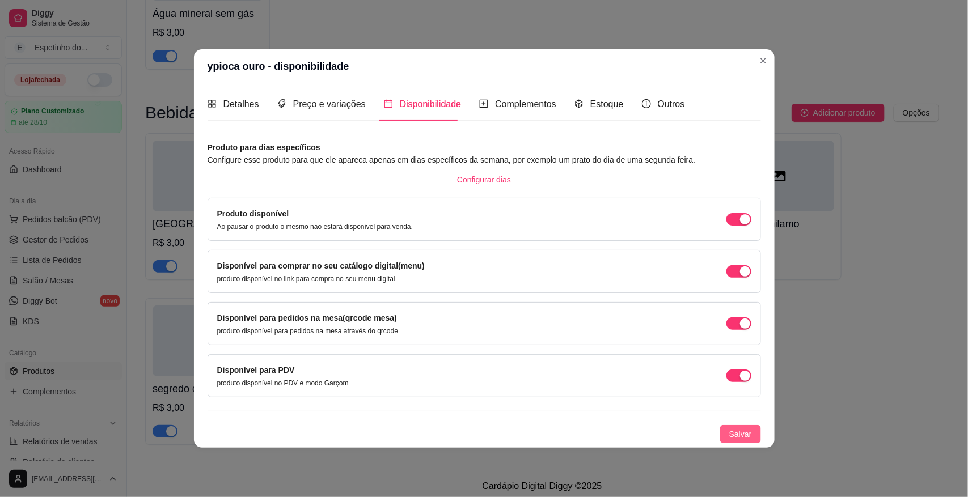
click at [735, 363] on span "Salvar" at bounding box center [740, 434] width 23 height 12
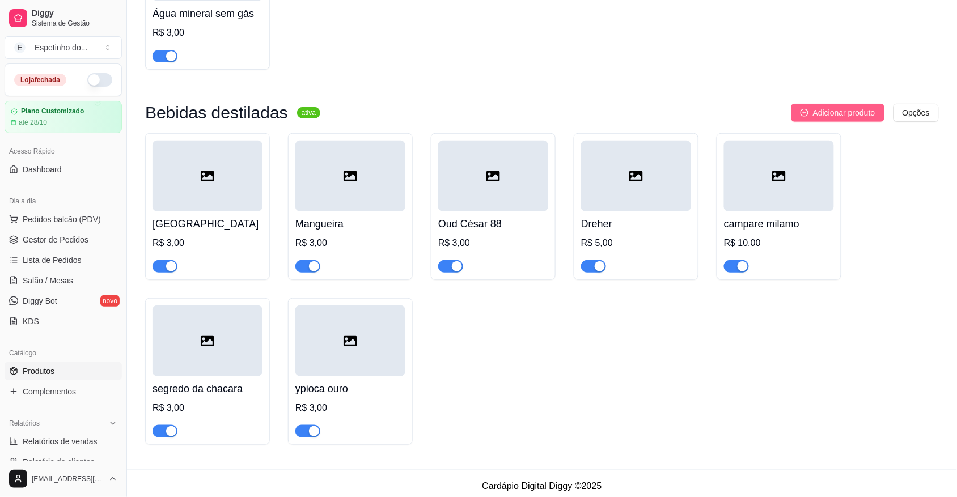
click at [765, 107] on span "Adicionar produto" at bounding box center [844, 113] width 62 height 12
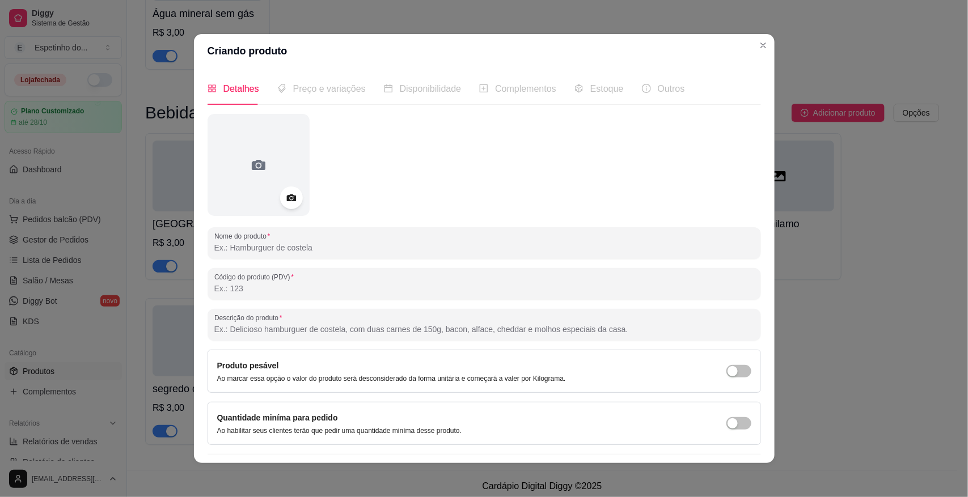
click at [298, 247] on input "Nome do produto" at bounding box center [484, 247] width 540 height 11
click at [298, 247] on input "siri" at bounding box center [484, 247] width 540 height 11
type input "siri ouro"
click at [315, 88] on span "Preço e variações" at bounding box center [329, 89] width 73 height 10
click at [315, 95] on div "Preço e variações" at bounding box center [321, 89] width 88 height 14
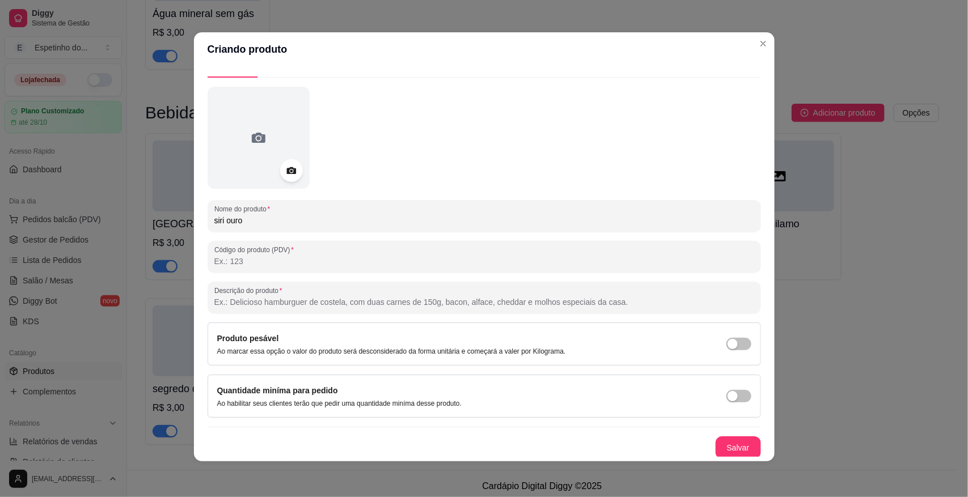
scroll to position [28, 0]
click at [740, 137] on div at bounding box center [484, 135] width 553 height 102
click at [720, 363] on button "Salvar" at bounding box center [738, 446] width 44 height 22
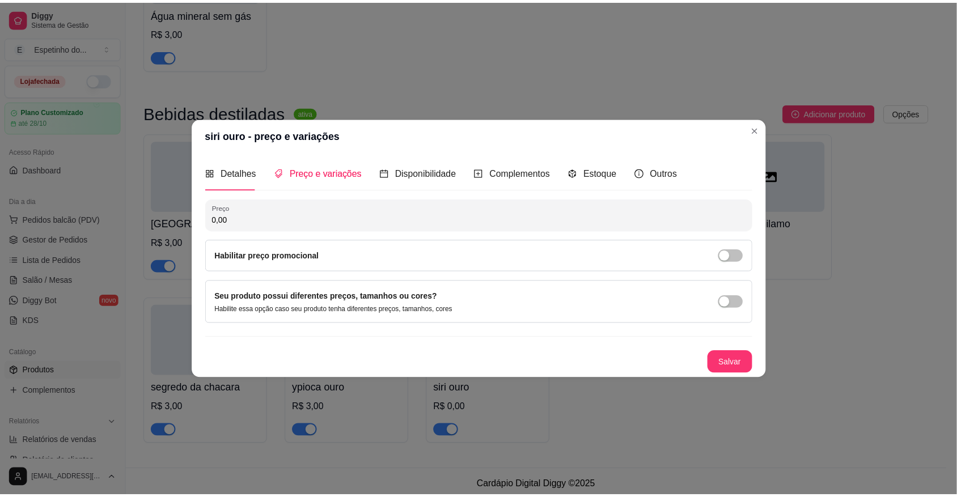
scroll to position [0, 0]
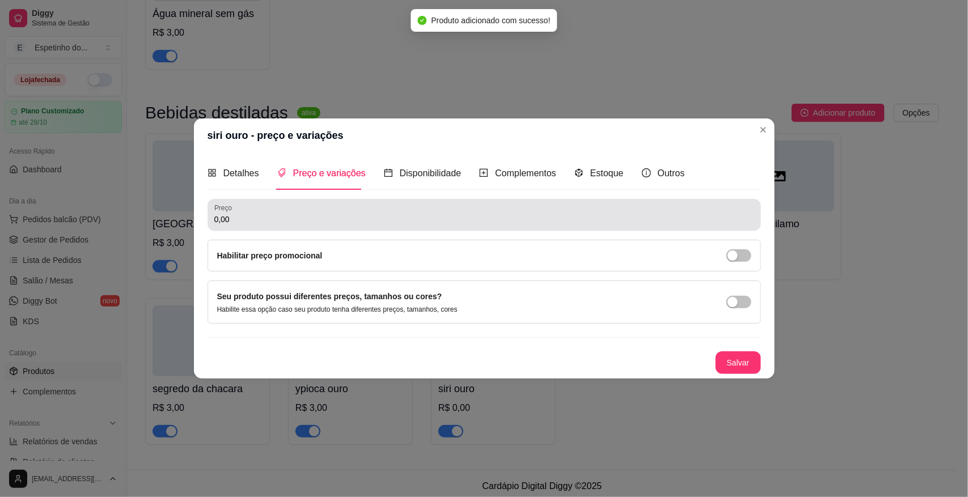
click at [295, 213] on div "0,00" at bounding box center [484, 215] width 540 height 23
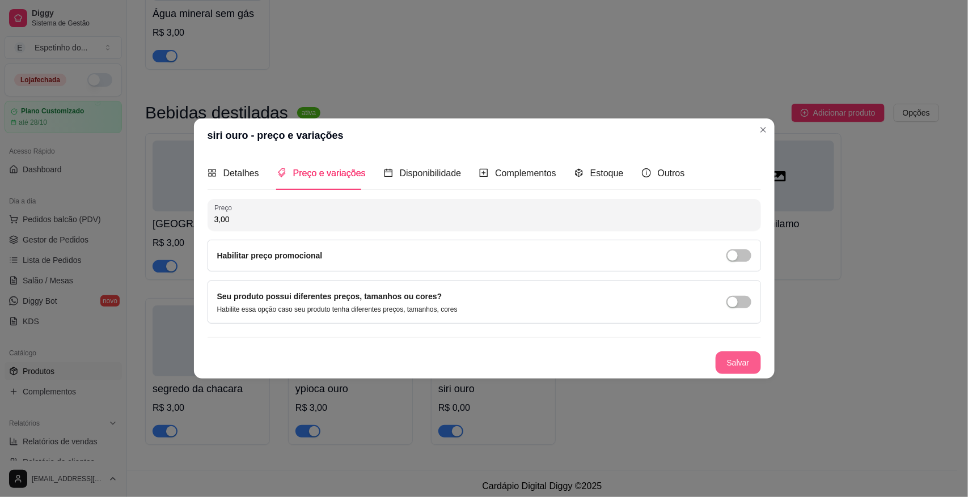
type input "3,00"
click at [727, 363] on button "Salvar" at bounding box center [737, 363] width 45 height 23
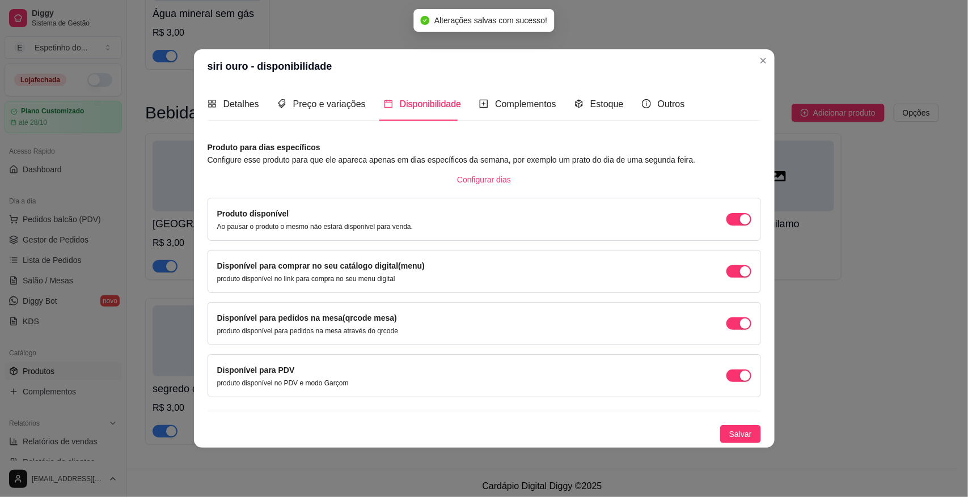
click at [753, 54] on header "siri ouro - disponibilidade" at bounding box center [484, 66] width 581 height 34
click at [324, 101] on span "Preço e variações" at bounding box center [329, 104] width 73 height 10
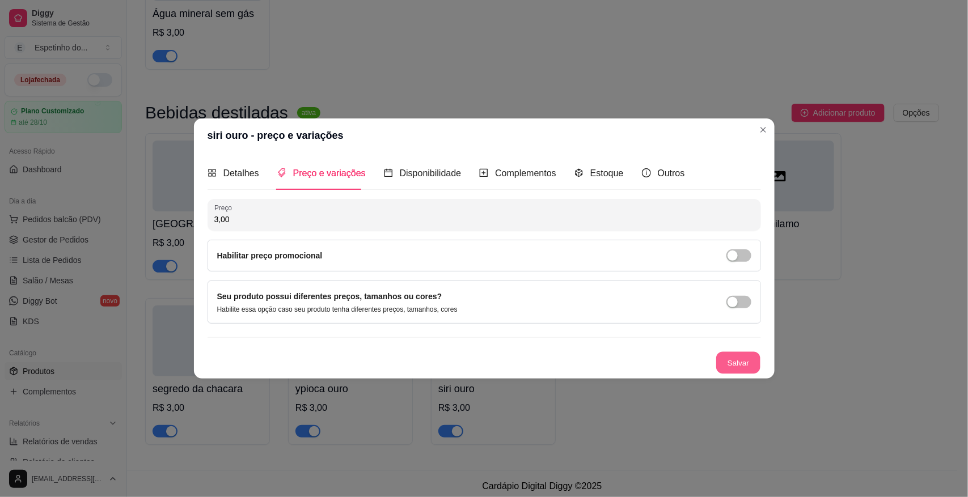
click at [723, 356] on button "Salvar" at bounding box center [738, 363] width 44 height 22
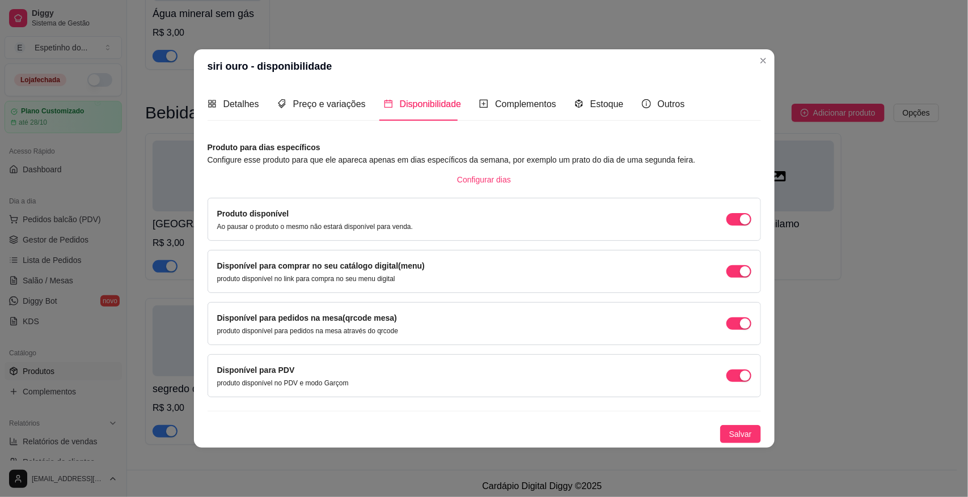
click at [757, 363] on div "Produto para dias específicos Configure esse produto para que ele apareca apena…" at bounding box center [484, 292] width 553 height 302
click at [732, 363] on span "Salvar" at bounding box center [740, 434] width 23 height 12
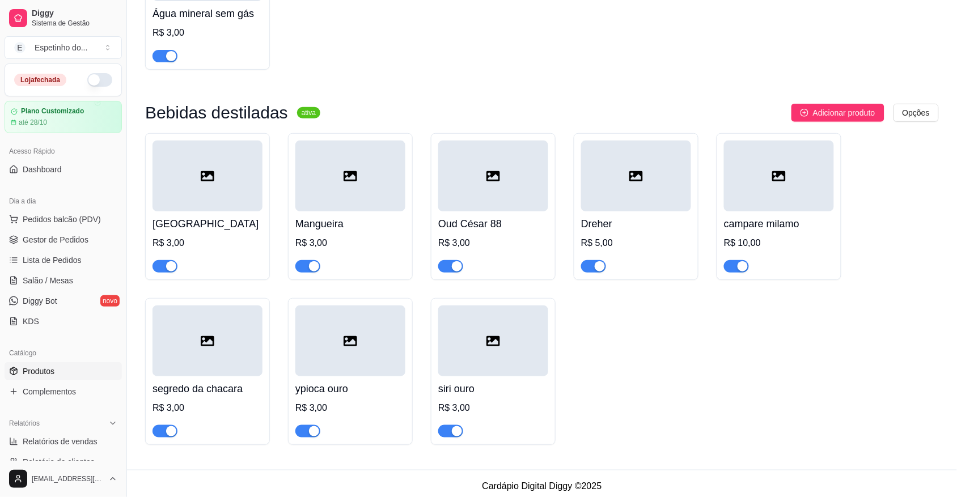
click at [66, 230] on ul "Pedidos balcão (PDV) Gestor de Pedidos Lista de Pedidos Salão / Mesas Diggy Bot…" at bounding box center [63, 270] width 117 height 120
click at [64, 243] on span "Gestor de Pedidos" at bounding box center [56, 239] width 66 height 11
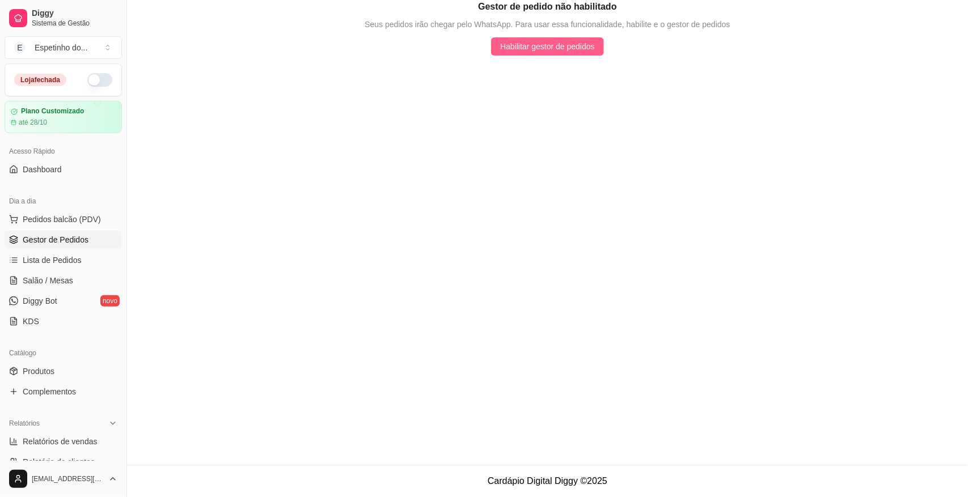
click at [513, 51] on span "Habilitar gestor de pedidos" at bounding box center [547, 46] width 95 height 12
drag, startPoint x: 367, startPoint y: 160, endPoint x: 752, endPoint y: 122, distance: 387.4
click at [752, 122] on main "Gestor de pedido não habilitado Seus pedidos irão chegar pelo WhatsApp. Para us…" at bounding box center [547, 232] width 841 height 465
